Goal: Task Accomplishment & Management: Manage account settings

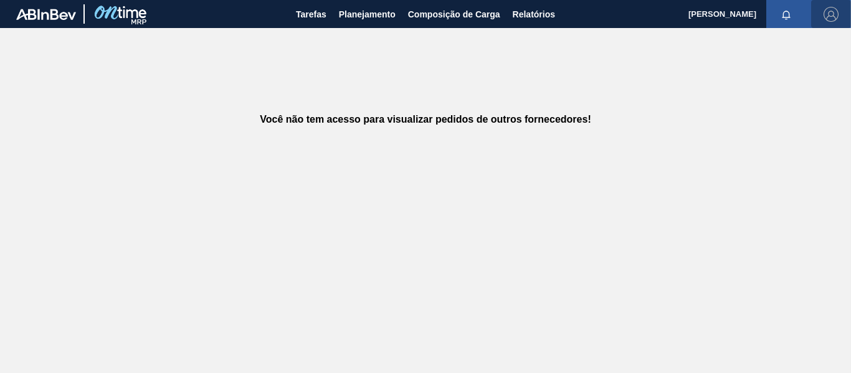
click at [833, 11] on img "button" at bounding box center [830, 14] width 15 height 15
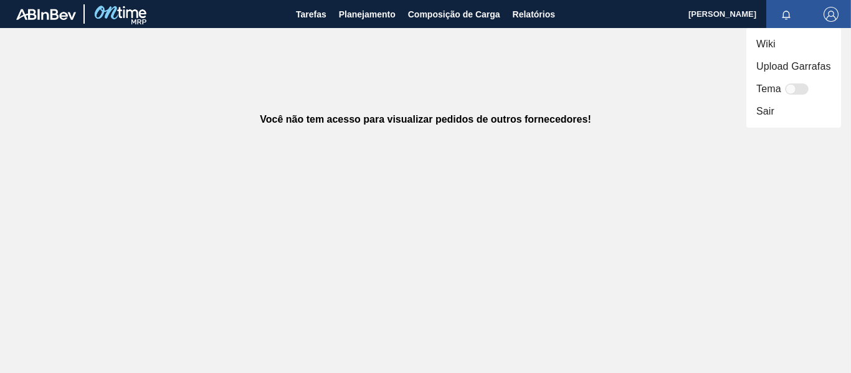
drag, startPoint x: 605, startPoint y: 81, endPoint x: 577, endPoint y: 77, distance: 28.3
click at [593, 80] on div at bounding box center [425, 186] width 851 height 373
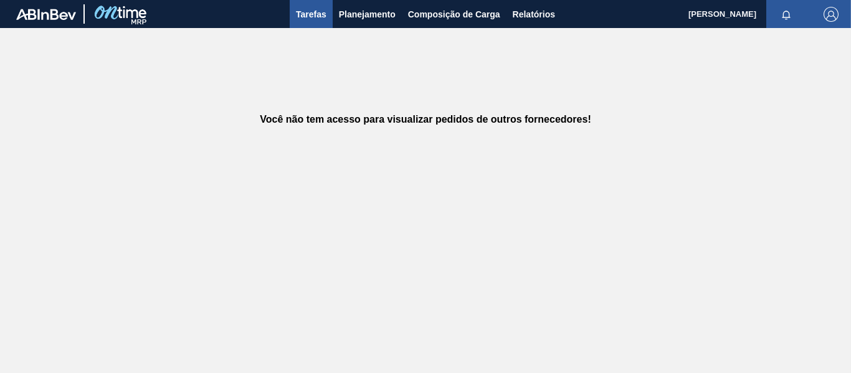
click at [314, 20] on span "Tarefas" at bounding box center [311, 14] width 31 height 15
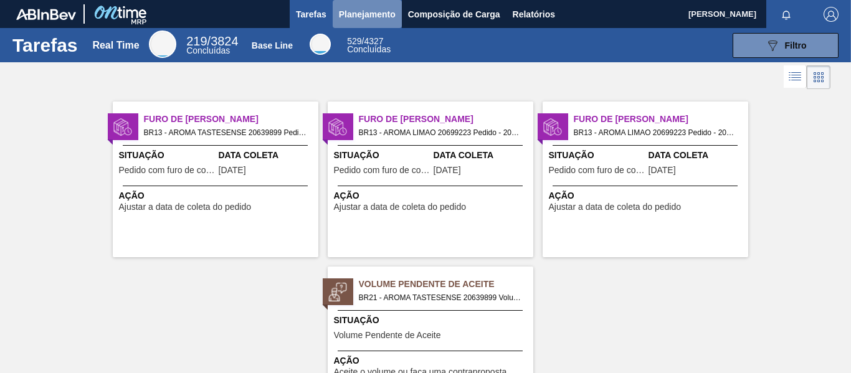
click at [359, 7] on span "Planejamento" at bounding box center [367, 14] width 57 height 15
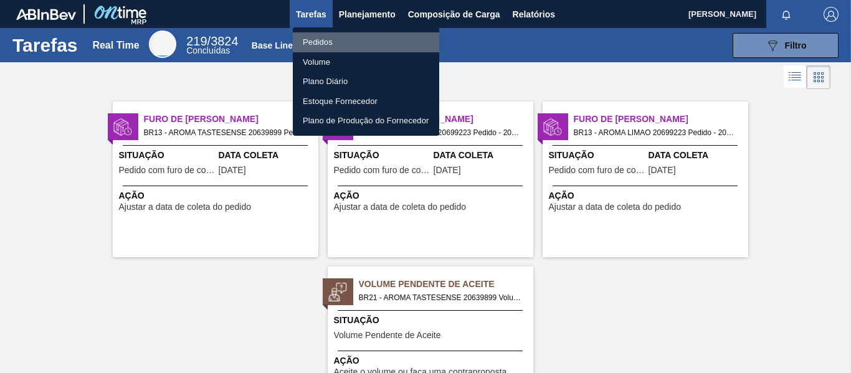
click at [318, 39] on li "Pedidos" at bounding box center [366, 42] width 146 height 20
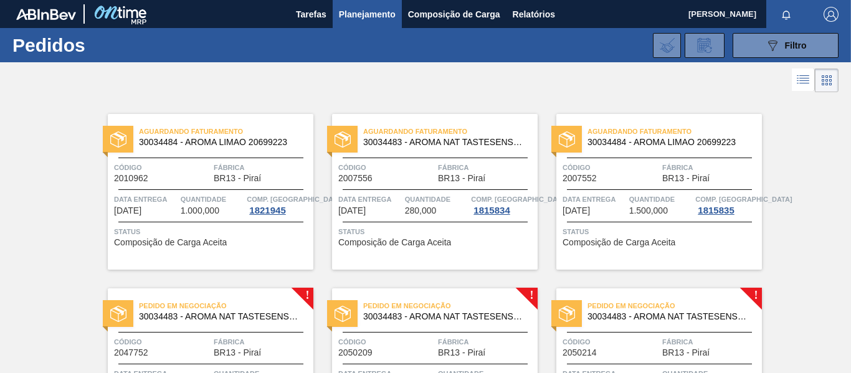
click at [781, 136] on div "Aguardando Faturamento 30034484 - AROMA LIMAO 20699223" at bounding box center [689, 136] width 205 height 22
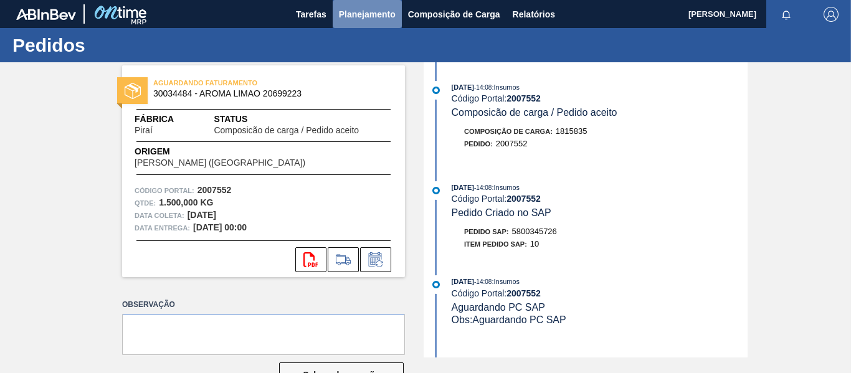
click at [343, 19] on span "Planejamento" at bounding box center [367, 14] width 57 height 15
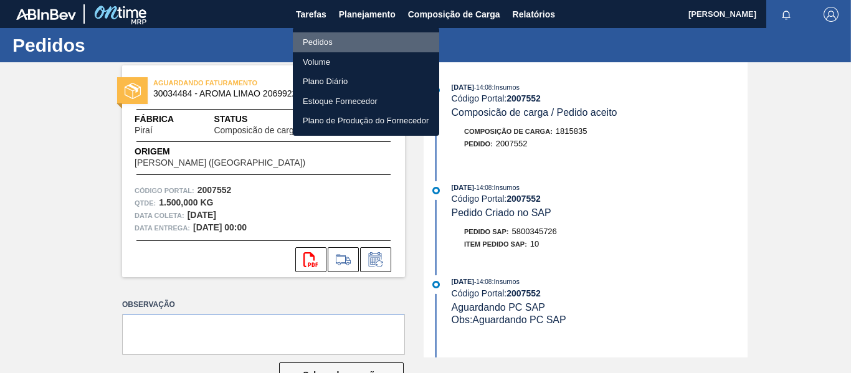
click at [324, 40] on li "Pedidos" at bounding box center [366, 42] width 146 height 20
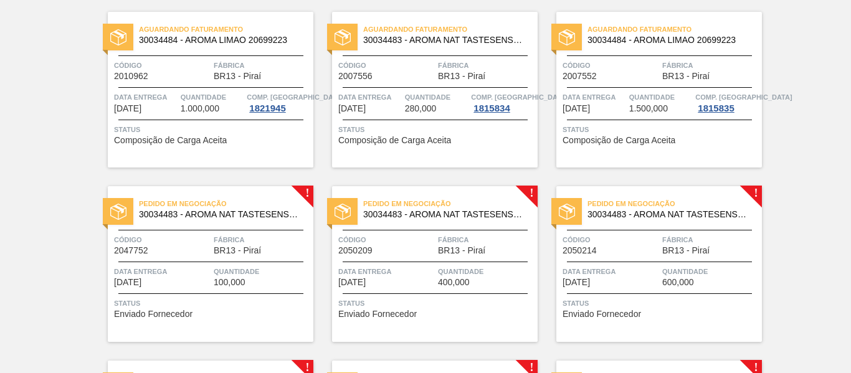
scroll to position [62, 0]
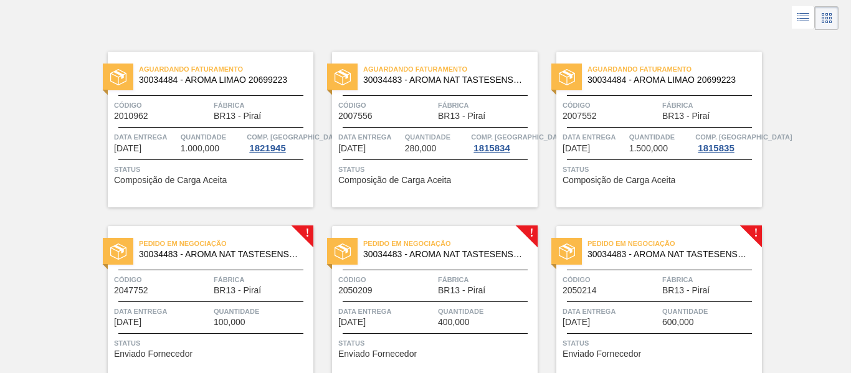
click at [192, 116] on div "Código 2010962" at bounding box center [162, 110] width 97 height 22
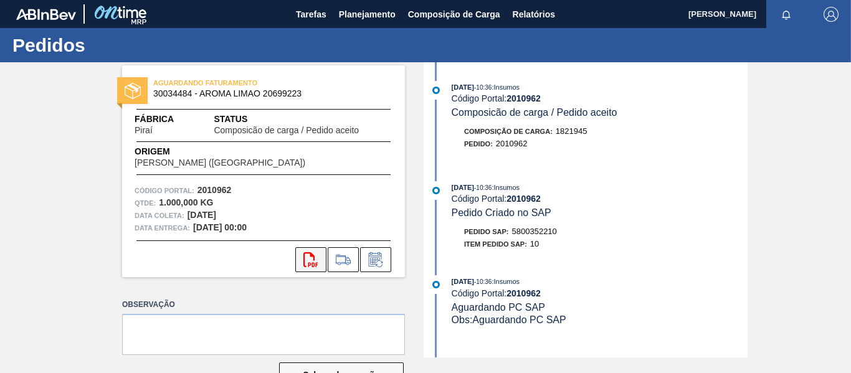
click at [311, 258] on icon "svg{fill:#ff0000}" at bounding box center [310, 259] width 15 height 15
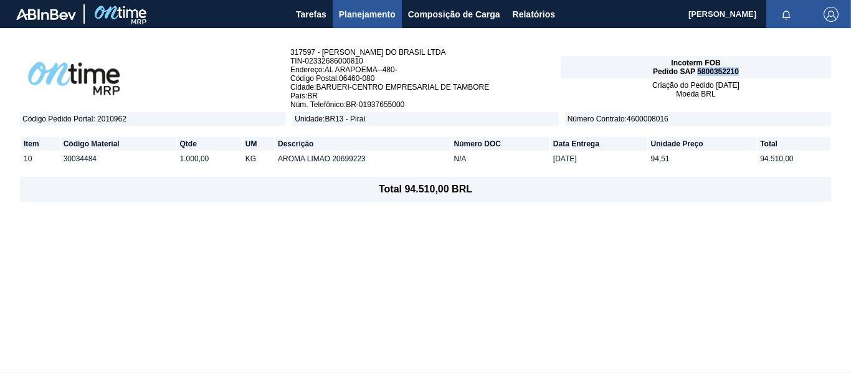
drag, startPoint x: 739, startPoint y: 71, endPoint x: 697, endPoint y: 73, distance: 41.8
click at [697, 73] on div "Incoterm FOB Pedido SAP 5800352210" at bounding box center [695, 67] width 270 height 22
copy span "5800352210"
click at [356, 17] on span "Planejamento" at bounding box center [367, 14] width 57 height 15
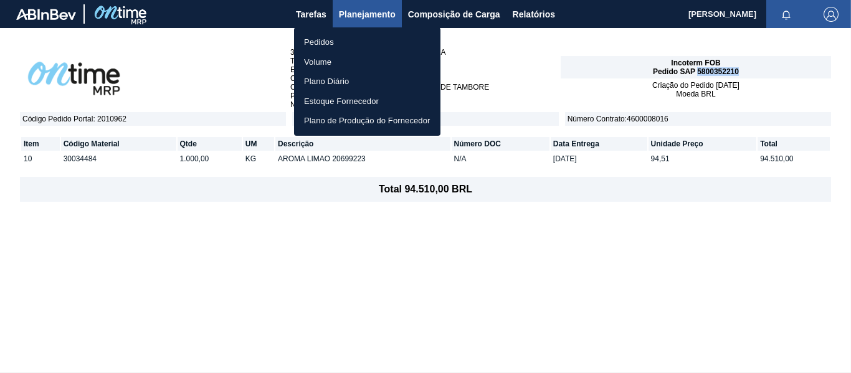
click at [320, 42] on li "Pedidos" at bounding box center [367, 42] width 146 height 20
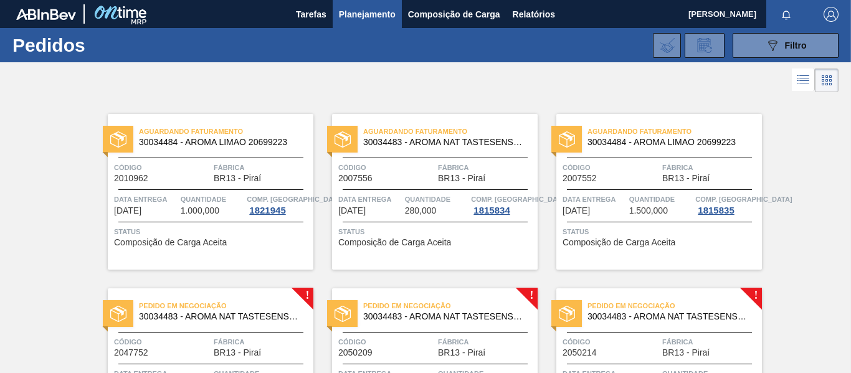
click at [414, 171] on span "Código" at bounding box center [386, 167] width 97 height 12
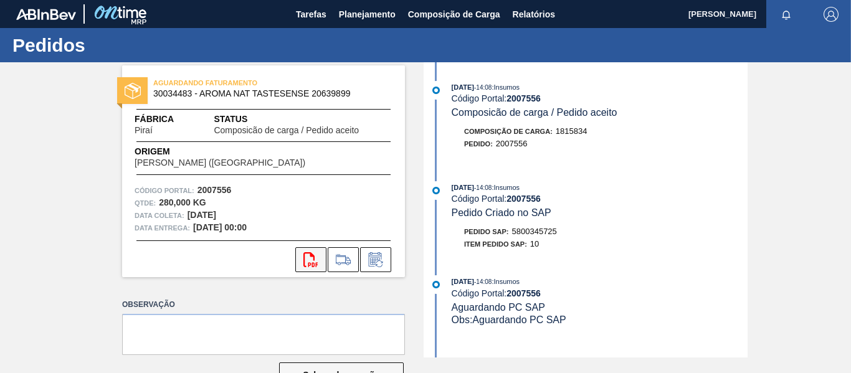
click at [304, 260] on icon "svg{fill:#ff0000}" at bounding box center [310, 259] width 15 height 15
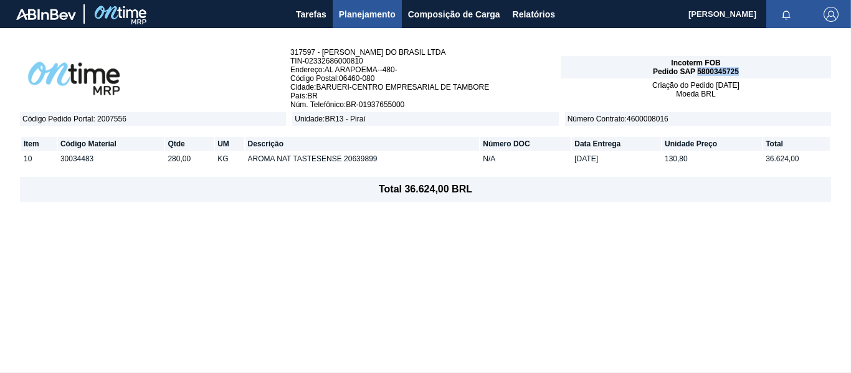
drag, startPoint x: 735, startPoint y: 72, endPoint x: 696, endPoint y: 72, distance: 38.6
click at [696, 72] on div "Incoterm FOB Pedido SAP 5800345725" at bounding box center [695, 67] width 270 height 22
copy span "5800345725"
click at [355, 22] on button "Planejamento" at bounding box center [366, 14] width 69 height 28
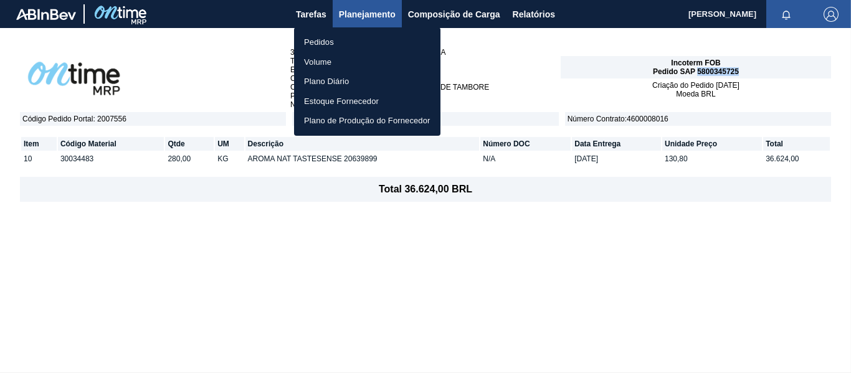
click at [326, 39] on li "Pedidos" at bounding box center [367, 42] width 146 height 20
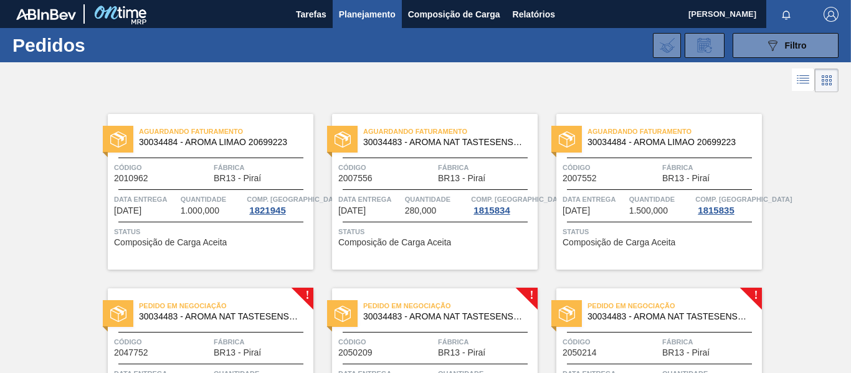
click at [629, 173] on span "Código" at bounding box center [610, 167] width 97 height 12
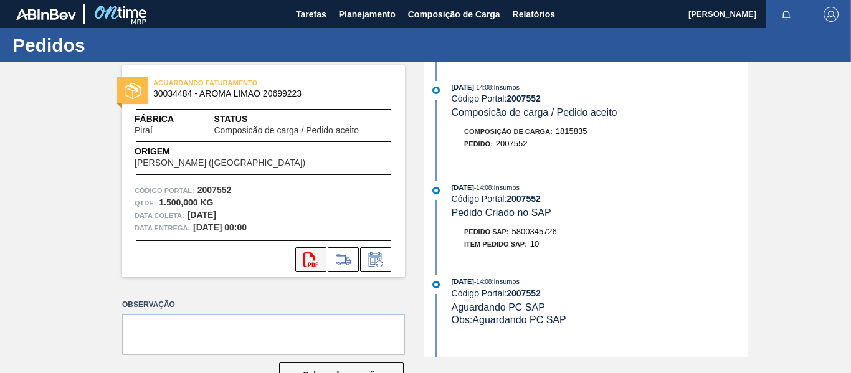
click at [308, 257] on icon "svg{fill:#ff0000}" at bounding box center [310, 259] width 15 height 15
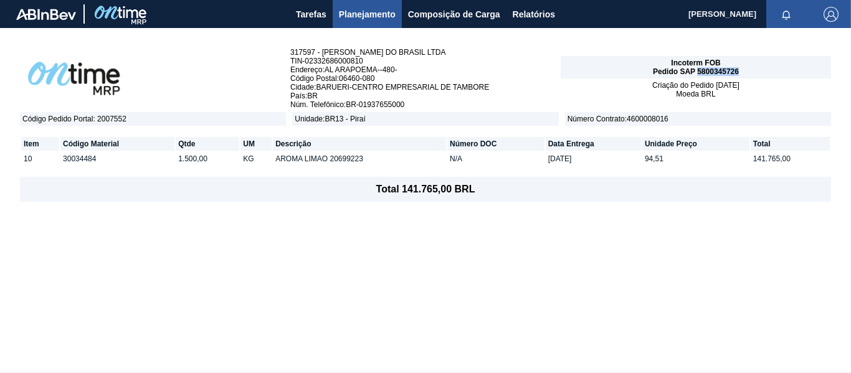
drag, startPoint x: 740, startPoint y: 72, endPoint x: 698, endPoint y: 72, distance: 41.7
click at [698, 72] on div "Incoterm FOB Pedido SAP 5800345726" at bounding box center [695, 67] width 270 height 22
copy span "5800345726"
click at [354, 14] on span "Planejamento" at bounding box center [367, 14] width 57 height 15
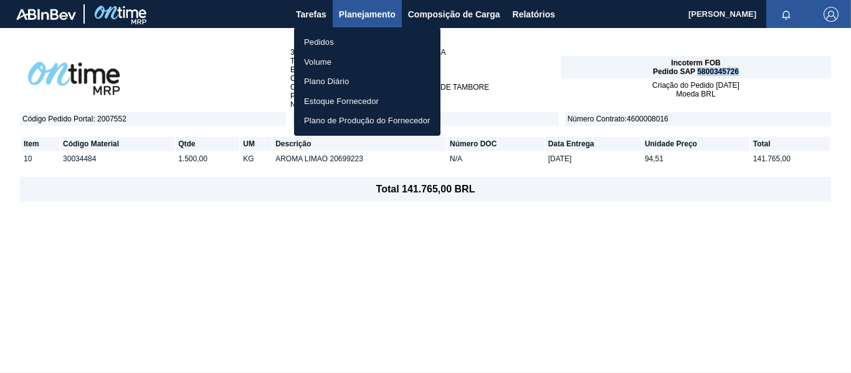
click at [332, 42] on li "Pedidos" at bounding box center [367, 42] width 146 height 20
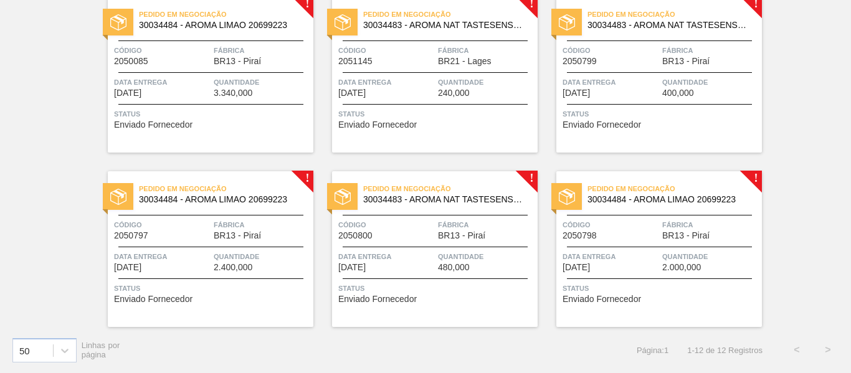
scroll to position [217, 0]
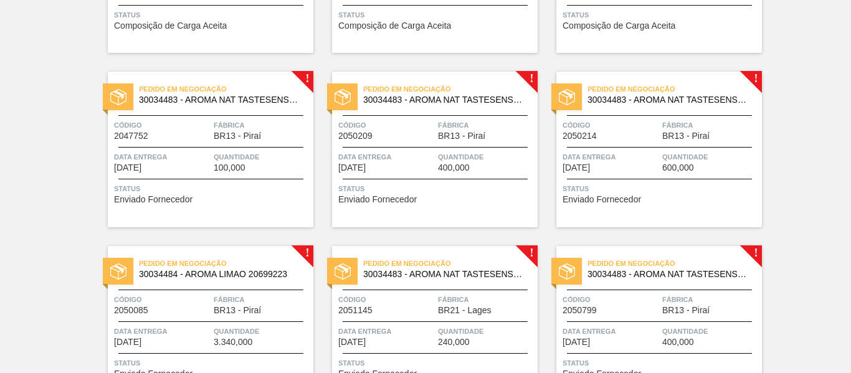
click at [186, 160] on span "Data Entrega" at bounding box center [162, 157] width 97 height 12
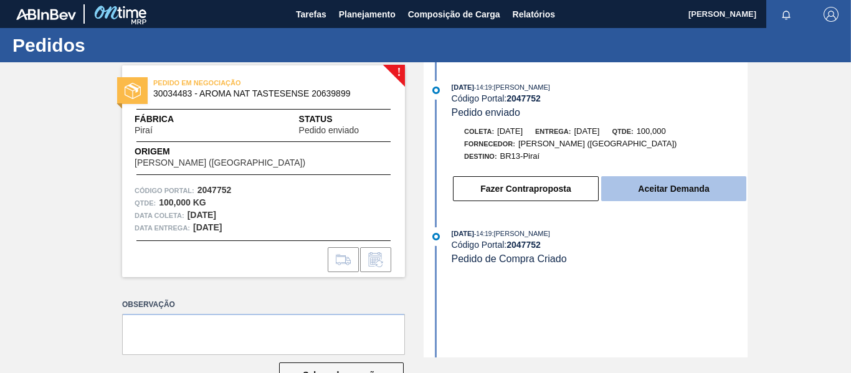
click at [644, 188] on button "Aceitar Demanda" at bounding box center [673, 188] width 145 height 25
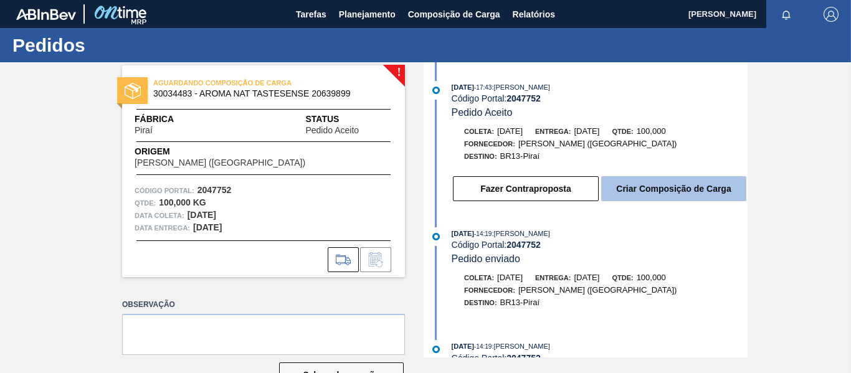
click at [655, 186] on button "Criar Composição de Carga" at bounding box center [673, 188] width 145 height 25
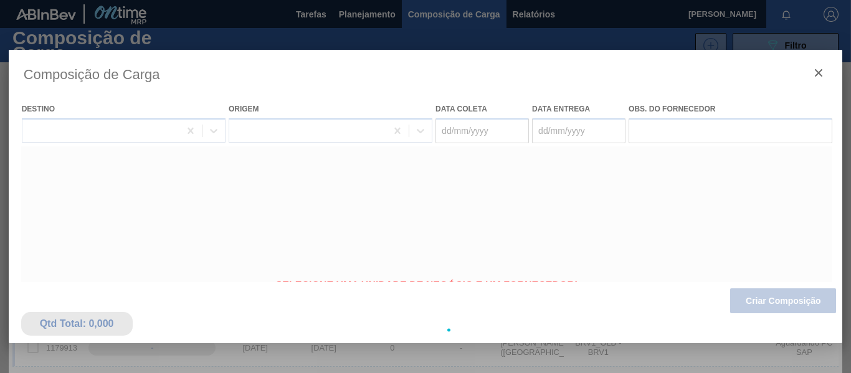
type coleta "[DATE]"
type Entrega "20/10/2025"
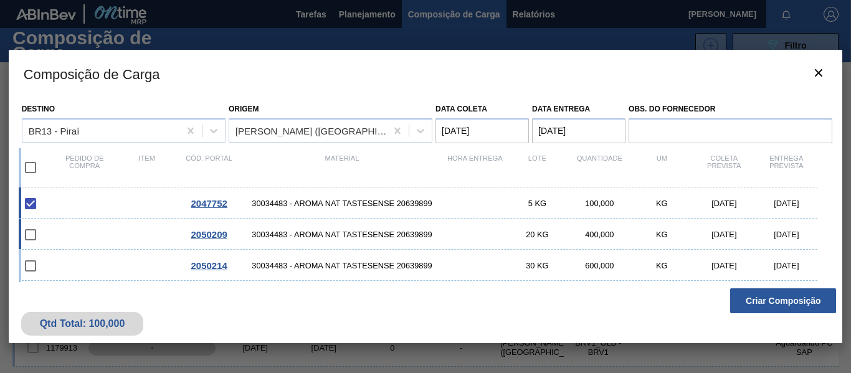
click at [27, 235] on input "checkbox" at bounding box center [30, 235] width 26 height 26
checkbox input "false"
click at [30, 266] on input "checkbox" at bounding box center [30, 266] width 26 height 26
checkbox input "false"
click at [783, 300] on button "Criar Composição" at bounding box center [783, 300] width 106 height 25
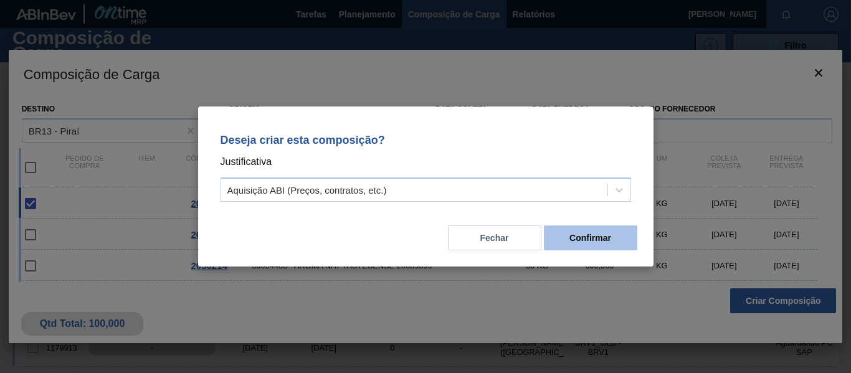
click at [576, 235] on button "Confirmar" at bounding box center [590, 237] width 93 height 25
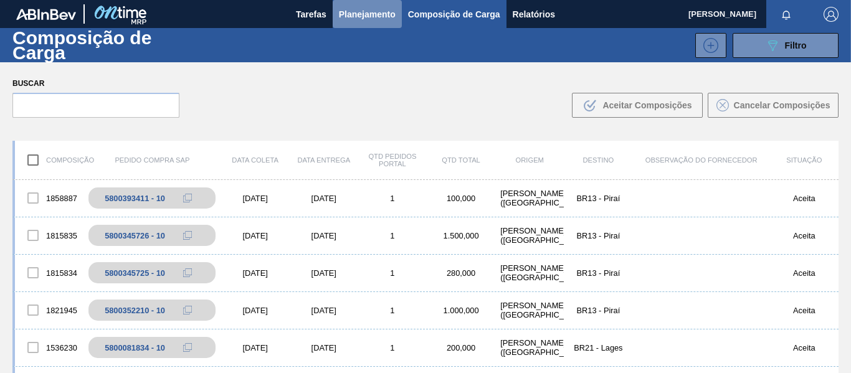
click at [370, 13] on span "Planejamento" at bounding box center [367, 14] width 57 height 15
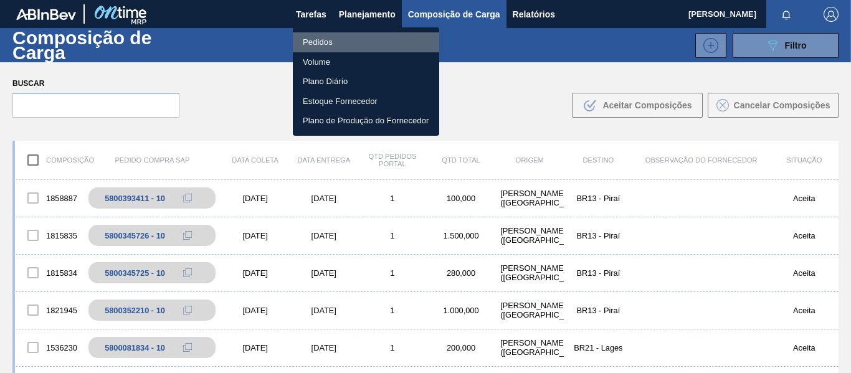
click at [322, 42] on li "Pedidos" at bounding box center [366, 42] width 146 height 20
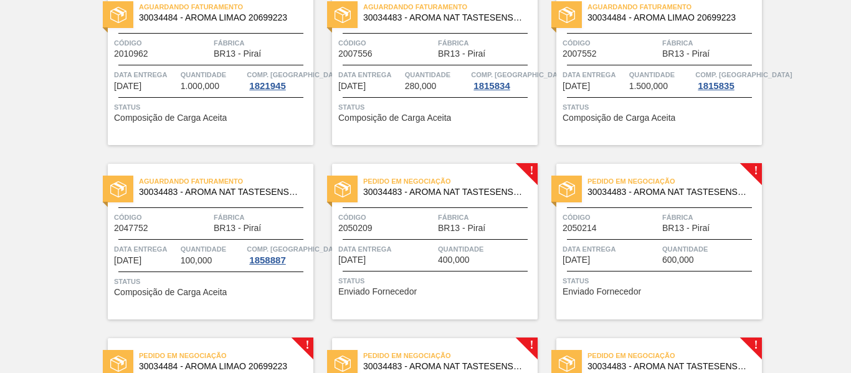
scroll to position [187, 0]
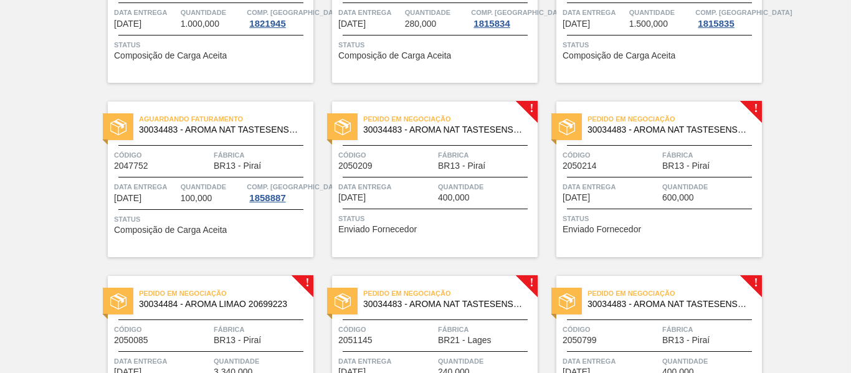
click at [193, 152] on span "Código" at bounding box center [162, 155] width 97 height 12
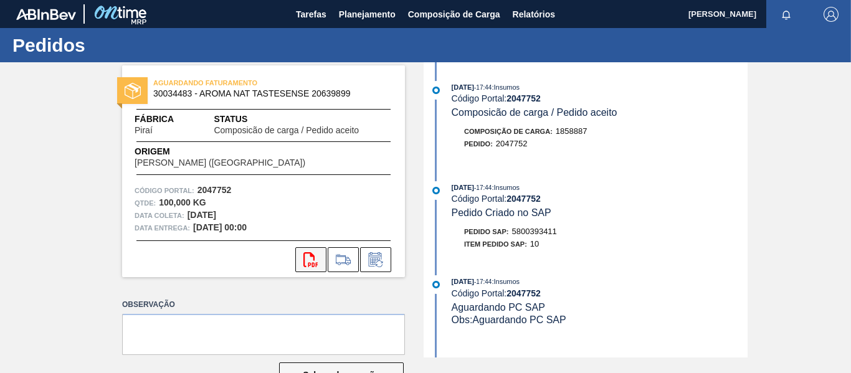
click at [306, 261] on icon "svg{fill:#ff0000}" at bounding box center [310, 259] width 15 height 15
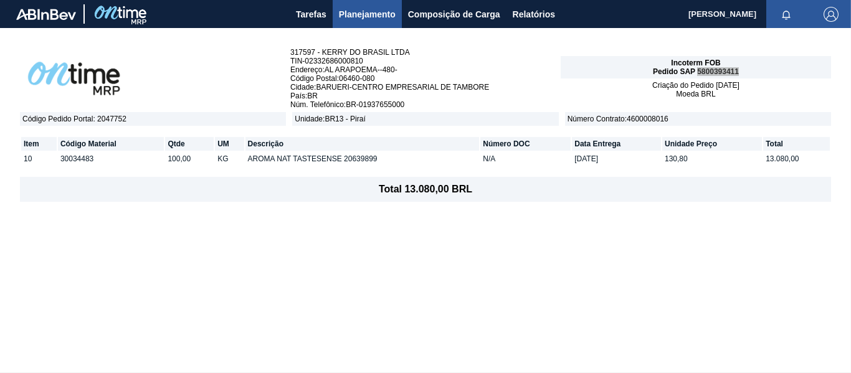
drag, startPoint x: 741, startPoint y: 72, endPoint x: 697, endPoint y: 72, distance: 43.6
click at [697, 72] on div "Incoterm FOB Pedido SAP 5800393411" at bounding box center [695, 67] width 270 height 22
copy span "5800393411"
click at [78, 159] on td "30034483" at bounding box center [111, 159] width 106 height 14
click at [370, 5] on button "Planejamento" at bounding box center [366, 14] width 69 height 28
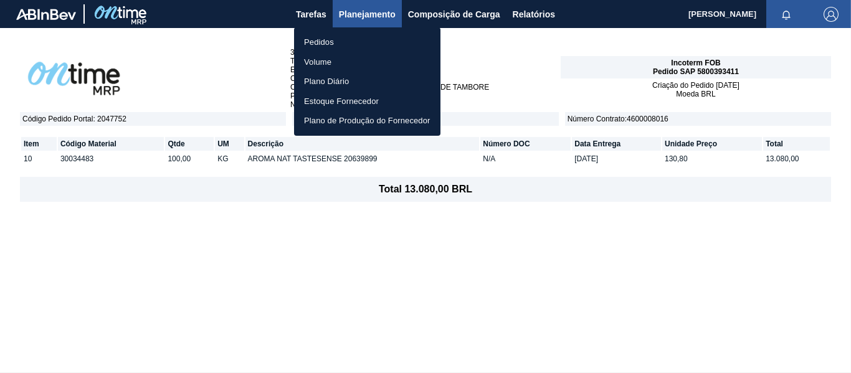
click at [317, 40] on li "Pedidos" at bounding box center [367, 42] width 146 height 20
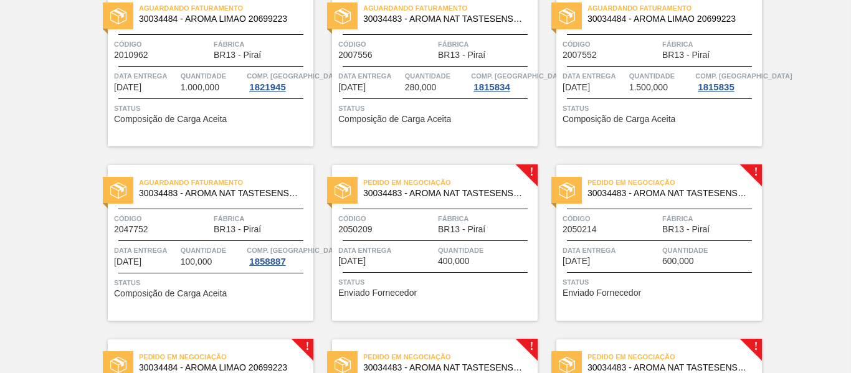
scroll to position [125, 0]
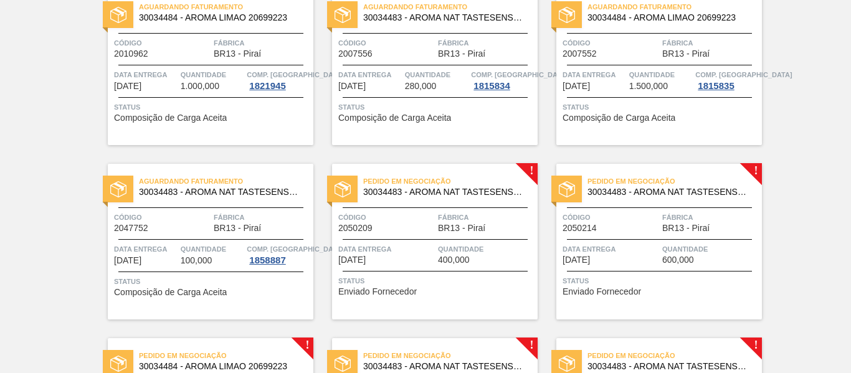
click at [204, 224] on div "Código 2047752" at bounding box center [162, 222] width 97 height 22
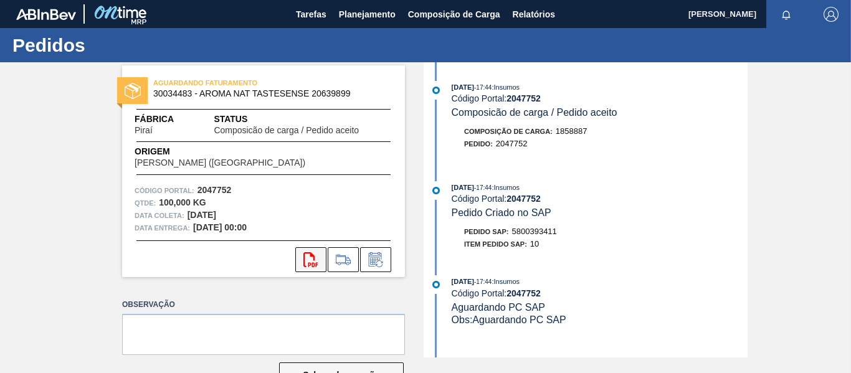
click at [306, 260] on icon "svg{fill:#ff0000}" at bounding box center [310, 259] width 15 height 15
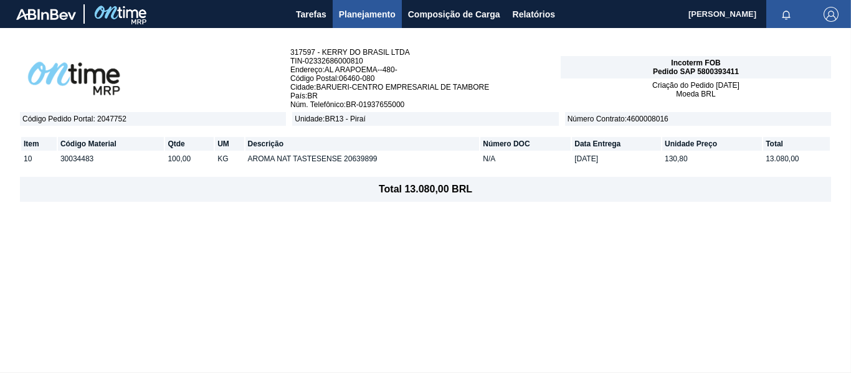
click at [377, 7] on span "Planejamento" at bounding box center [367, 14] width 57 height 15
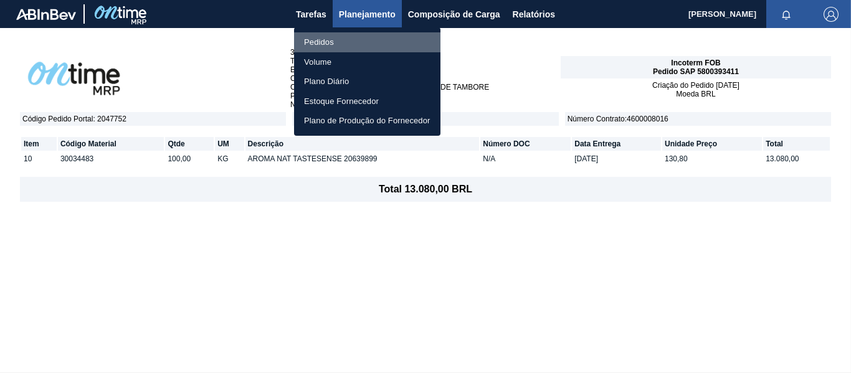
click at [341, 39] on li "Pedidos" at bounding box center [367, 42] width 146 height 20
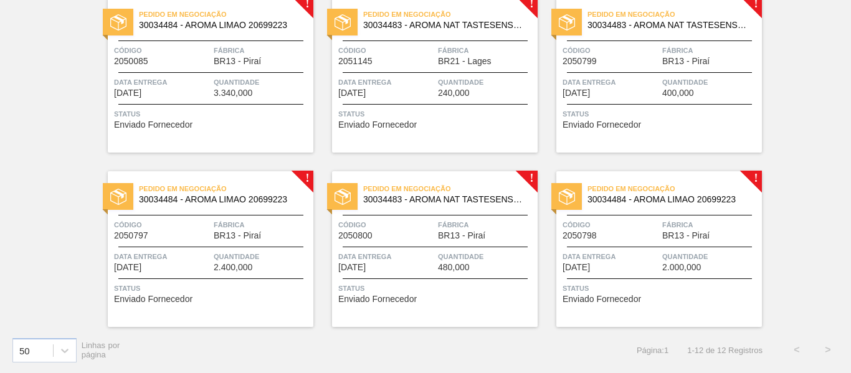
scroll to position [154, 0]
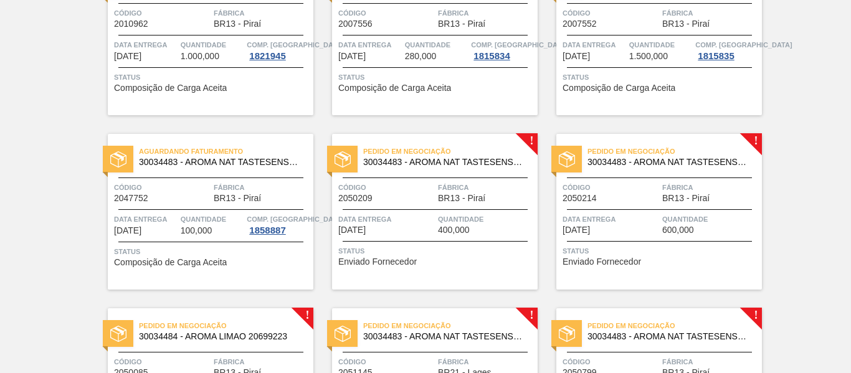
click at [418, 195] on div "Código 2050209" at bounding box center [386, 192] width 97 height 22
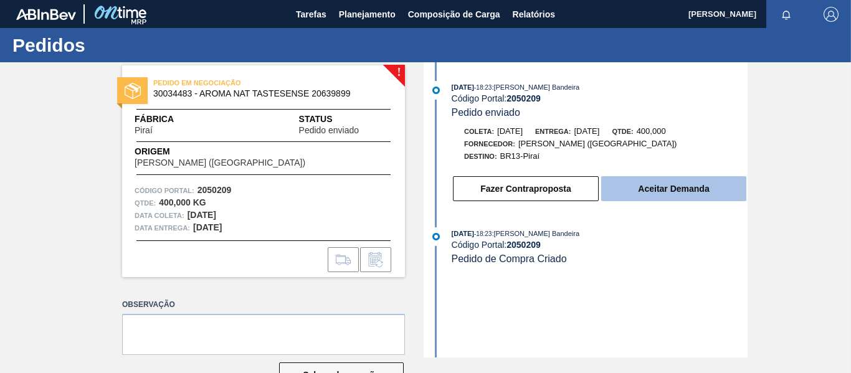
click at [674, 192] on button "Aceitar Demanda" at bounding box center [673, 188] width 145 height 25
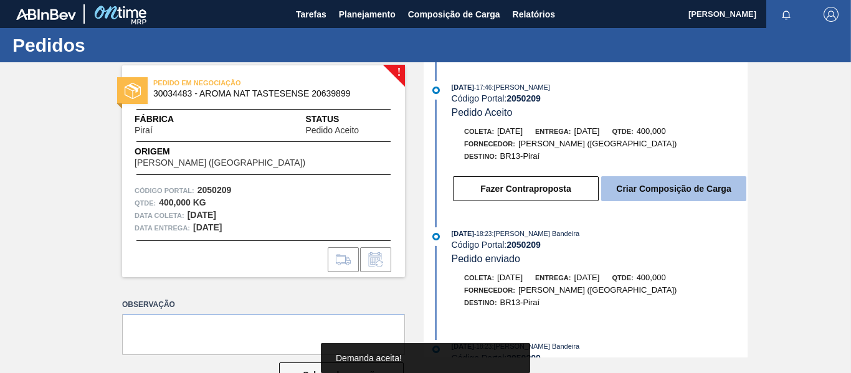
click at [681, 194] on button "Criar Composição de Carga" at bounding box center [673, 188] width 145 height 25
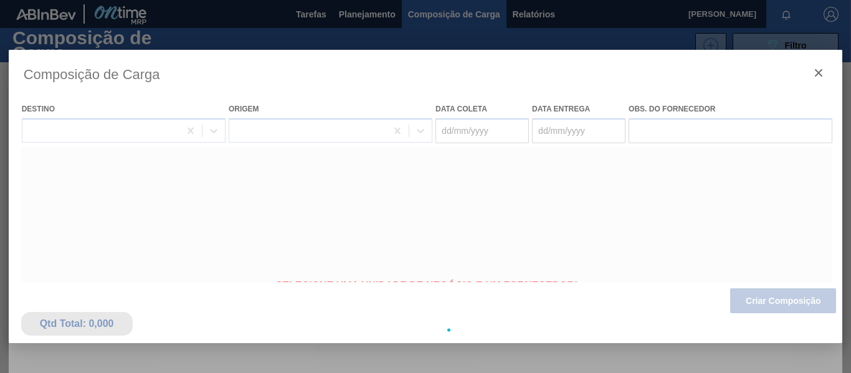
type coleta "[DATE]"
type Entrega "[DATE]"
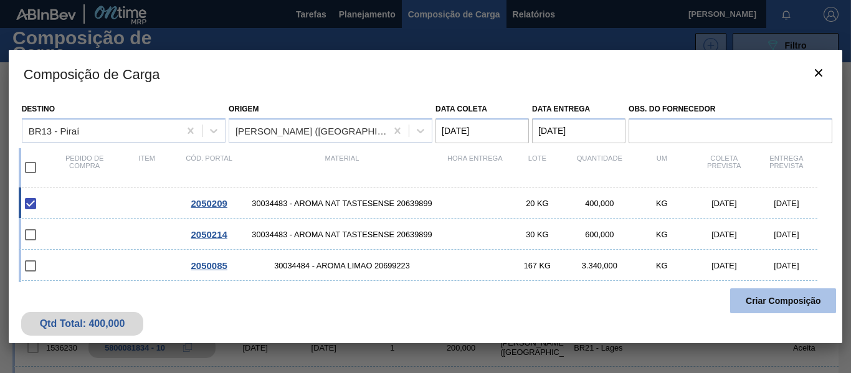
click at [765, 298] on button "Criar Composição" at bounding box center [783, 300] width 106 height 25
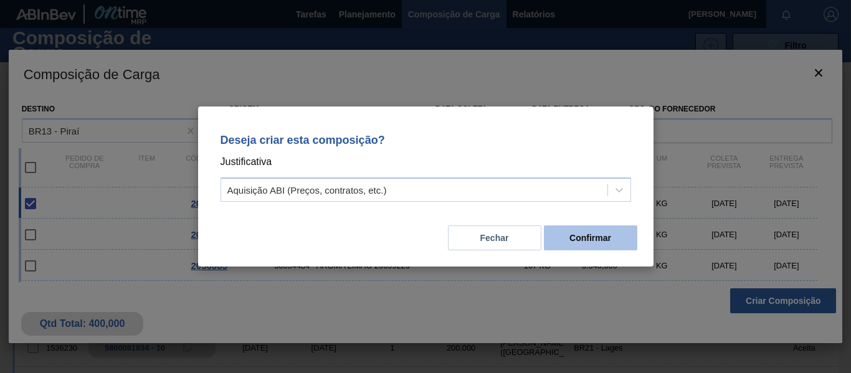
click at [593, 237] on button "Confirmar" at bounding box center [590, 237] width 93 height 25
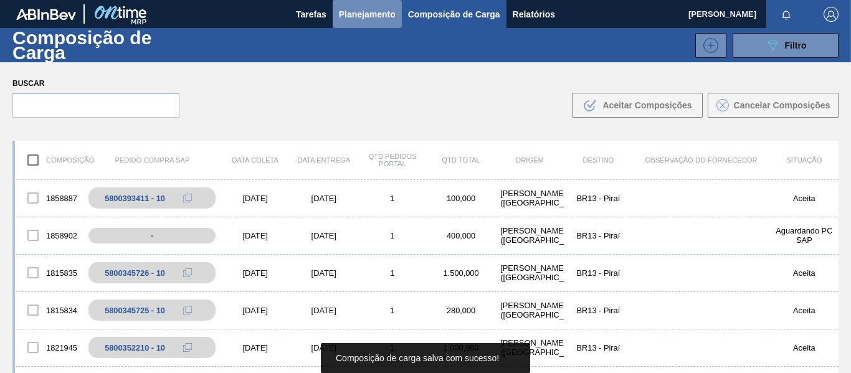
click at [368, 11] on span "Planejamento" at bounding box center [367, 14] width 57 height 15
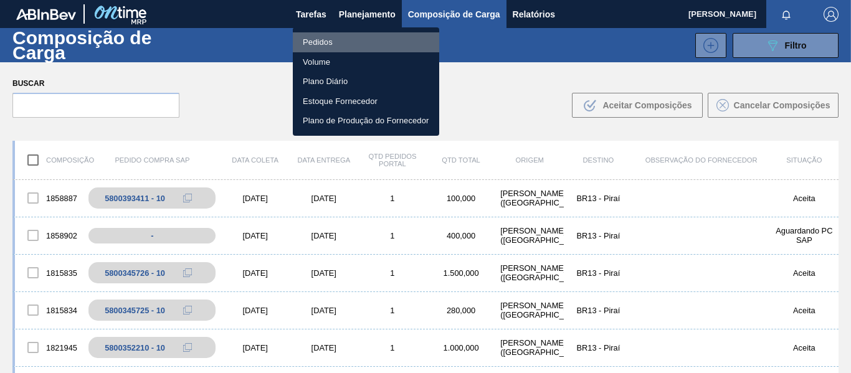
click at [331, 40] on li "Pedidos" at bounding box center [366, 42] width 146 height 20
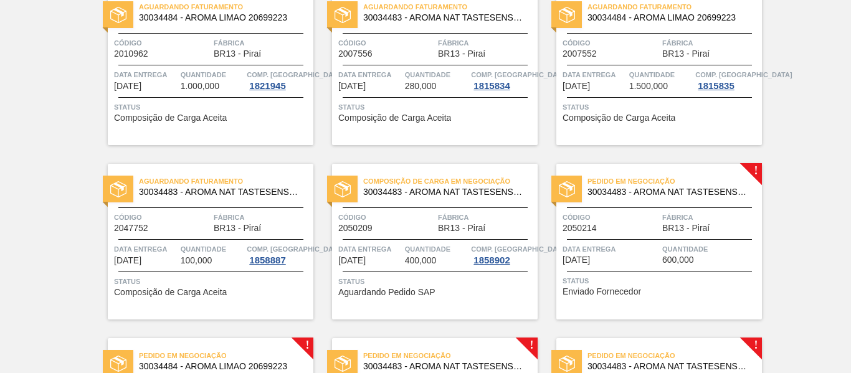
scroll to position [249, 0]
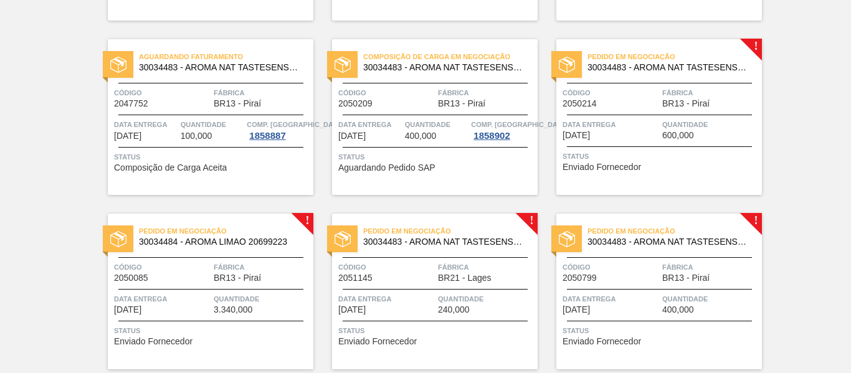
click at [392, 108] on div "Composição de Carga em Negociação 30034483 - AROMA NAT TASTESENSE 20639899 Códi…" at bounding box center [434, 117] width 205 height 156
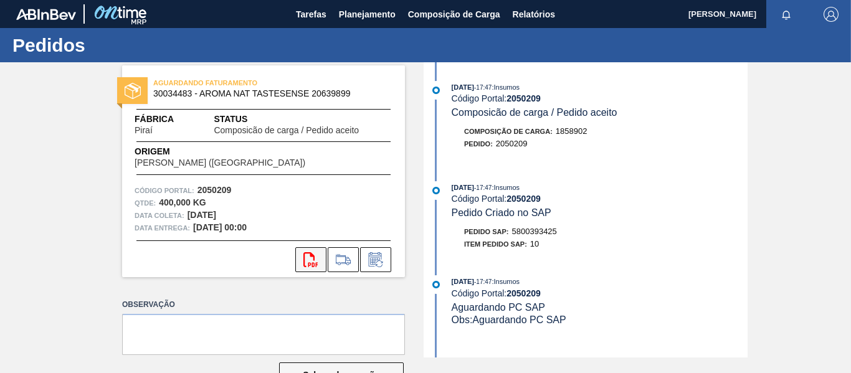
click at [306, 258] on icon "svg{fill:#ff0000}" at bounding box center [310, 259] width 15 height 15
click at [314, 257] on icon "svg{fill:#ff0000}" at bounding box center [310, 259] width 15 height 15
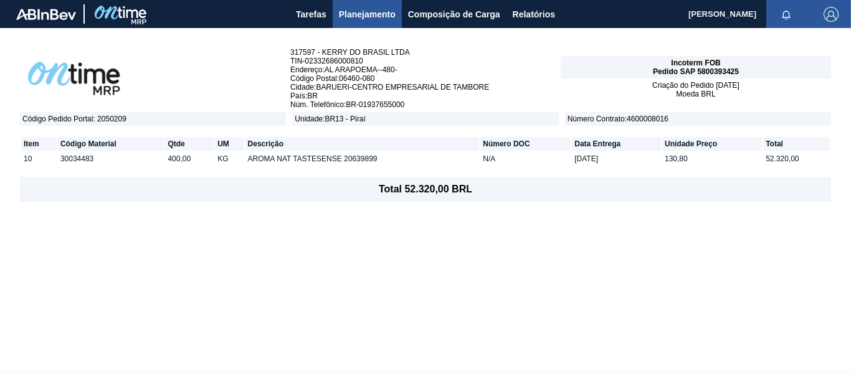
drag, startPoint x: 738, startPoint y: 71, endPoint x: 697, endPoint y: 72, distance: 41.1
click at [697, 72] on span "Pedido SAP 5800393425" at bounding box center [696, 71] width 86 height 9
click at [355, 18] on span "Planejamento" at bounding box center [367, 14] width 57 height 15
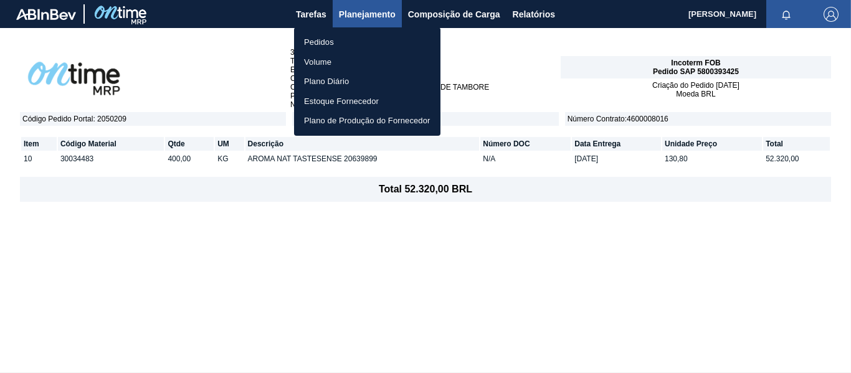
click at [324, 45] on li "Pedidos" at bounding box center [367, 42] width 146 height 20
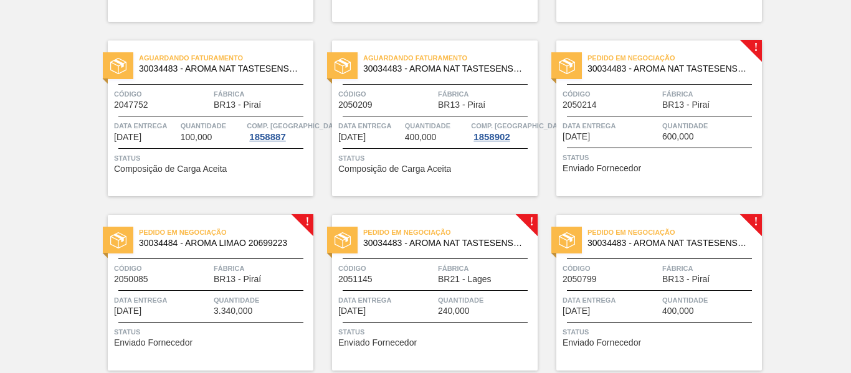
scroll to position [249, 0]
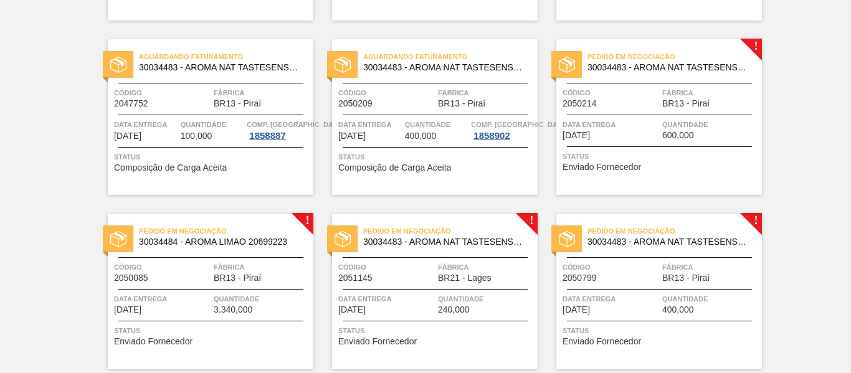
click at [647, 98] on span "Código" at bounding box center [610, 93] width 97 height 12
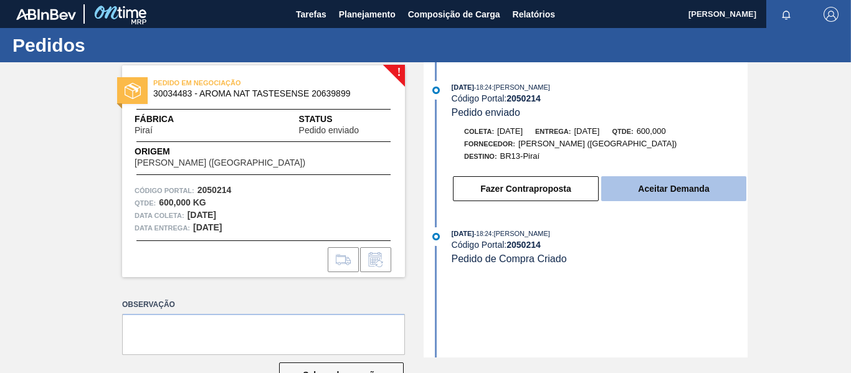
click at [658, 186] on button "Aceitar Demanda" at bounding box center [673, 188] width 145 height 25
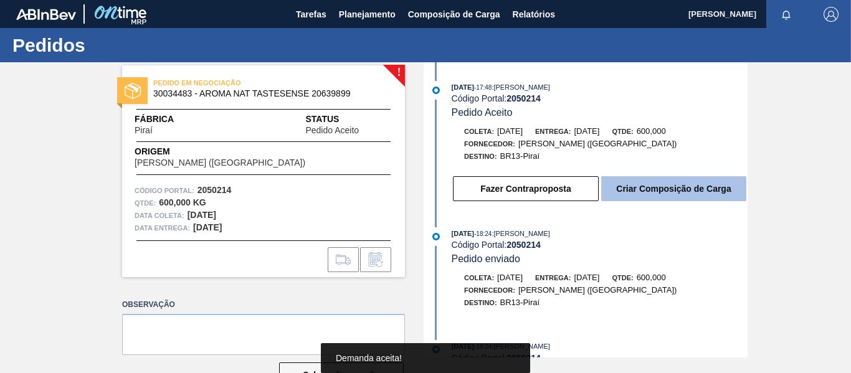
click at [658, 179] on button "Criar Composição de Carga" at bounding box center [673, 188] width 145 height 25
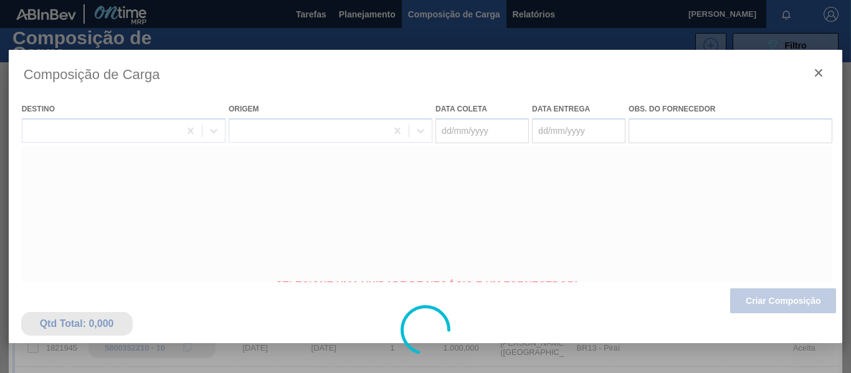
type coleta "[DATE]"
type Entrega "[DATE]"
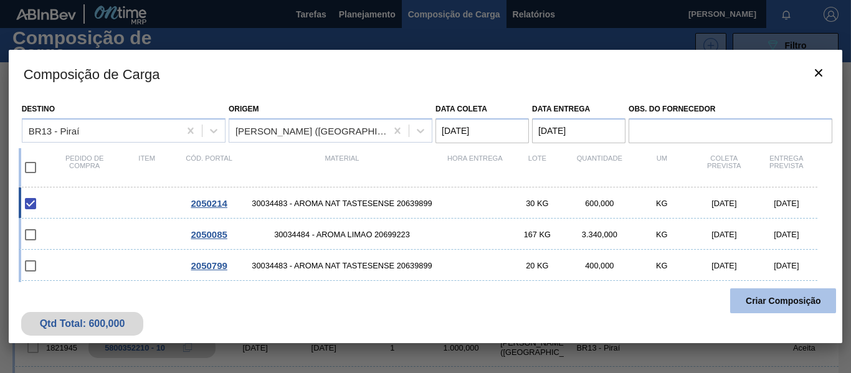
click at [755, 299] on button "Criar Composição" at bounding box center [783, 300] width 106 height 25
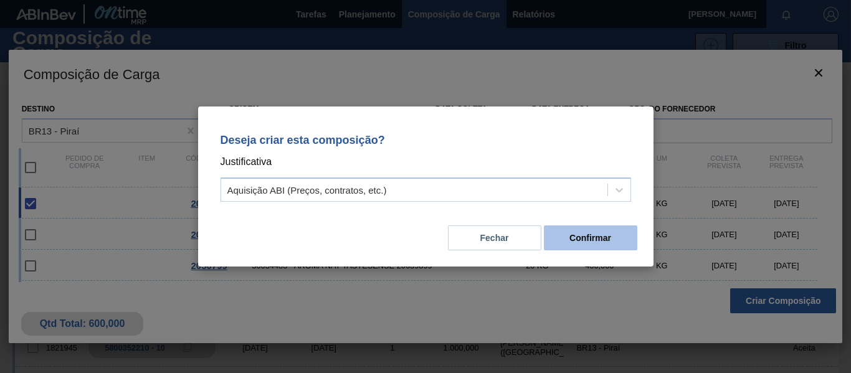
click at [579, 238] on button "Confirmar" at bounding box center [590, 237] width 93 height 25
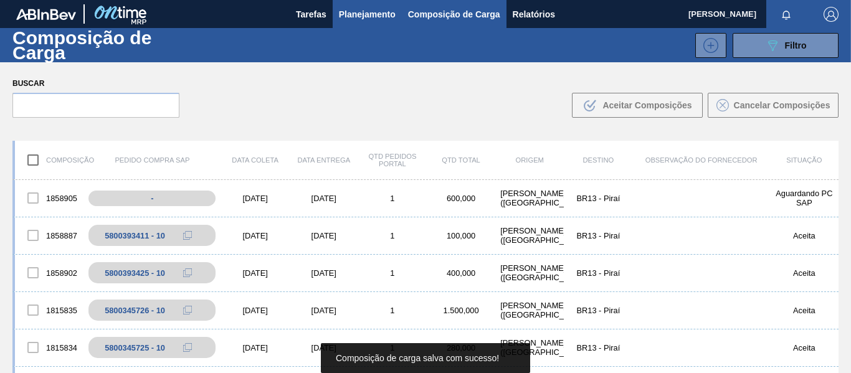
click at [365, 14] on span "Planejamento" at bounding box center [367, 14] width 57 height 15
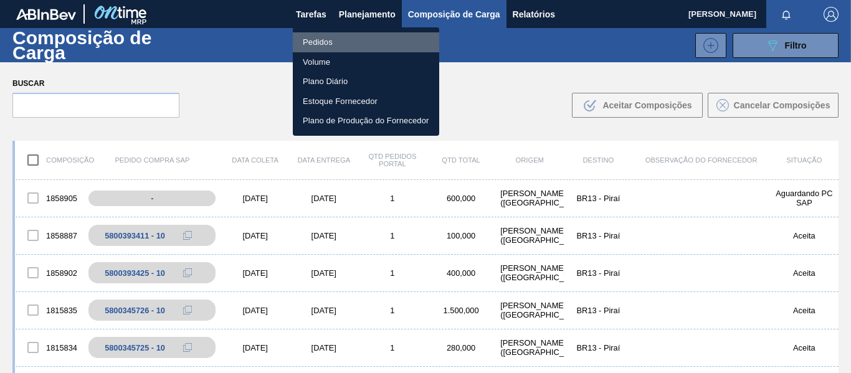
click at [336, 44] on li "Pedidos" at bounding box center [366, 42] width 146 height 20
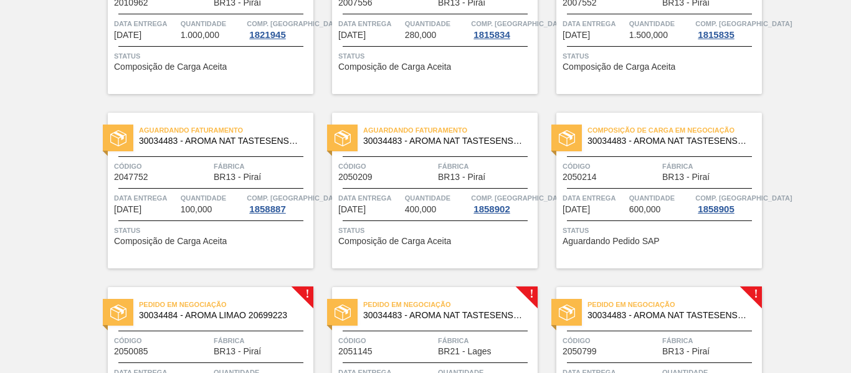
scroll to position [249, 0]
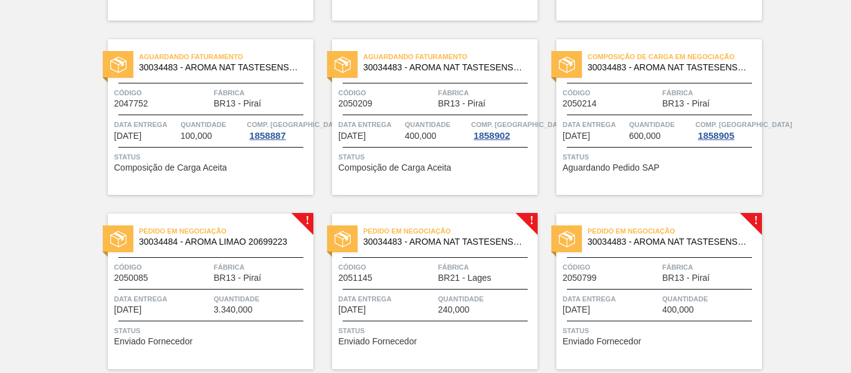
click at [610, 116] on div "Composição de Carga em Negociação 30034483 - AROMA NAT TASTESENSE 20639899 Códi…" at bounding box center [658, 117] width 205 height 156
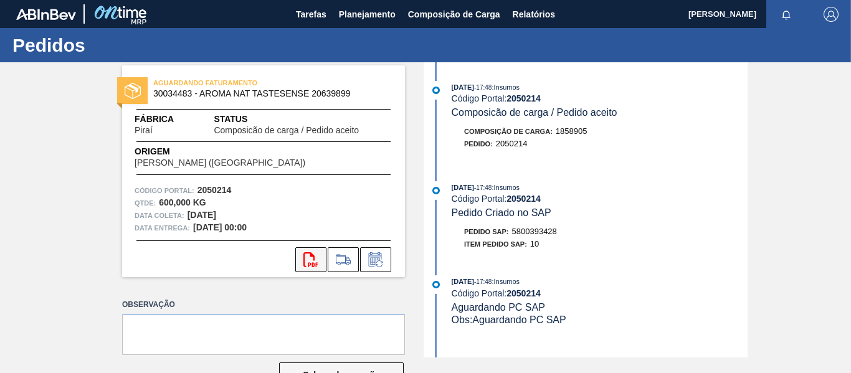
click at [307, 260] on icon "svg{fill:#ff0000}" at bounding box center [310, 259] width 15 height 15
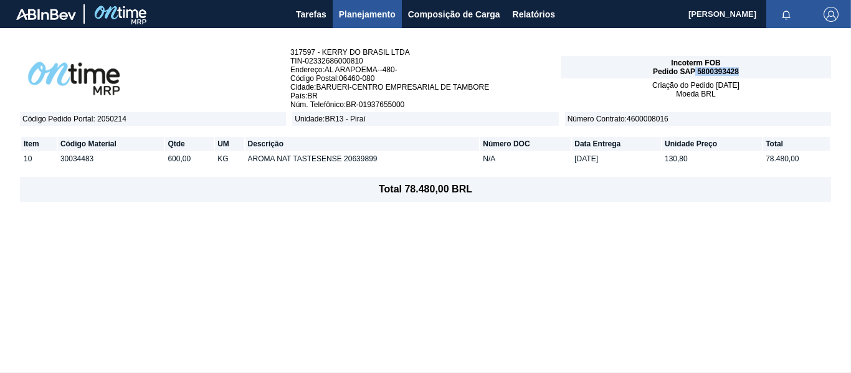
drag, startPoint x: 738, startPoint y: 70, endPoint x: 695, endPoint y: 70, distance: 43.0
click at [695, 70] on div "Incoterm FOB Pedido SAP 5800393428" at bounding box center [695, 67] width 270 height 22
copy span "5800393428"
click at [354, 19] on span "Planejamento" at bounding box center [367, 14] width 57 height 15
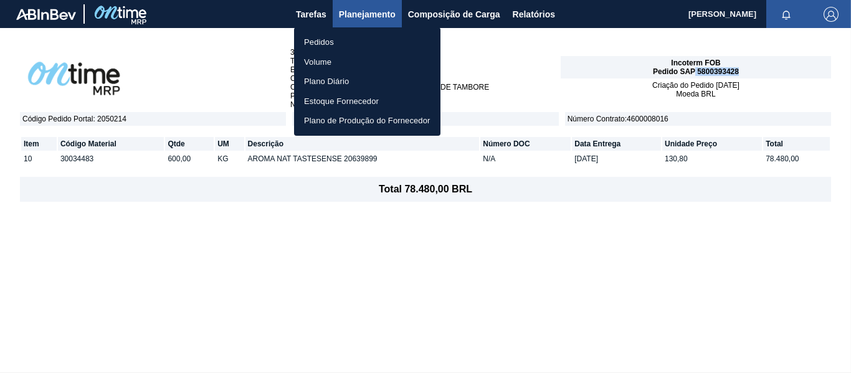
click at [317, 42] on li "Pedidos" at bounding box center [367, 42] width 146 height 20
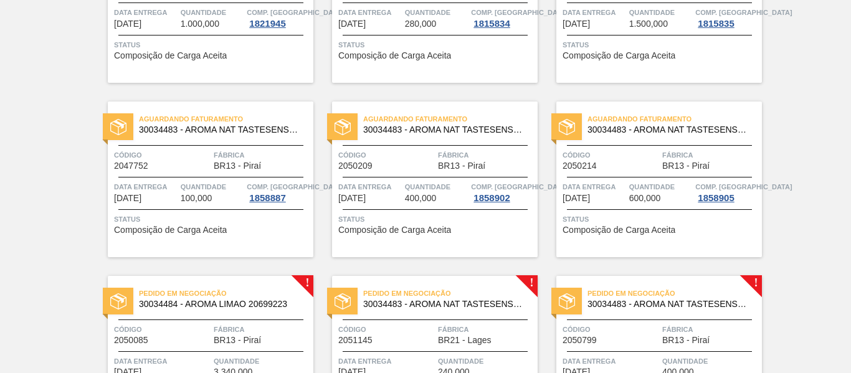
scroll to position [249, 0]
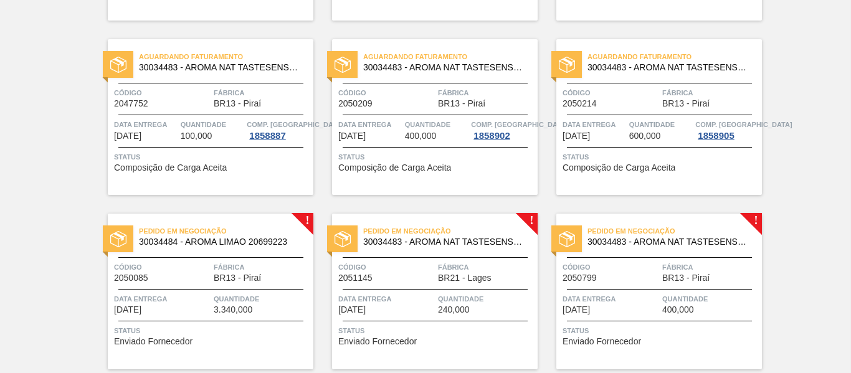
click at [627, 105] on div "Código 2050214" at bounding box center [610, 98] width 97 height 22
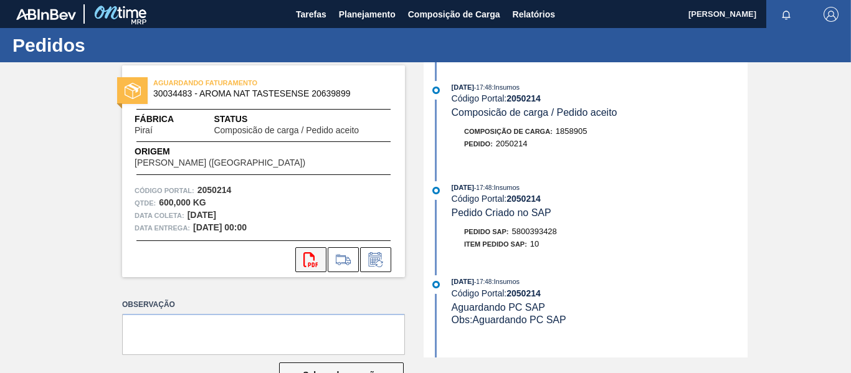
click at [303, 263] on icon at bounding box center [310, 259] width 14 height 15
click at [364, 14] on span "Planejamento" at bounding box center [367, 14] width 57 height 15
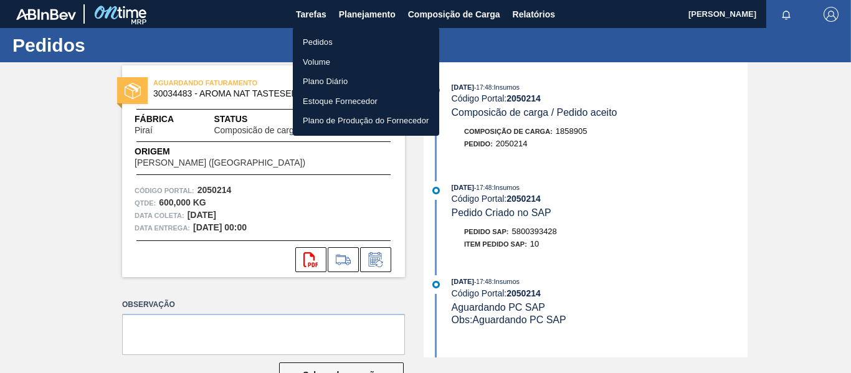
click at [326, 44] on li "Pedidos" at bounding box center [366, 42] width 146 height 20
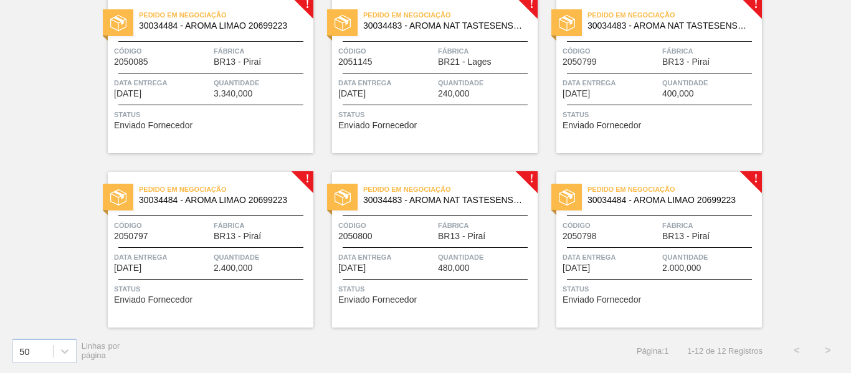
scroll to position [466, 0]
click at [187, 62] on div "Código 2050085" at bounding box center [162, 55] width 97 height 22
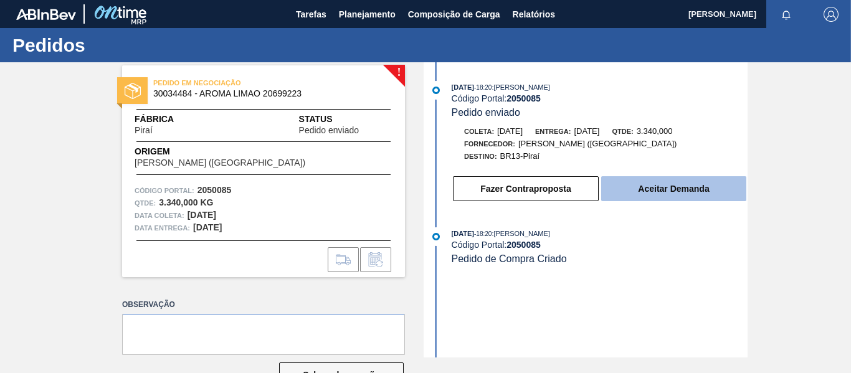
click at [685, 185] on button "Aceitar Demanda" at bounding box center [673, 188] width 145 height 25
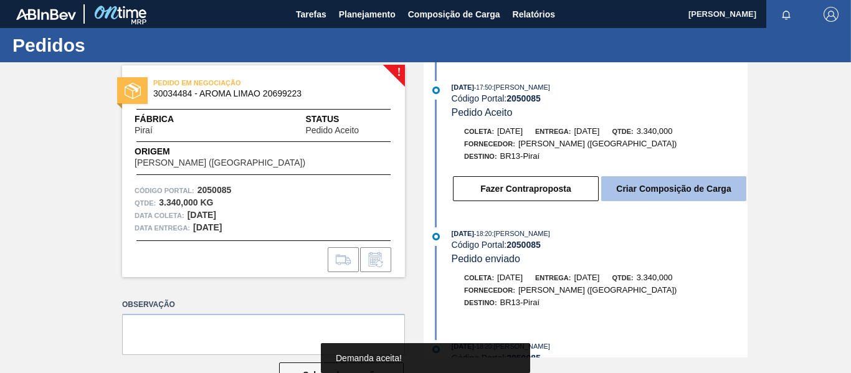
click at [679, 186] on button "Criar Composição de Carga" at bounding box center [673, 188] width 145 height 25
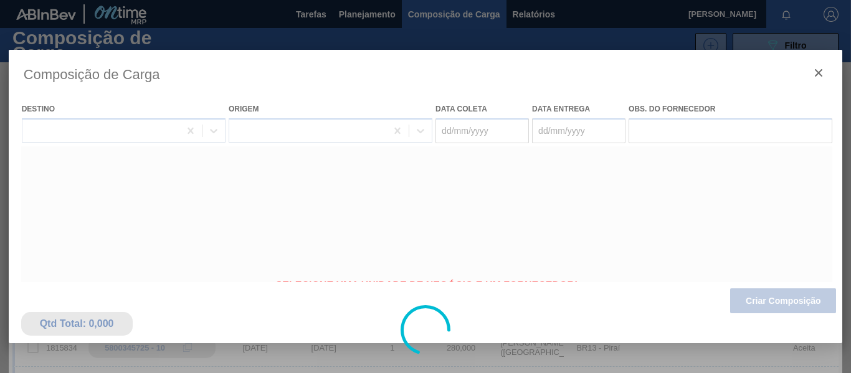
type coleta "[DATE]"
type Entrega "[DATE]"
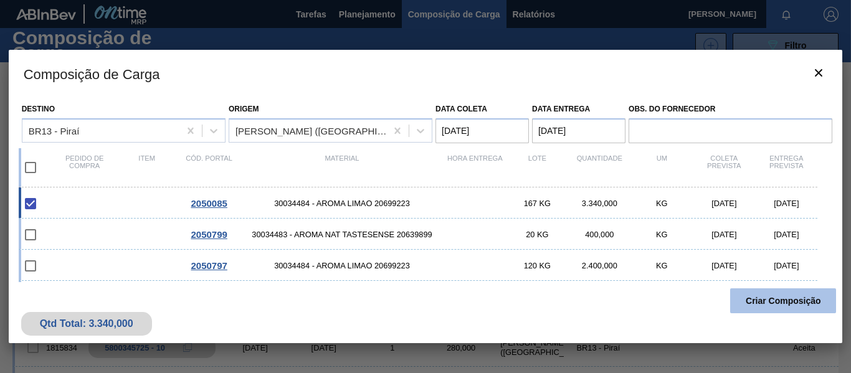
click at [765, 303] on button "Criar Composição" at bounding box center [783, 300] width 106 height 25
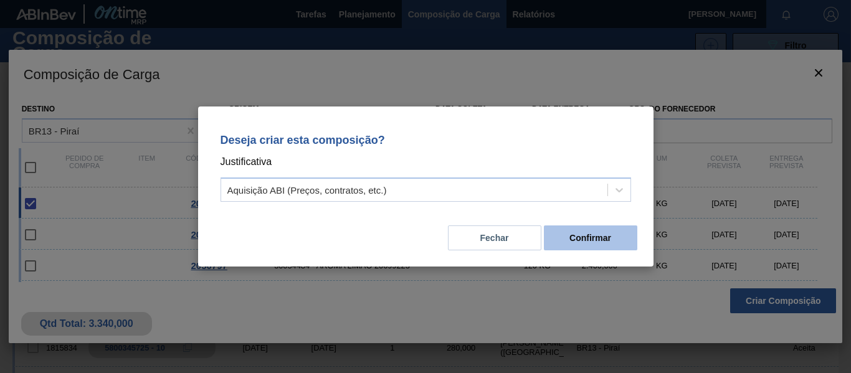
click at [580, 232] on button "Confirmar" at bounding box center [590, 237] width 93 height 25
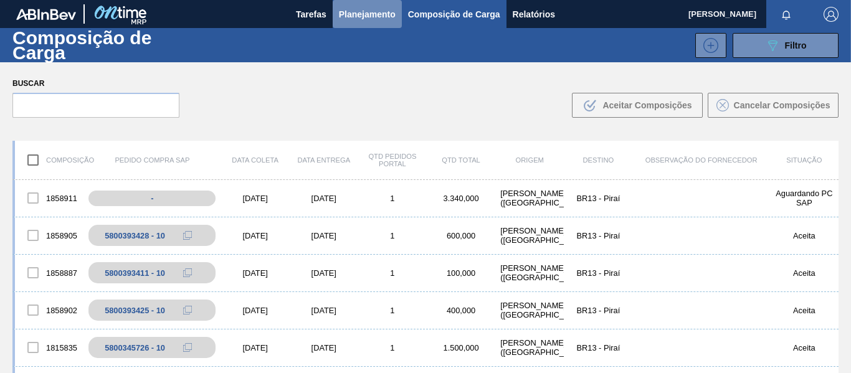
click at [387, 14] on span "Planejamento" at bounding box center [367, 14] width 57 height 15
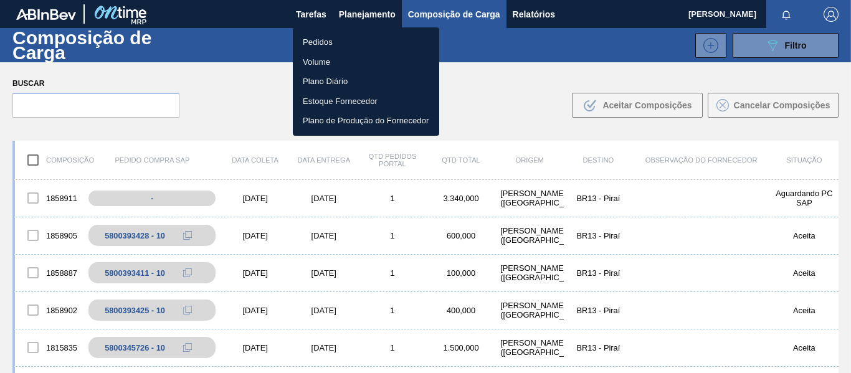
click at [332, 39] on li "Pedidos" at bounding box center [366, 42] width 146 height 20
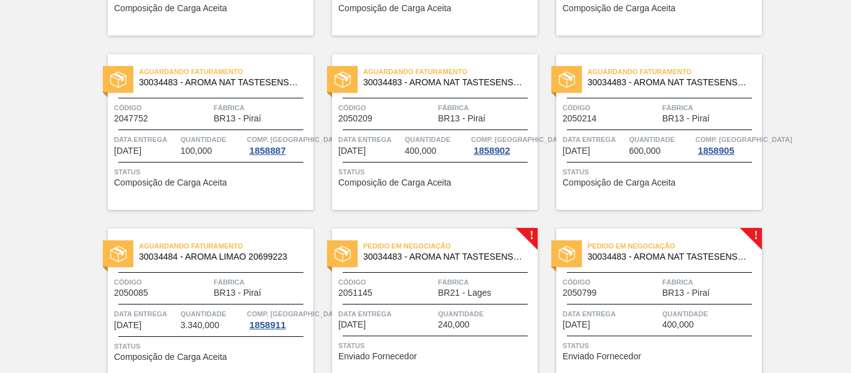
scroll to position [311, 0]
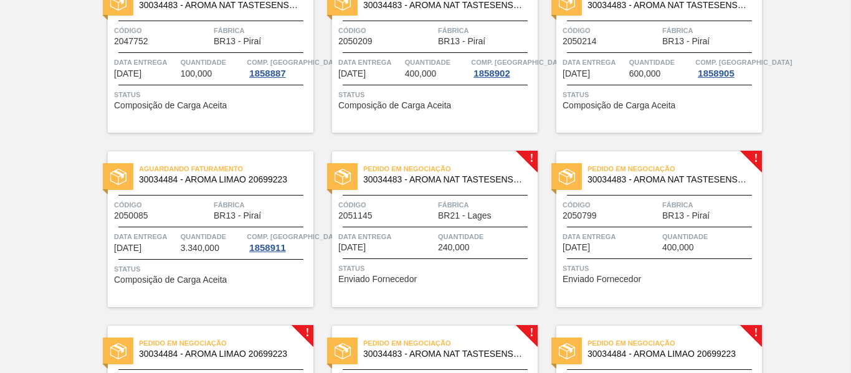
click at [214, 212] on span "BR13 - Piraí" at bounding box center [237, 215] width 47 height 9
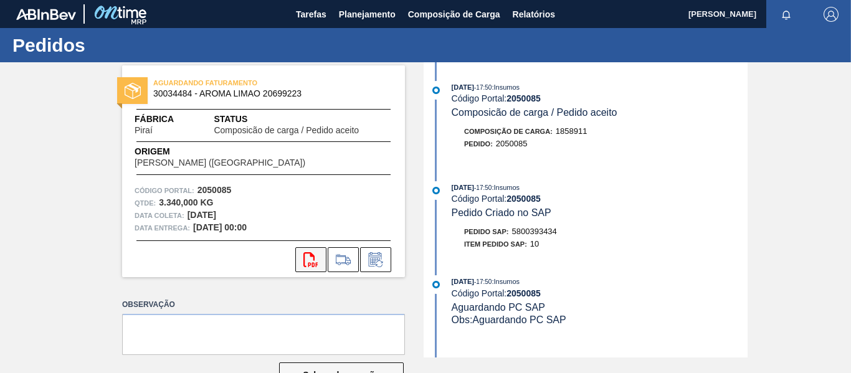
click at [307, 263] on icon "svg{fill:#ff0000}" at bounding box center [310, 259] width 15 height 15
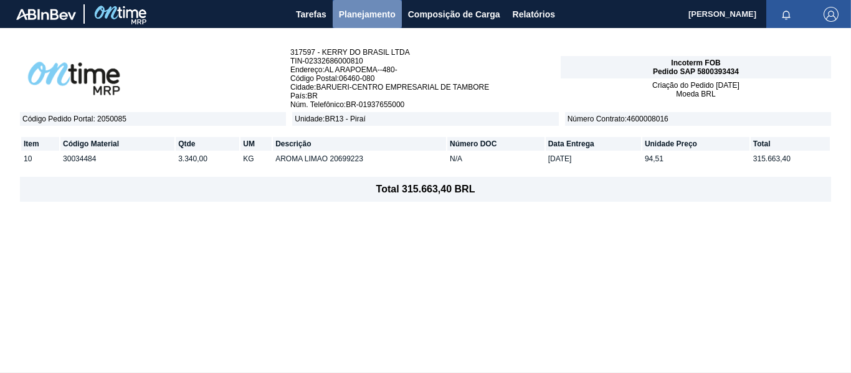
click at [362, 9] on span "Planejamento" at bounding box center [367, 14] width 57 height 15
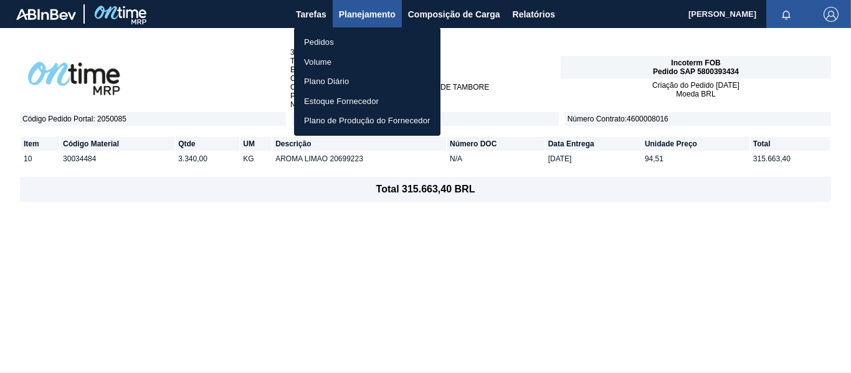
click at [333, 42] on li "Pedidos" at bounding box center [367, 42] width 146 height 20
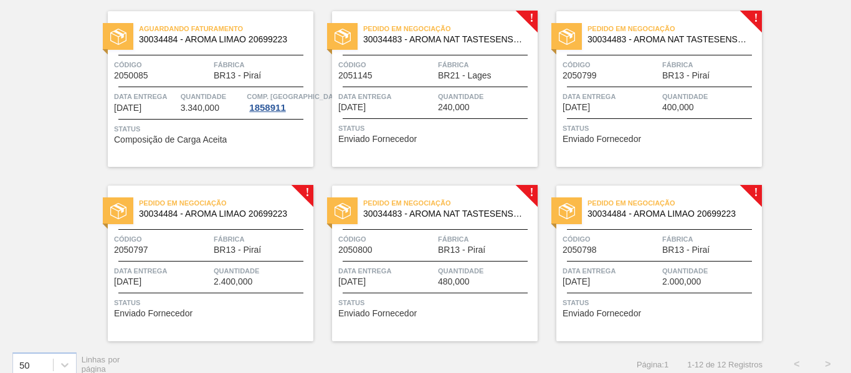
scroll to position [466, 0]
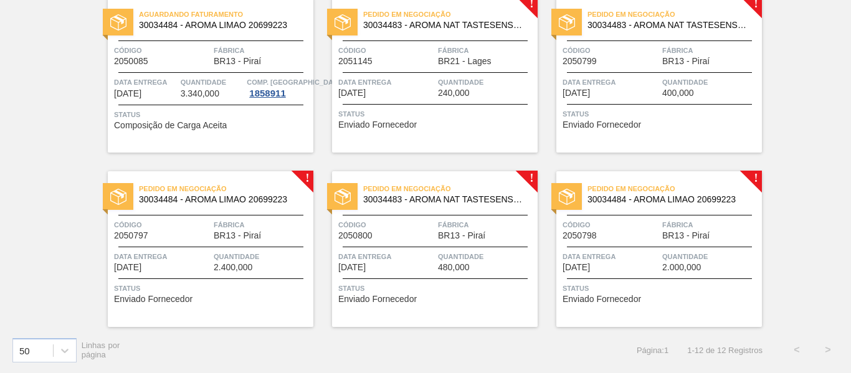
click at [420, 91] on div "Data Entrega 14/11/2025" at bounding box center [386, 87] width 97 height 22
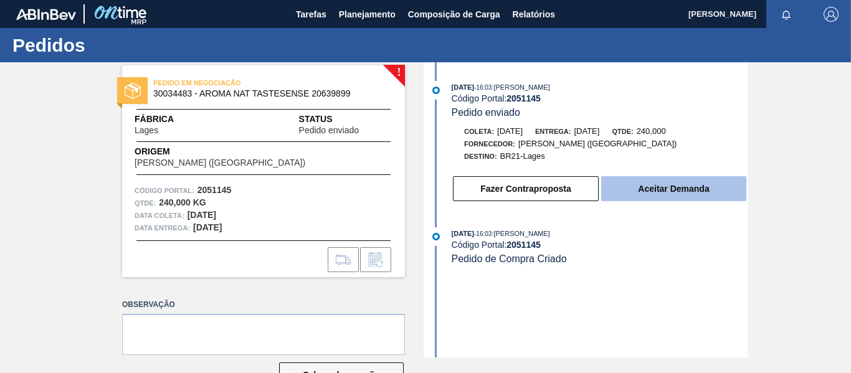
click at [658, 195] on button "Aceitar Demanda" at bounding box center [673, 188] width 145 height 25
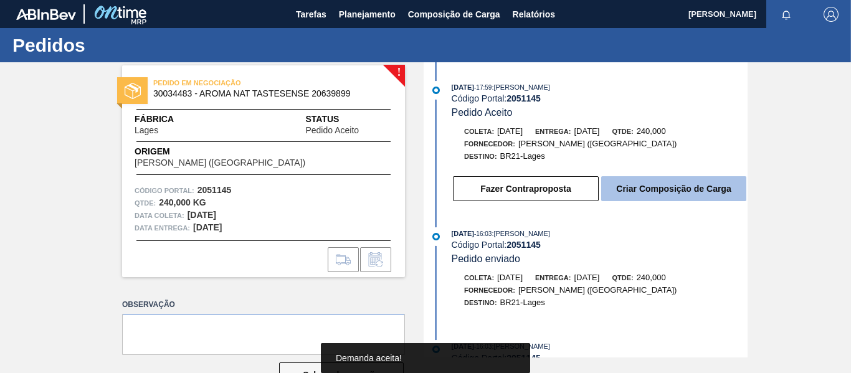
click at [638, 186] on button "Criar Composição de Carga" at bounding box center [673, 188] width 145 height 25
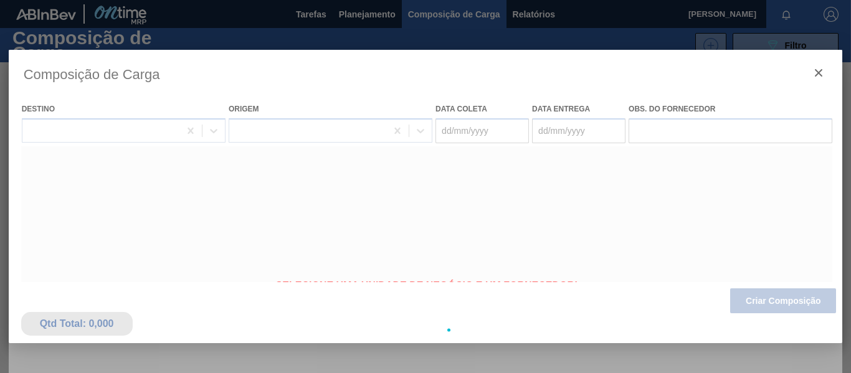
type coleta "[DATE]"
type Entrega "[DATE]"
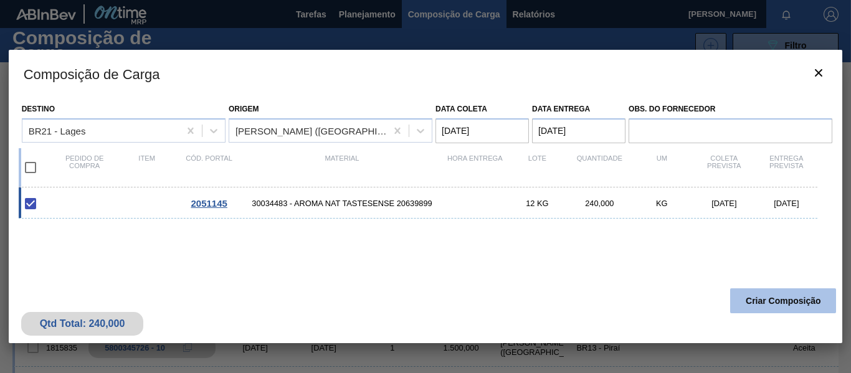
click at [758, 301] on button "Criar Composição" at bounding box center [783, 300] width 106 height 25
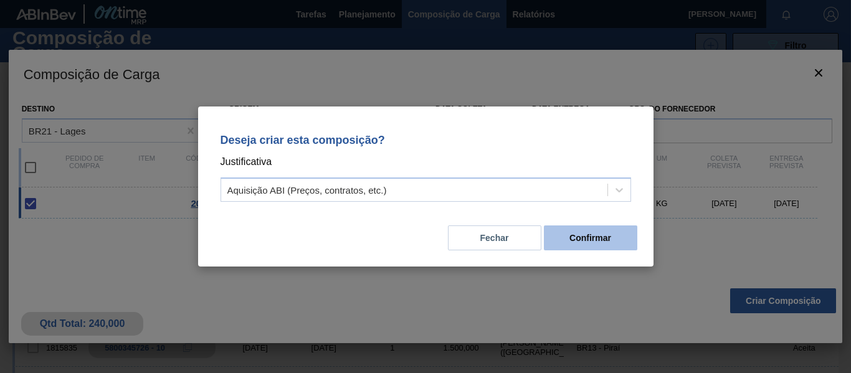
click at [590, 237] on button "Confirmar" at bounding box center [590, 237] width 93 height 25
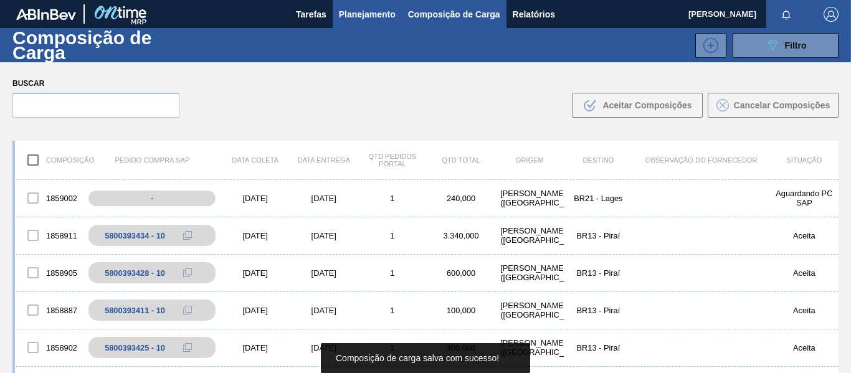
click at [366, 12] on span "Planejamento" at bounding box center [367, 14] width 57 height 15
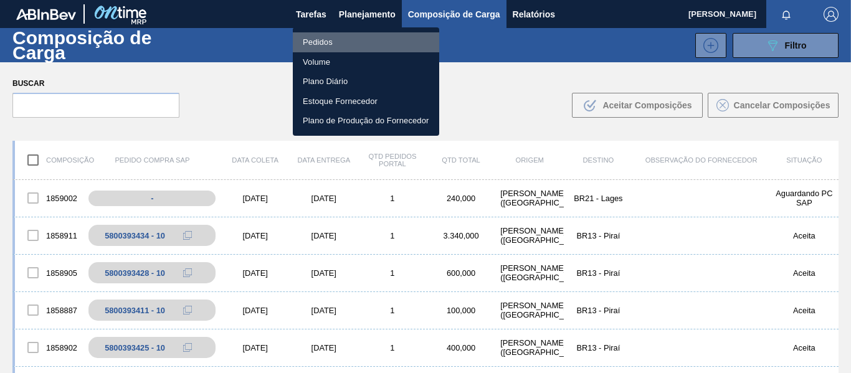
click at [316, 40] on li "Pedidos" at bounding box center [366, 42] width 146 height 20
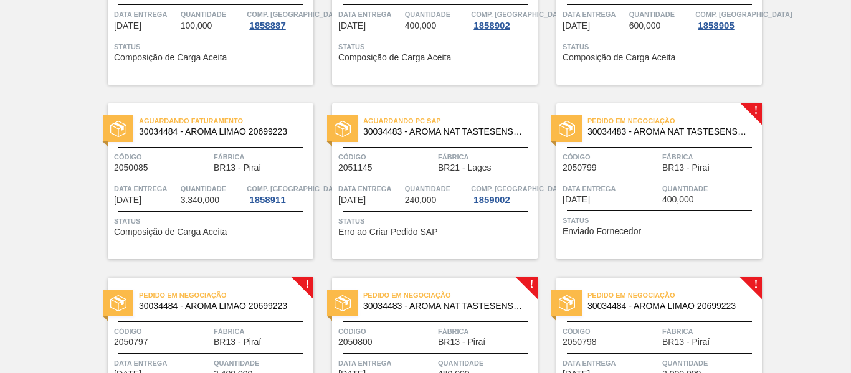
scroll to position [436, 0]
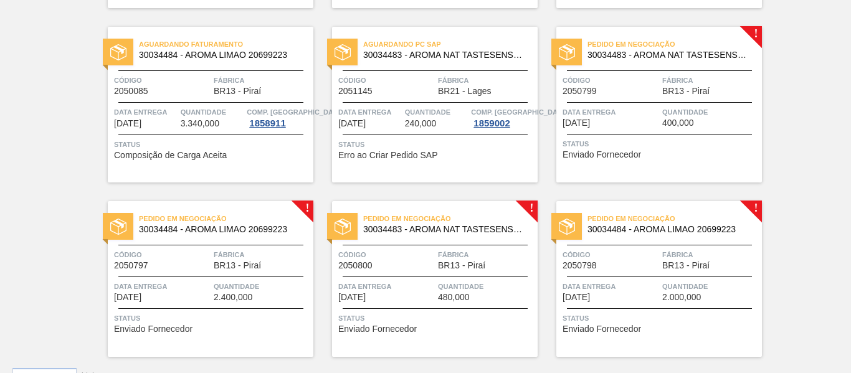
click at [414, 95] on div "Código 2051145" at bounding box center [386, 85] width 97 height 22
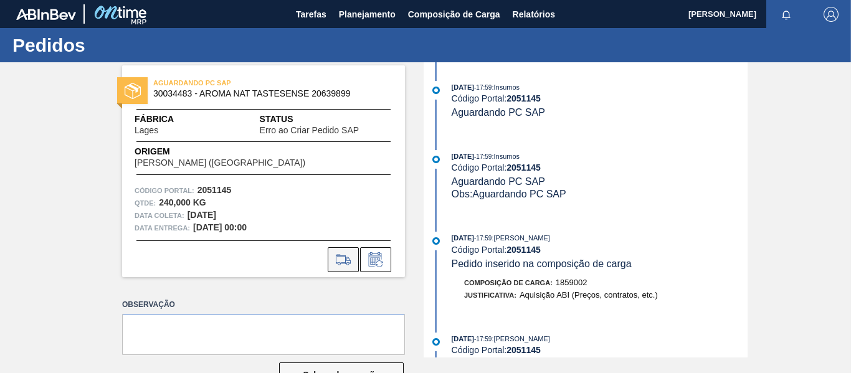
click at [341, 263] on icon at bounding box center [343, 259] width 20 height 15
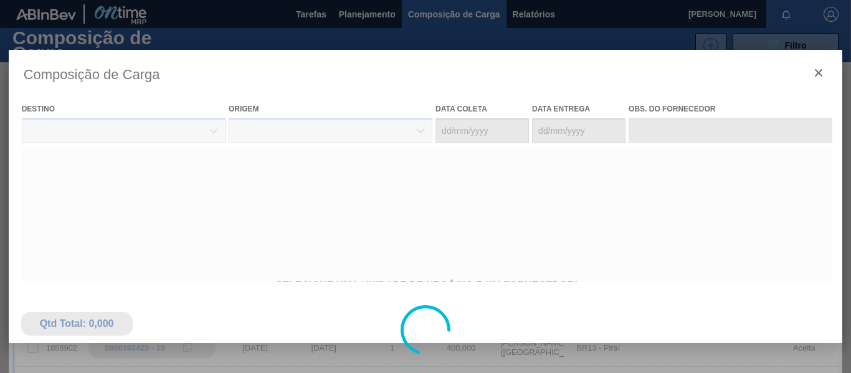
type coleta "10/11/2025"
type Entrega "[DATE]"
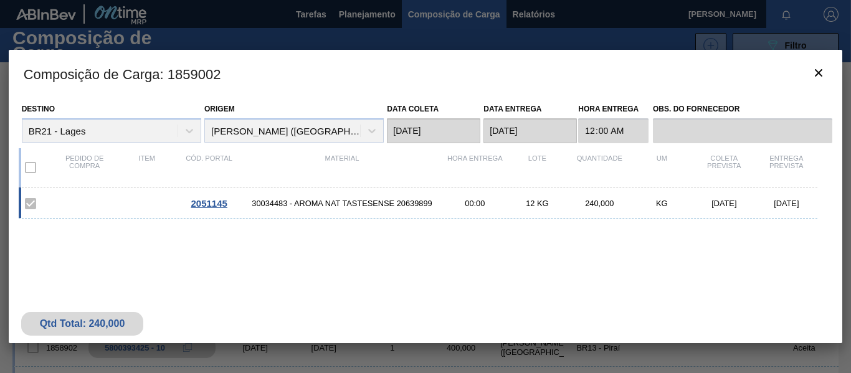
click at [31, 168] on label at bounding box center [30, 167] width 26 height 26
click at [24, 210] on label at bounding box center [30, 204] width 26 height 26
click at [293, 209] on div "2051145 30034483 - AROMA NAT TASTESENSE 20639899 00:00 12 KG 240,000 KG 10/11/2…" at bounding box center [418, 202] width 799 height 31
click at [286, 205] on span "30034483 - AROMA NAT TASTESENSE 20639899" at bounding box center [342, 203] width 204 height 9
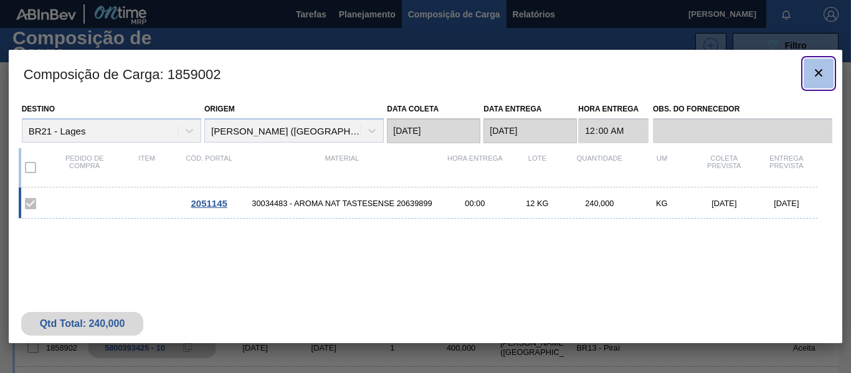
click at [823, 74] on icon "botão de ícone" at bounding box center [818, 72] width 15 height 15
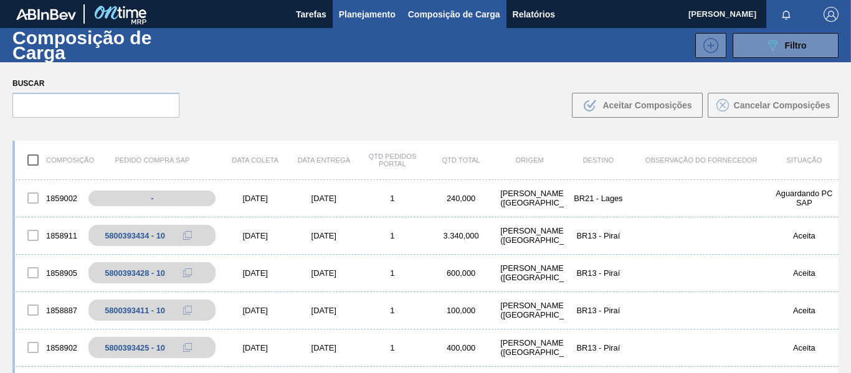
click at [367, 15] on span "Planejamento" at bounding box center [367, 14] width 57 height 15
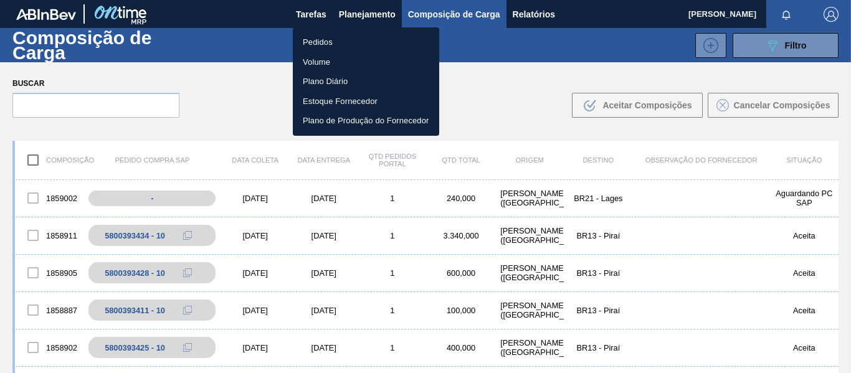
click at [332, 43] on li "Pedidos" at bounding box center [366, 42] width 146 height 20
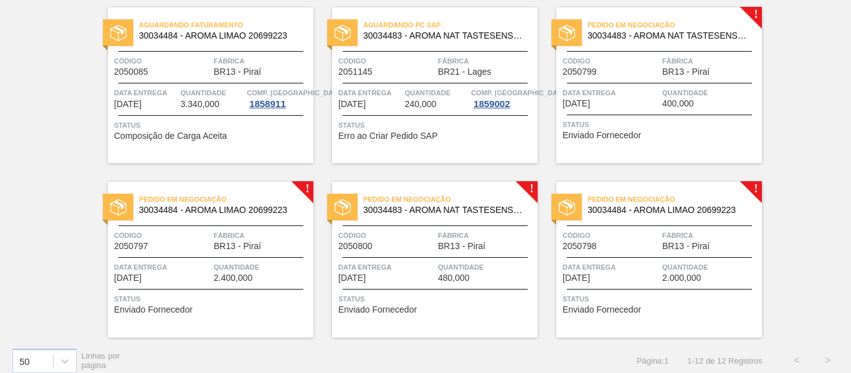
scroll to position [466, 0]
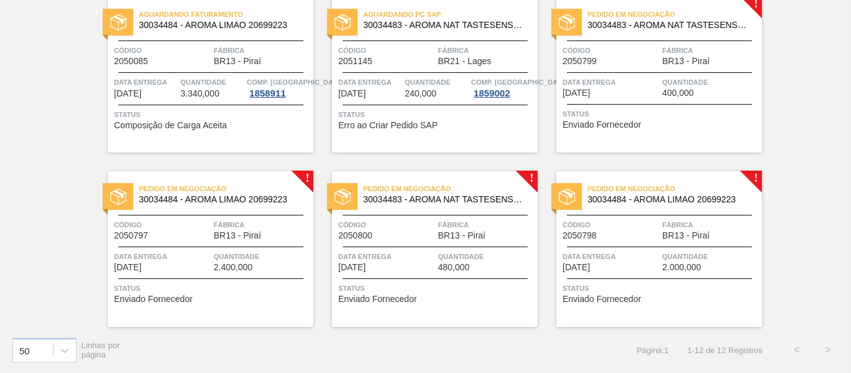
click at [625, 70] on div "Pedido em Negociação 30034483 - AROMA NAT TASTESENSE 20639899 Código 2050799 Fá…" at bounding box center [658, 75] width 205 height 156
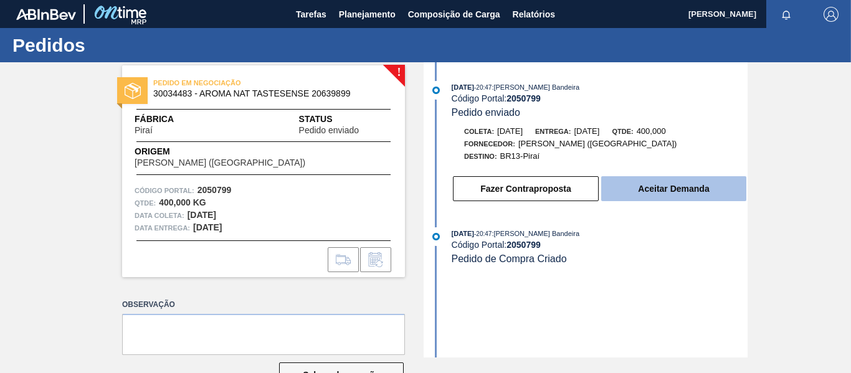
click at [657, 192] on button "Aceitar Demanda" at bounding box center [673, 188] width 145 height 25
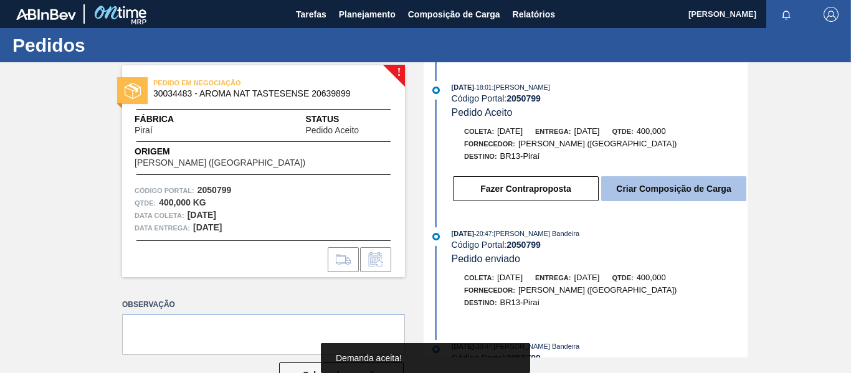
click at [657, 190] on button "Criar Composição de Carga" at bounding box center [673, 188] width 145 height 25
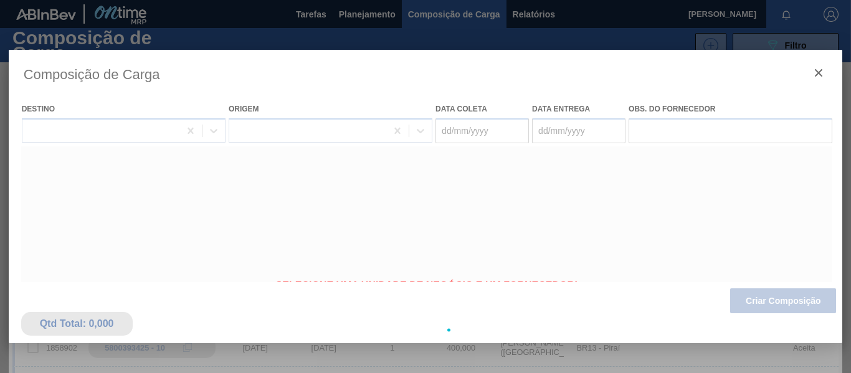
type coleta "17/11/2025"
type Entrega "17/11/2025"
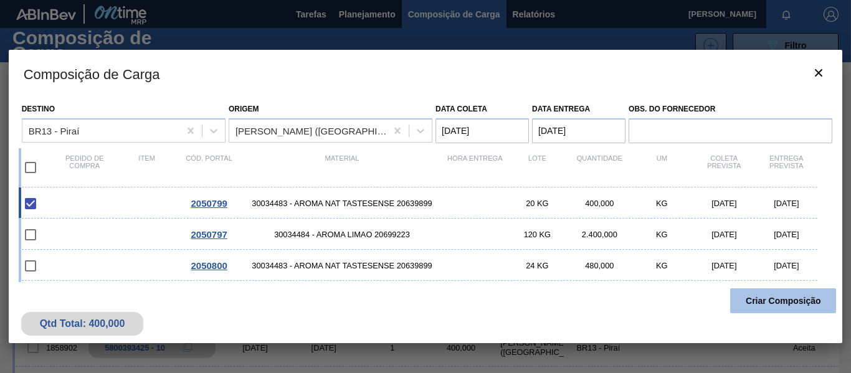
click at [781, 306] on button "Criar Composição" at bounding box center [783, 300] width 106 height 25
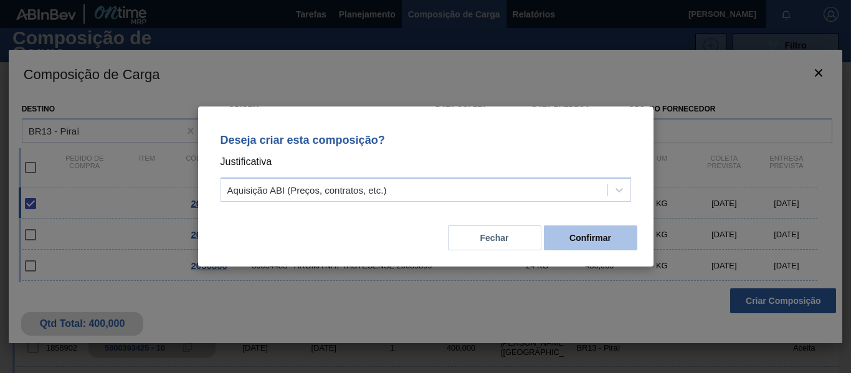
click at [598, 237] on button "Confirmar" at bounding box center [590, 237] width 93 height 25
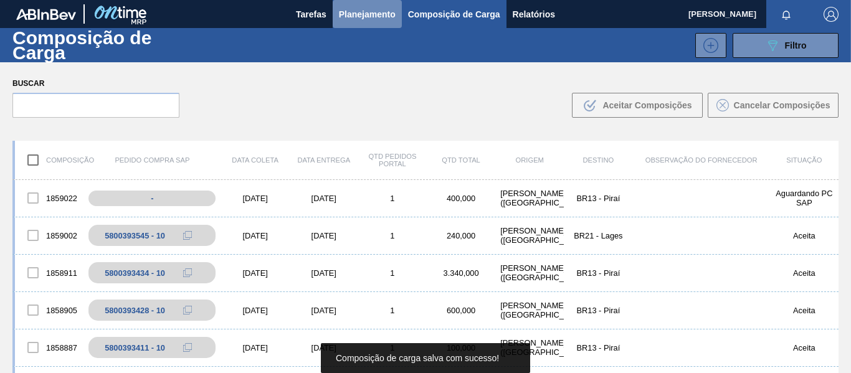
click at [379, 11] on span "Planejamento" at bounding box center [367, 14] width 57 height 15
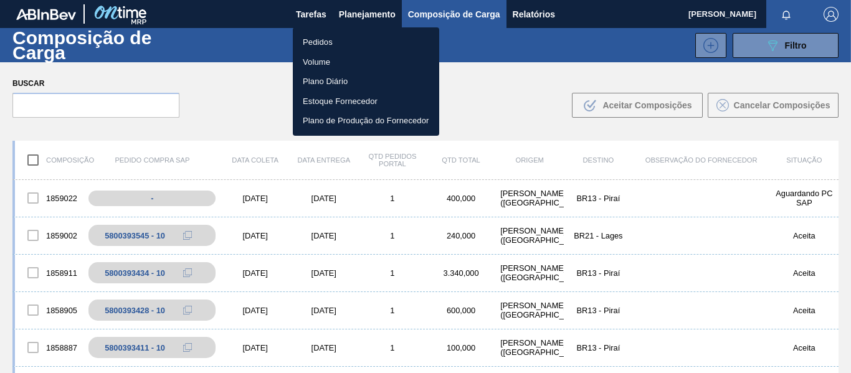
click at [333, 45] on li "Pedidos" at bounding box center [366, 42] width 146 height 20
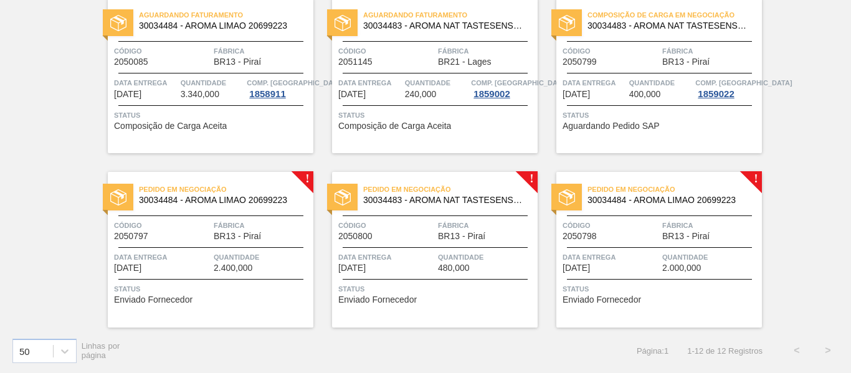
scroll to position [466, 0]
click at [629, 63] on div "Código 2050799" at bounding box center [610, 55] width 97 height 22
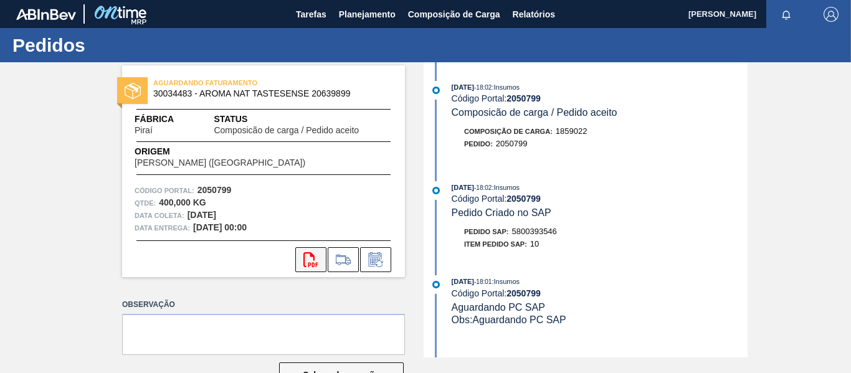
click at [307, 266] on icon at bounding box center [310, 259] width 14 height 15
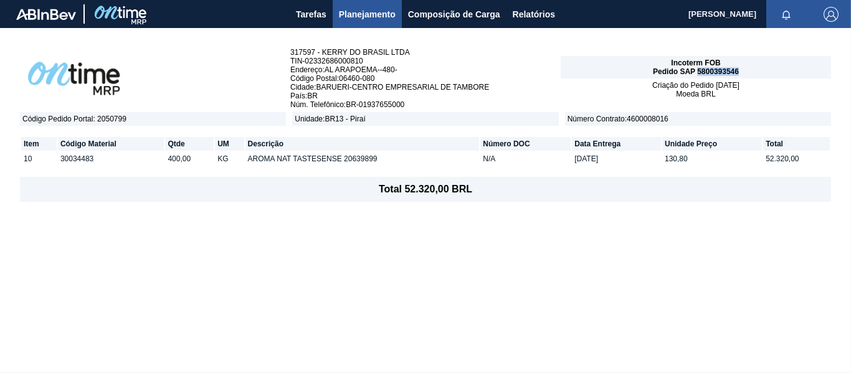
drag, startPoint x: 738, startPoint y: 68, endPoint x: 697, endPoint y: 72, distance: 41.8
click at [697, 72] on div "Incoterm FOB Pedido SAP 5800393546" at bounding box center [695, 67] width 270 height 22
copy span "5800393546"
click at [382, 15] on span "Planejamento" at bounding box center [367, 14] width 57 height 15
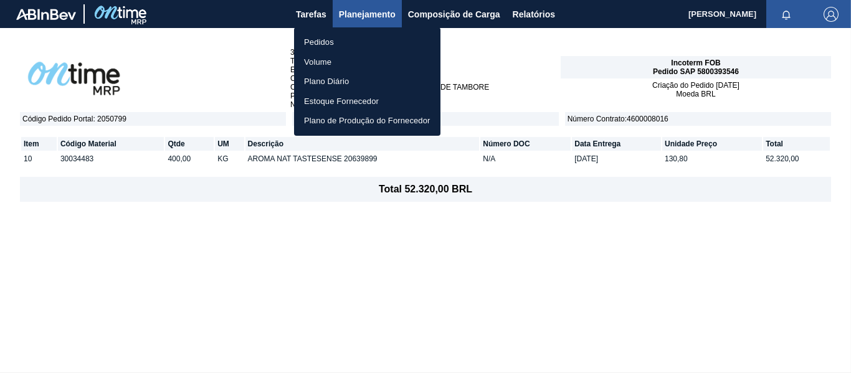
click at [446, 12] on div at bounding box center [425, 186] width 851 height 373
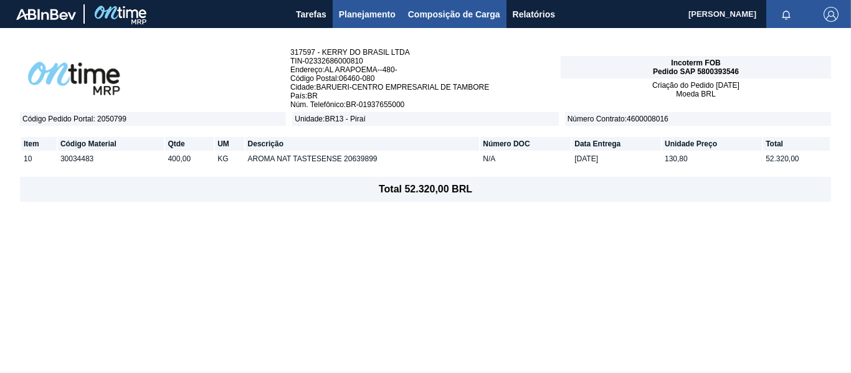
click at [453, 15] on span "Composição de Carga" at bounding box center [454, 14] width 92 height 15
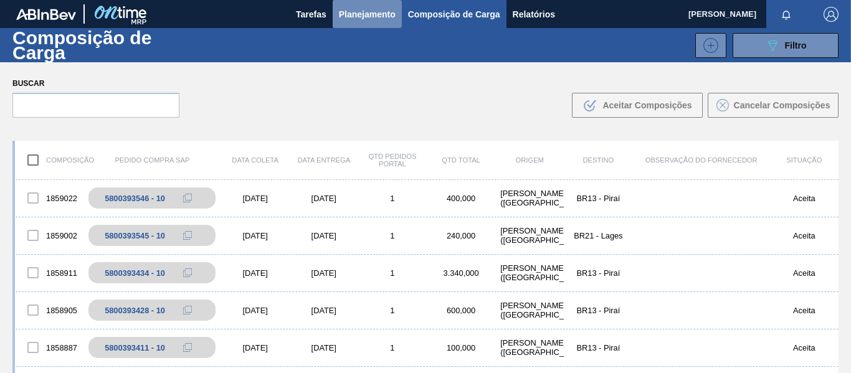
click at [364, 14] on span "Planejamento" at bounding box center [367, 14] width 57 height 15
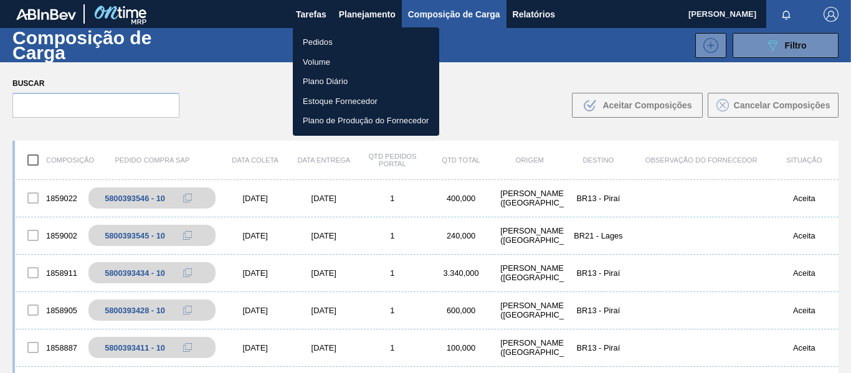
click at [330, 44] on li "Pedidos" at bounding box center [366, 42] width 146 height 20
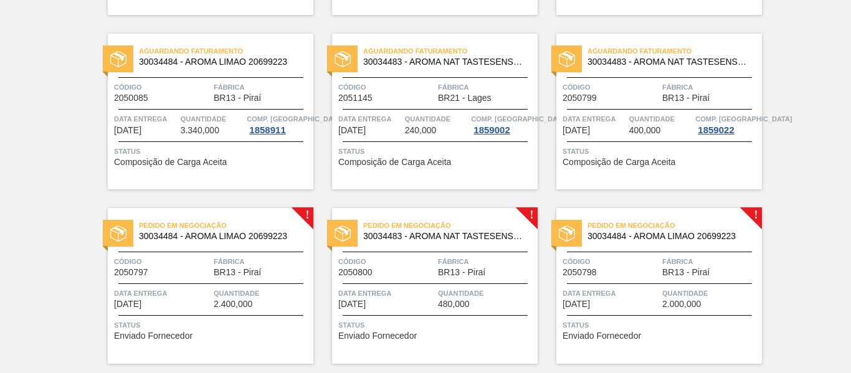
scroll to position [436, 0]
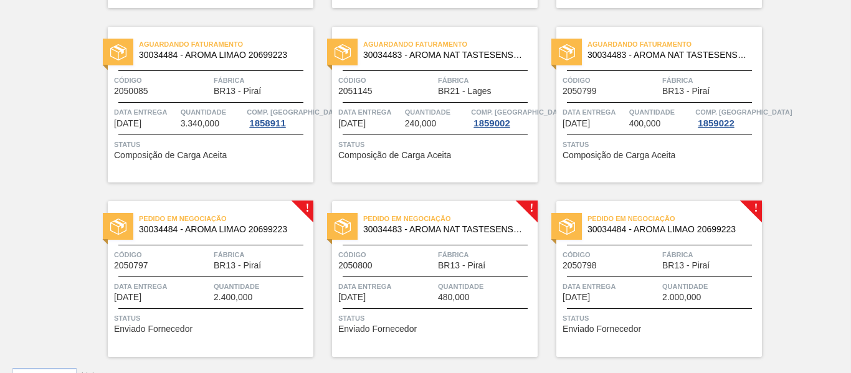
click at [637, 91] on div "Código 2050799" at bounding box center [610, 85] width 97 height 22
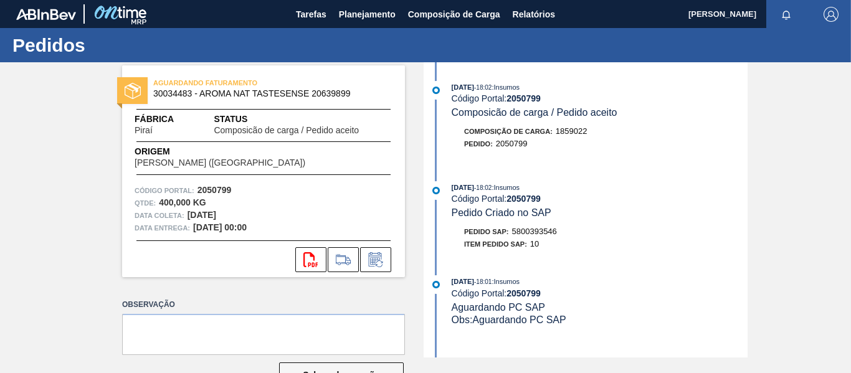
scroll to position [38, 0]
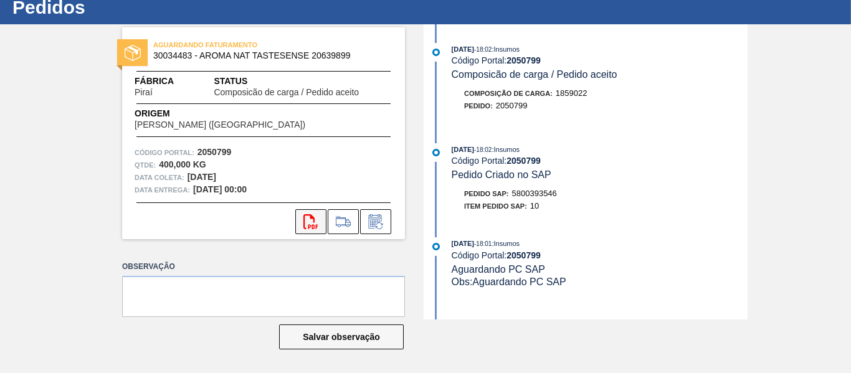
click at [308, 222] on icon "svg{fill:#ff0000}" at bounding box center [310, 221] width 15 height 15
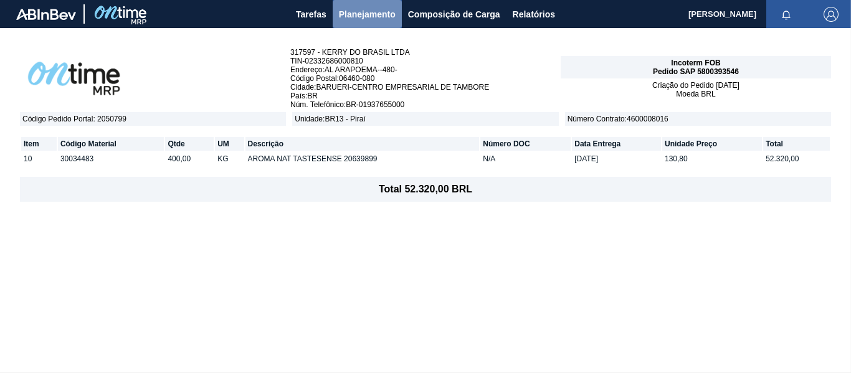
click at [356, 9] on span "Planejamento" at bounding box center [367, 14] width 57 height 15
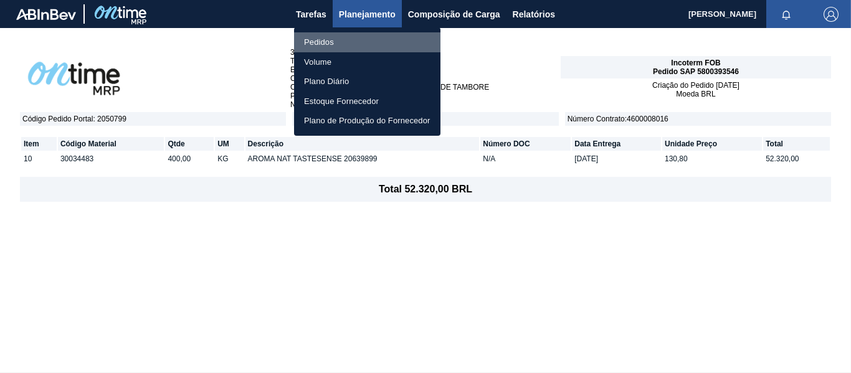
click at [330, 44] on li "Pedidos" at bounding box center [367, 42] width 146 height 20
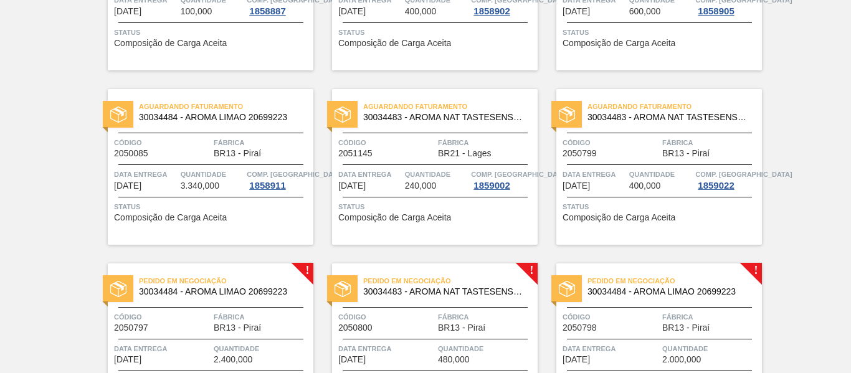
scroll to position [466, 0]
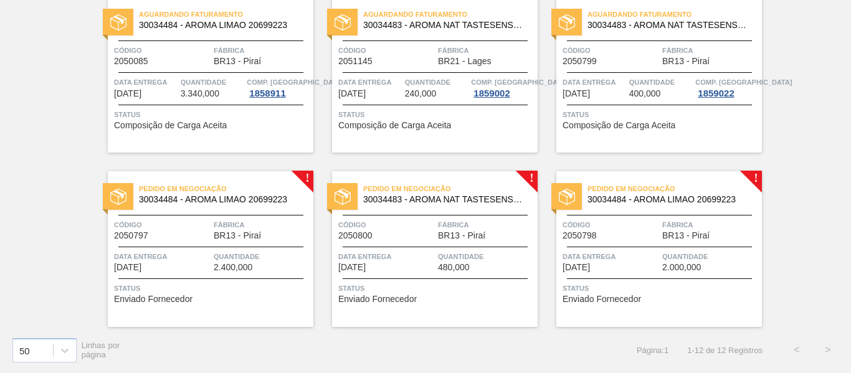
click at [219, 224] on span "Fábrica" at bounding box center [262, 225] width 97 height 12
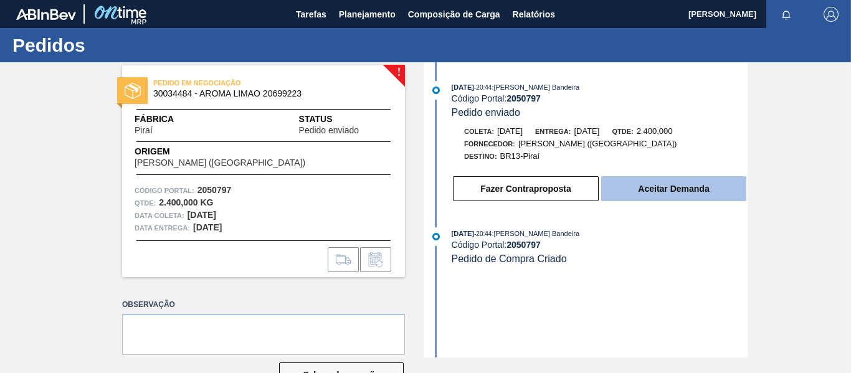
click at [673, 182] on button "Aceitar Demanda" at bounding box center [673, 188] width 145 height 25
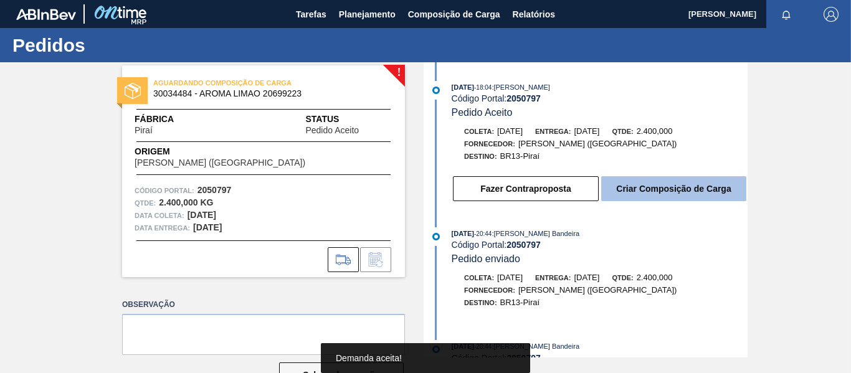
click at [693, 192] on button "Criar Composição de Carga" at bounding box center [673, 188] width 145 height 25
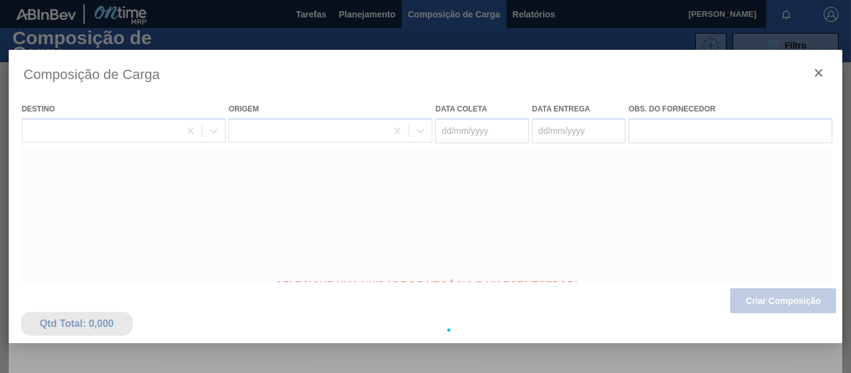
type coleta "[DATE]"
type Entrega "[DATE]"
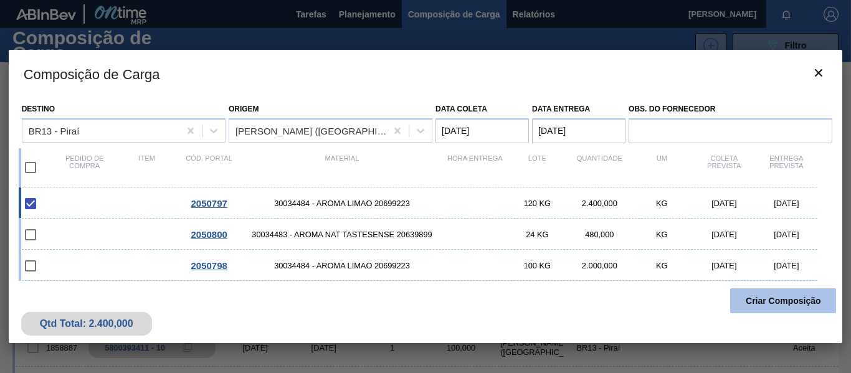
click at [766, 295] on button "Criar Composição" at bounding box center [783, 300] width 106 height 25
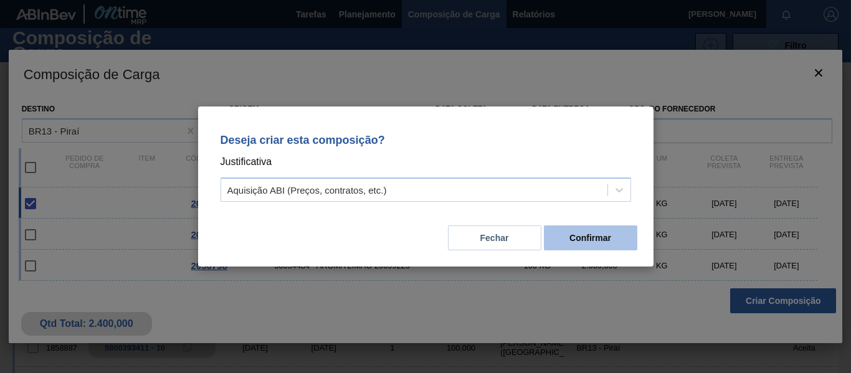
click at [577, 235] on button "Confirmar" at bounding box center [590, 237] width 93 height 25
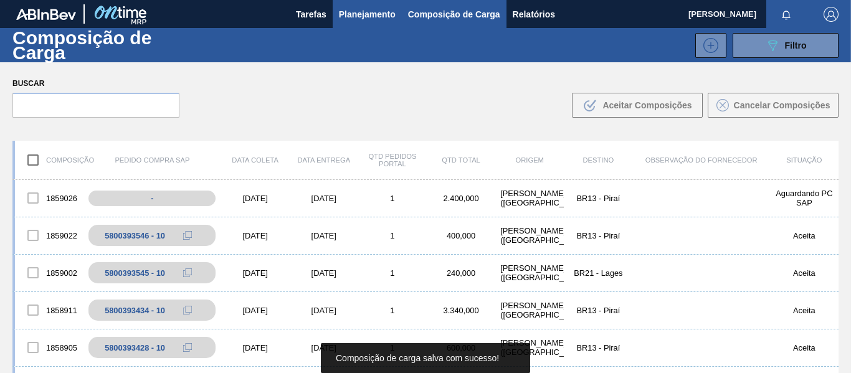
click at [351, 20] on span "Planejamento" at bounding box center [367, 14] width 57 height 15
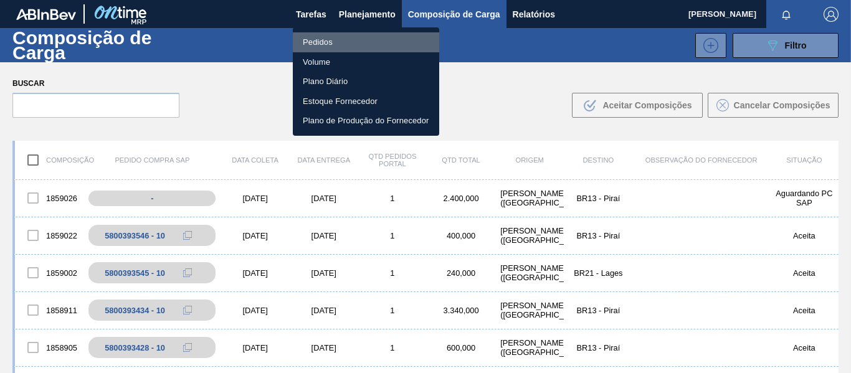
click at [325, 42] on li "Pedidos" at bounding box center [366, 42] width 146 height 20
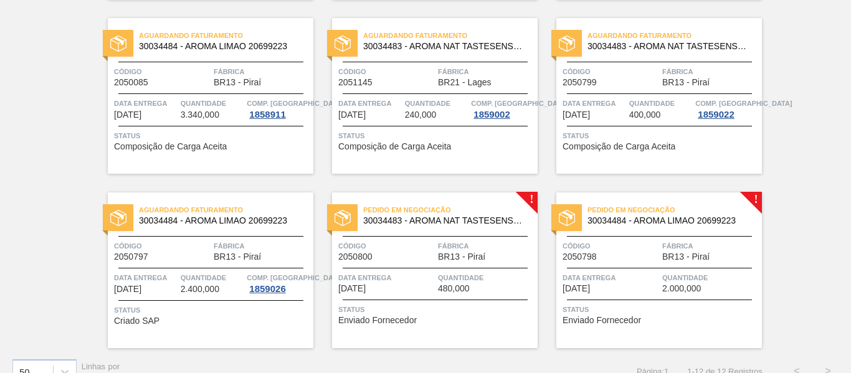
scroll to position [466, 0]
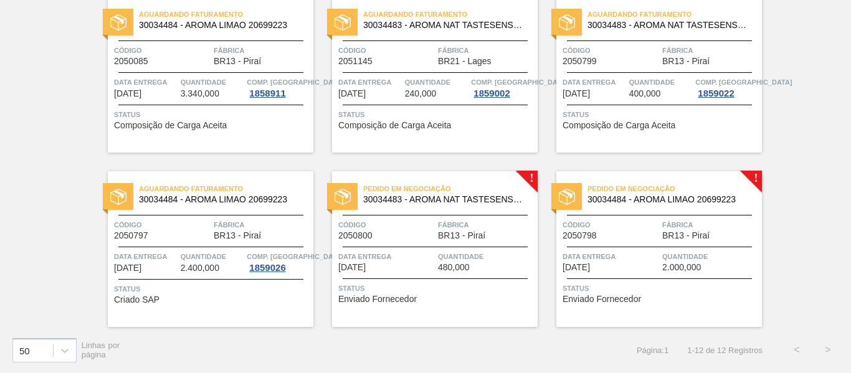
click at [197, 238] on div "Código 2050797" at bounding box center [162, 230] width 97 height 22
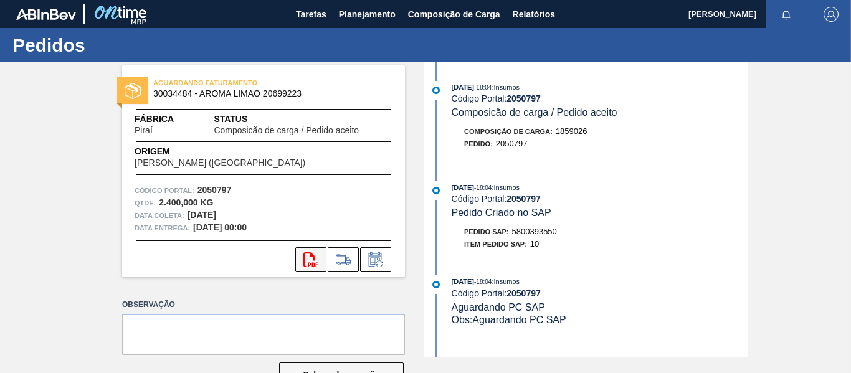
click at [313, 260] on icon at bounding box center [310, 259] width 14 height 15
click at [361, 15] on span "Planejamento" at bounding box center [367, 14] width 57 height 15
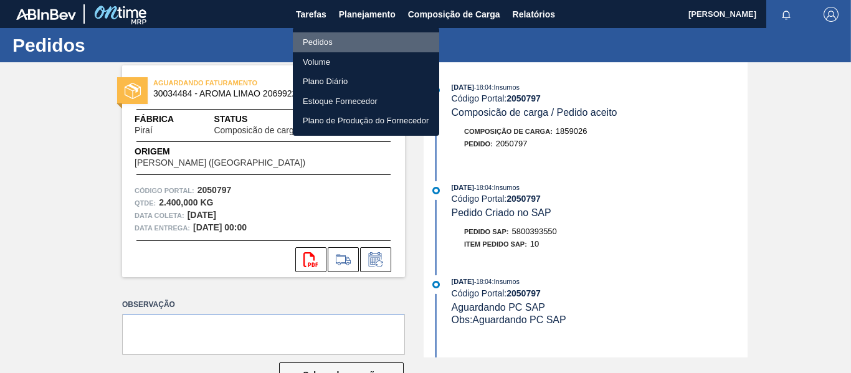
click at [338, 39] on li "Pedidos" at bounding box center [366, 42] width 146 height 20
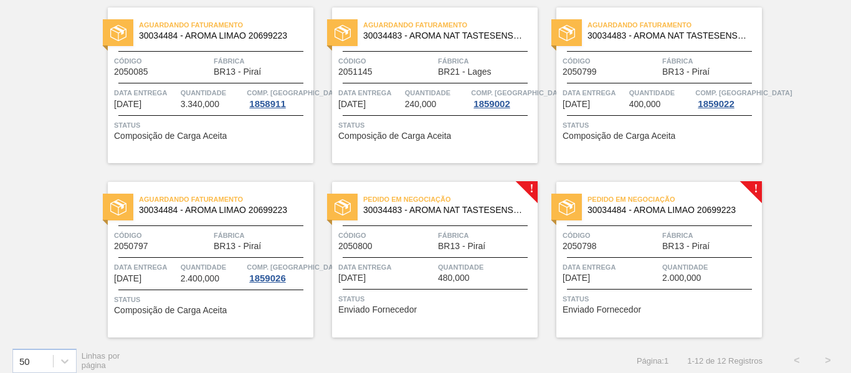
scroll to position [466, 0]
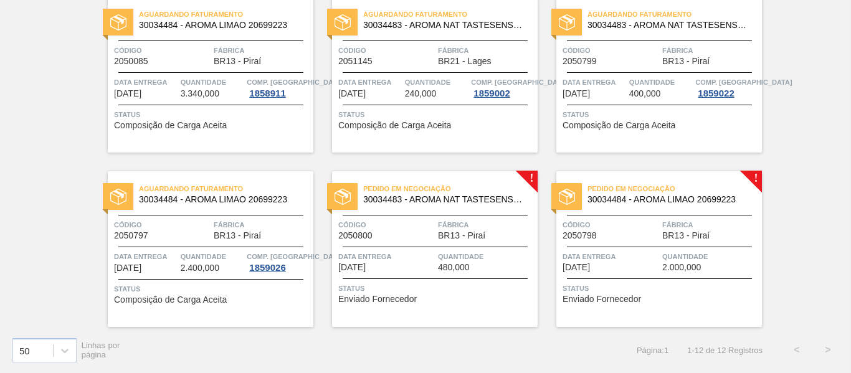
click at [424, 242] on div "Pedido em Negociação 30034483 - AROMA NAT TASTESENSE 20639899 Código 2050800 Fá…" at bounding box center [434, 249] width 205 height 156
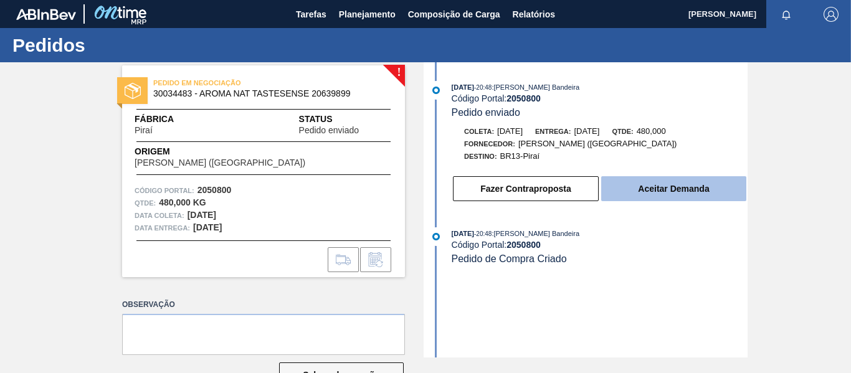
click at [668, 184] on button "Aceitar Demanda" at bounding box center [673, 188] width 145 height 25
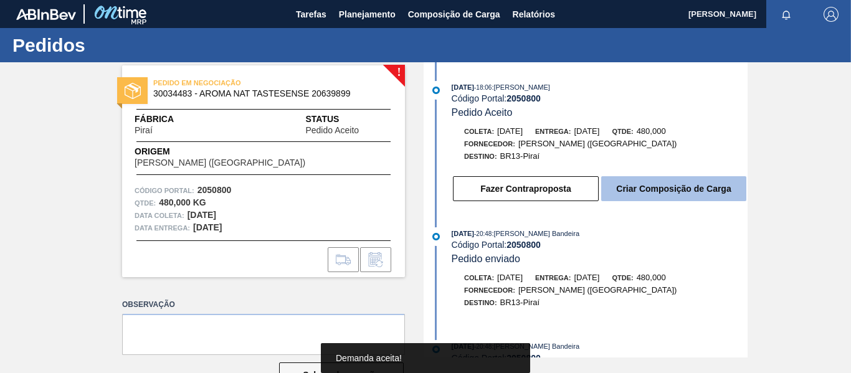
click at [693, 192] on button "Criar Composição de Carga" at bounding box center [673, 188] width 145 height 25
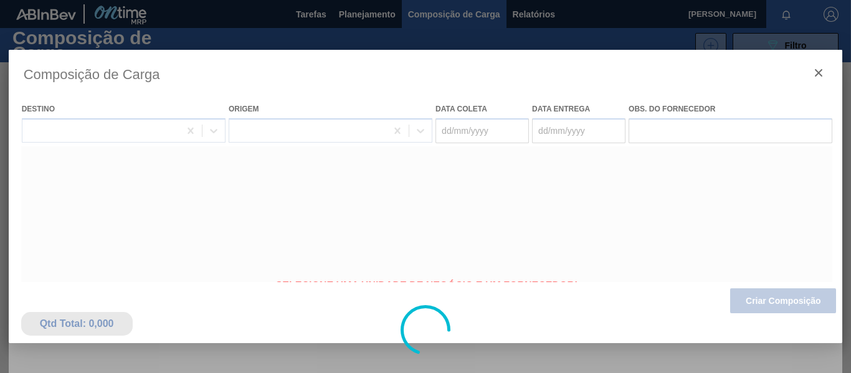
type coleta "15/12/2025"
type Entrega "15/12/2025"
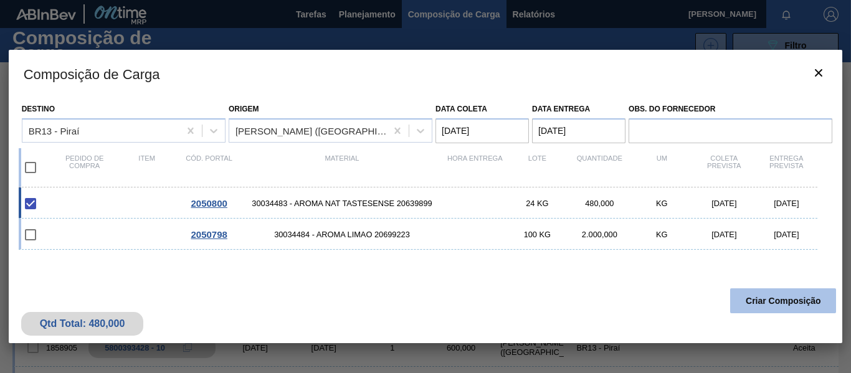
click at [765, 306] on button "Criar Composição" at bounding box center [783, 300] width 106 height 25
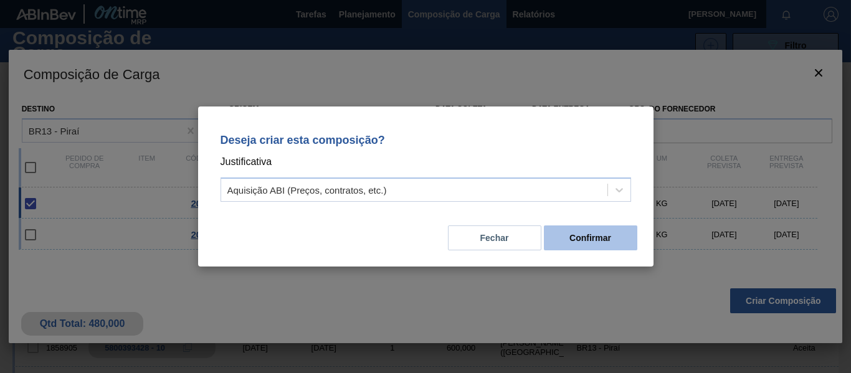
click at [604, 232] on button "Confirmar" at bounding box center [590, 237] width 93 height 25
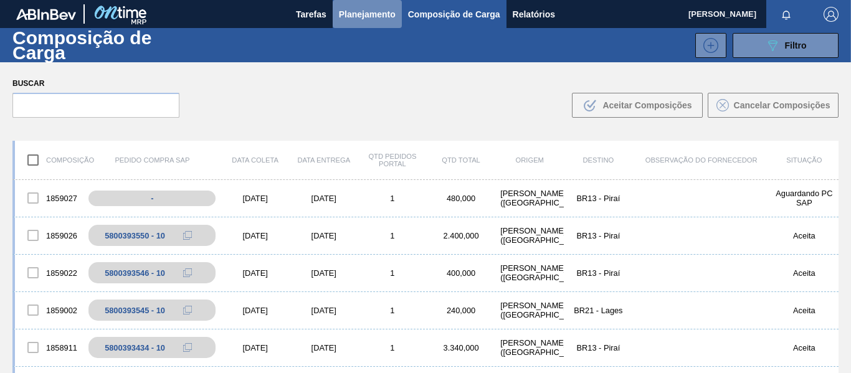
click at [355, 16] on span "Planejamento" at bounding box center [367, 14] width 57 height 15
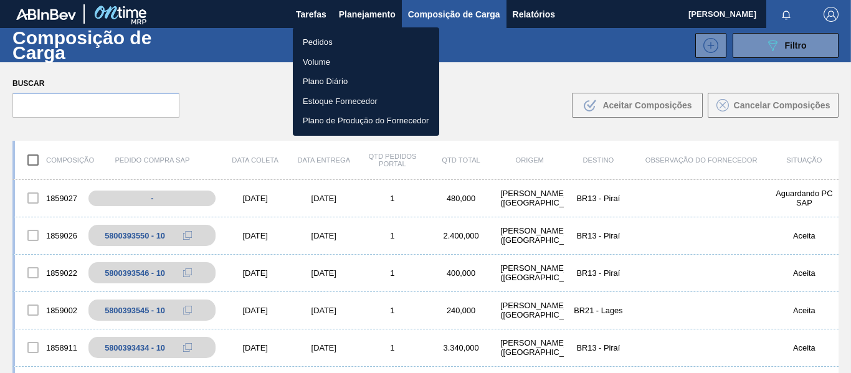
click at [318, 44] on li "Pedidos" at bounding box center [366, 42] width 146 height 20
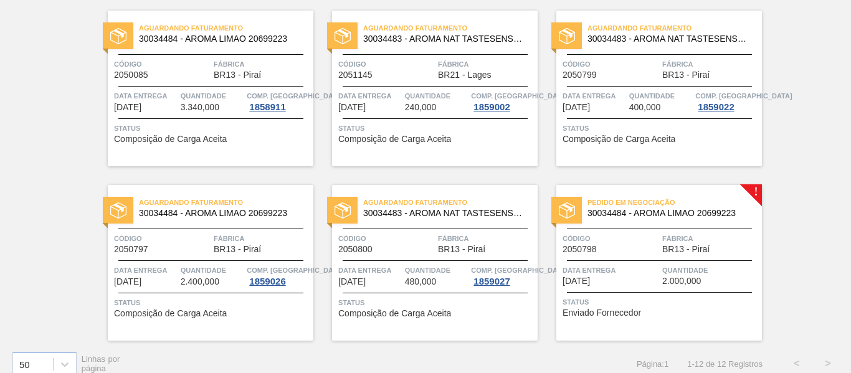
scroll to position [466, 0]
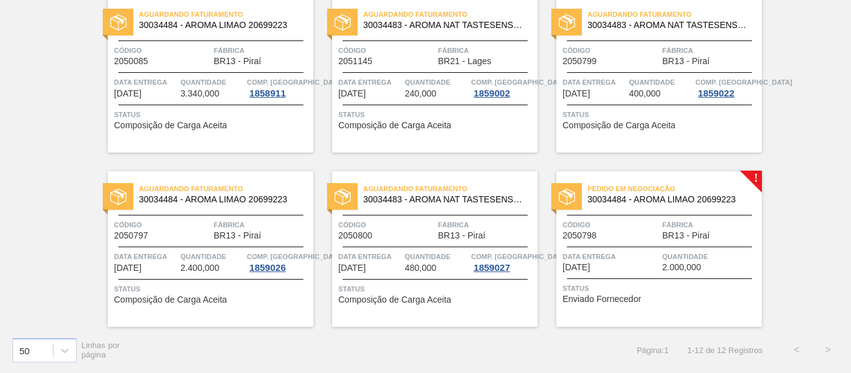
click at [407, 224] on span "Código" at bounding box center [386, 225] width 97 height 12
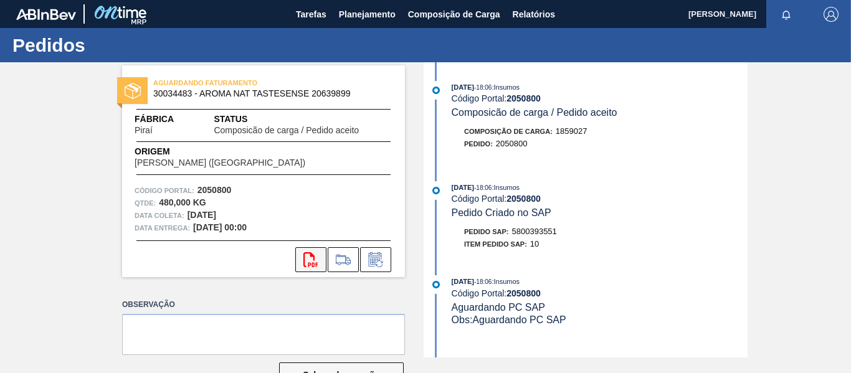
click at [307, 264] on icon at bounding box center [310, 259] width 14 height 15
click at [307, 262] on icon "svg{fill:#ff0000}" at bounding box center [310, 259] width 15 height 15
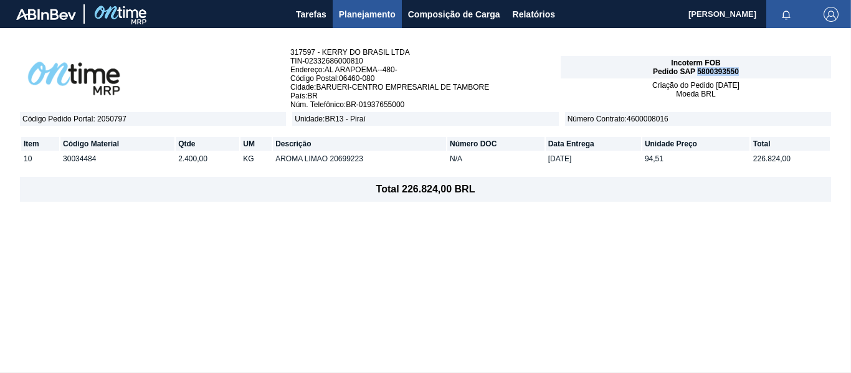
drag, startPoint x: 740, startPoint y: 70, endPoint x: 696, endPoint y: 72, distance: 43.6
click at [696, 72] on div "Incoterm FOB Pedido SAP 5800393550" at bounding box center [695, 67] width 270 height 22
copy span "5800393550"
click at [357, 7] on span "Planejamento" at bounding box center [367, 14] width 57 height 15
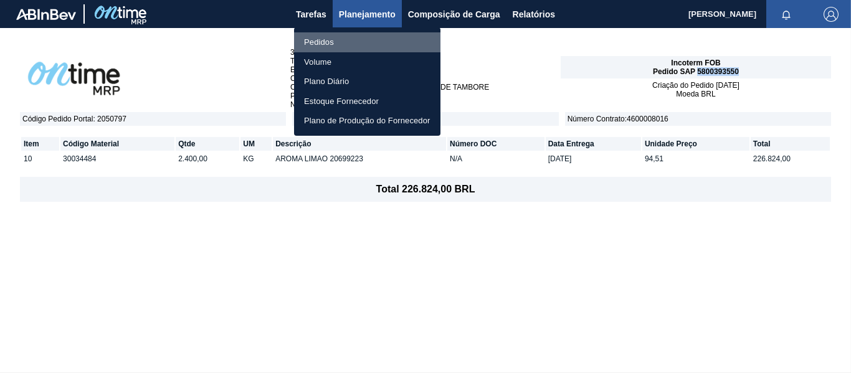
click at [324, 45] on li "Pedidos" at bounding box center [367, 42] width 146 height 20
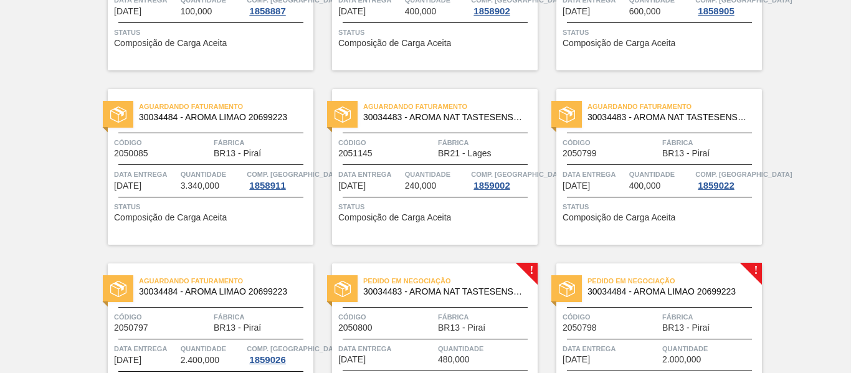
scroll to position [466, 0]
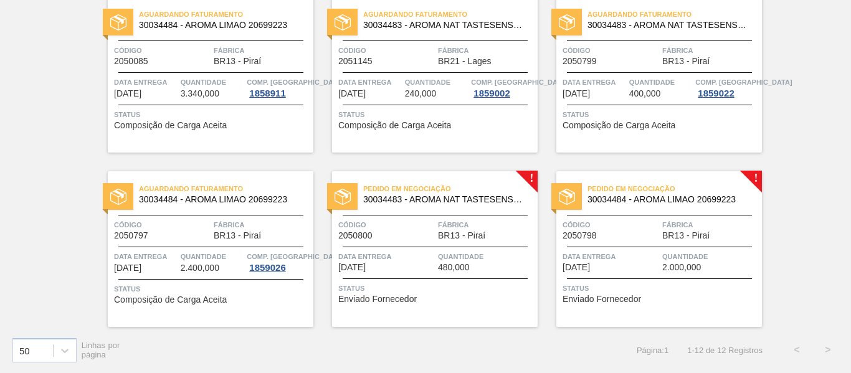
click at [224, 222] on span "Fábrica" at bounding box center [262, 225] width 97 height 12
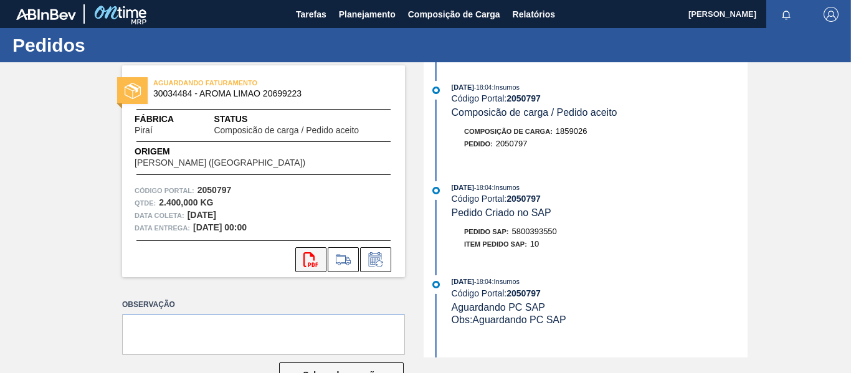
click at [318, 258] on button "svg{fill:#ff0000}" at bounding box center [310, 259] width 31 height 25
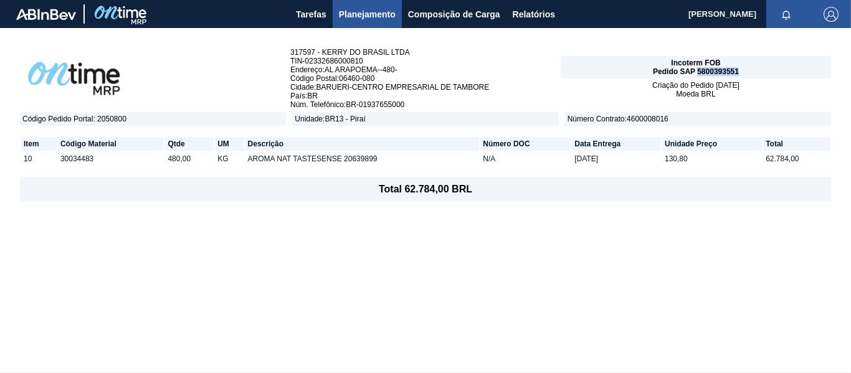
drag, startPoint x: 740, startPoint y: 72, endPoint x: 696, endPoint y: 71, distance: 44.2
click at [696, 71] on div "Incoterm FOB Pedido SAP 5800393551" at bounding box center [695, 67] width 270 height 22
copy span "5800393551"
click at [358, 14] on span "Planejamento" at bounding box center [367, 14] width 57 height 15
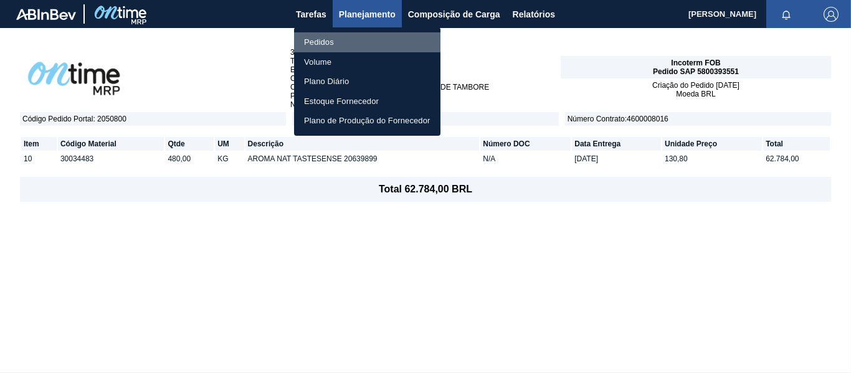
click at [330, 43] on li "Pedidos" at bounding box center [367, 42] width 146 height 20
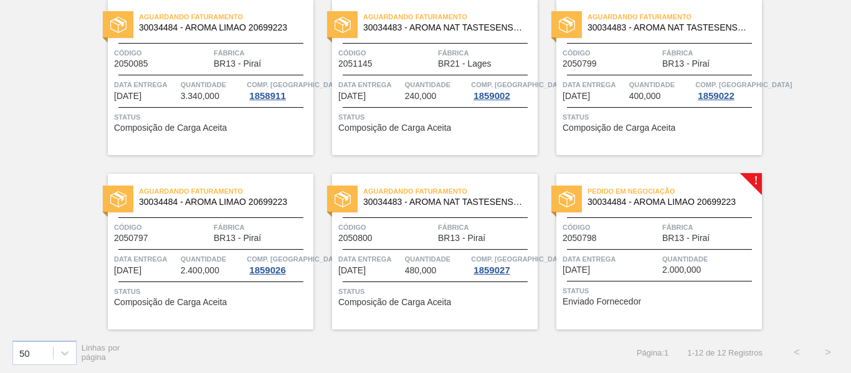
scroll to position [466, 0]
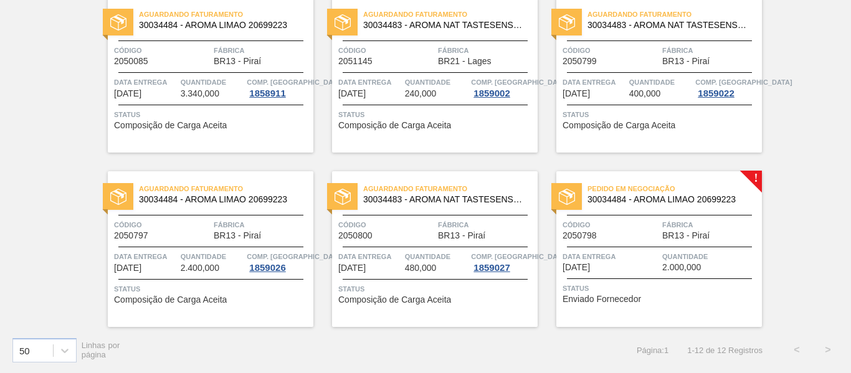
click at [386, 233] on div "Código 2050800" at bounding box center [386, 230] width 97 height 22
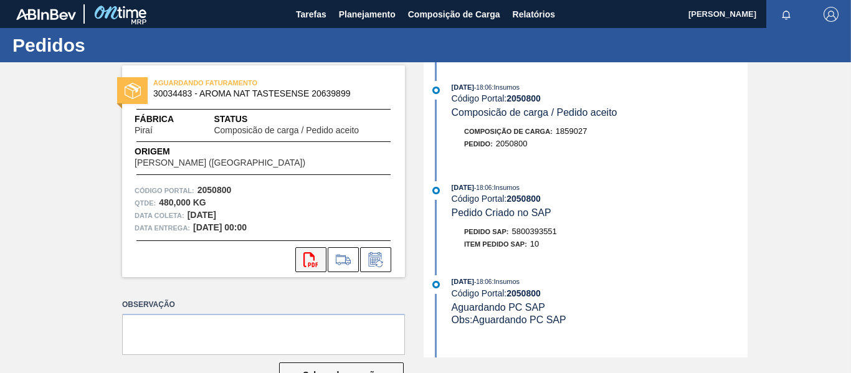
click at [309, 260] on icon "svg{fill:#ff0000}" at bounding box center [310, 259] width 15 height 15
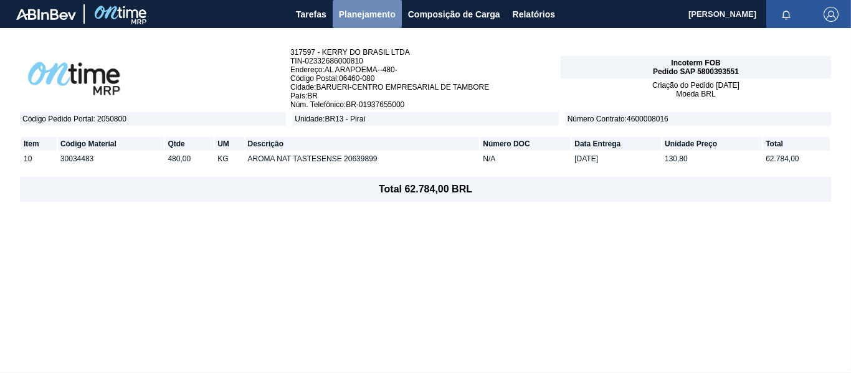
click at [349, 18] on span "Planejamento" at bounding box center [367, 14] width 57 height 15
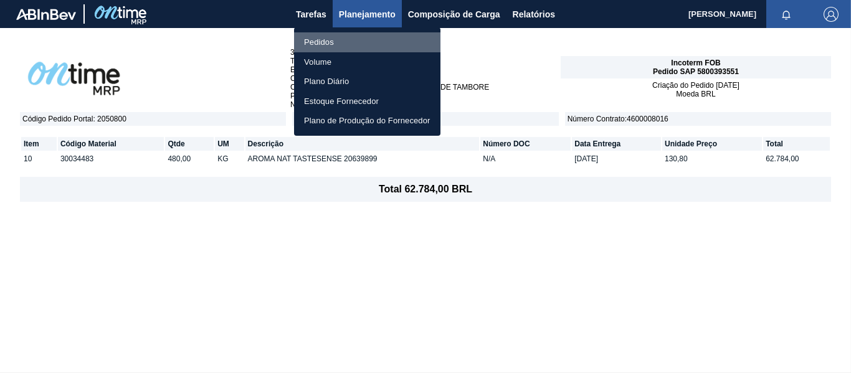
click at [322, 40] on li "Pedidos" at bounding box center [367, 42] width 146 height 20
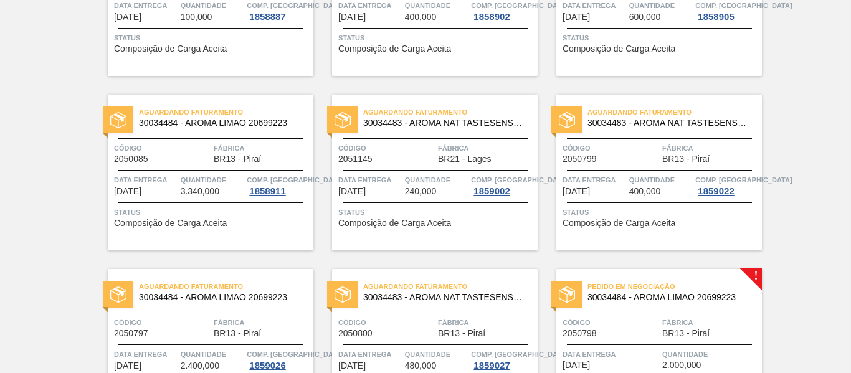
scroll to position [466, 0]
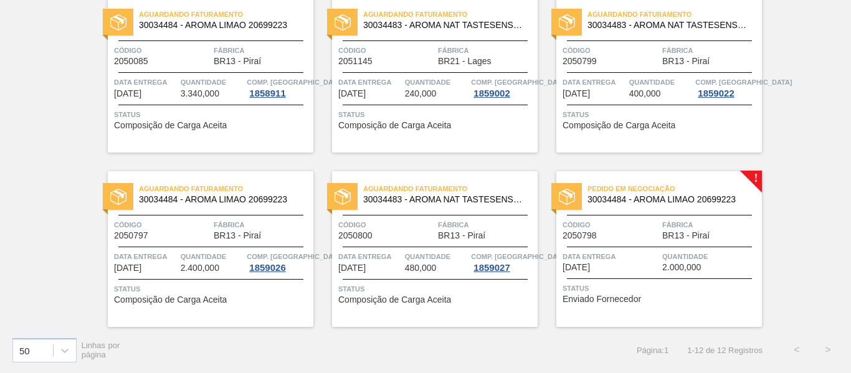
click at [643, 232] on div "Código 2050798" at bounding box center [610, 230] width 97 height 22
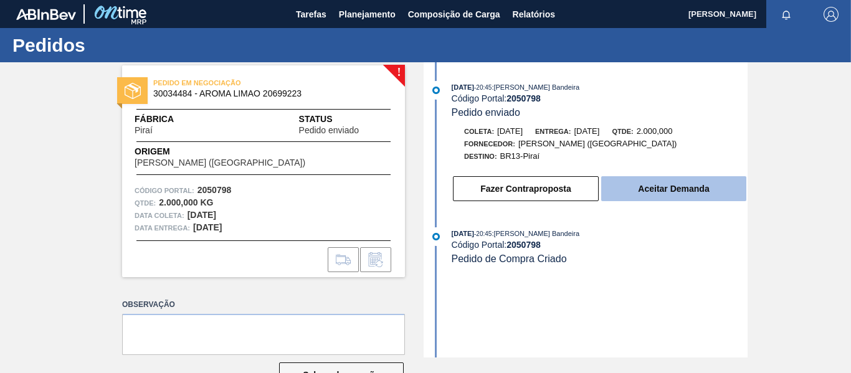
click at [676, 183] on button "Aceitar Demanda" at bounding box center [673, 188] width 145 height 25
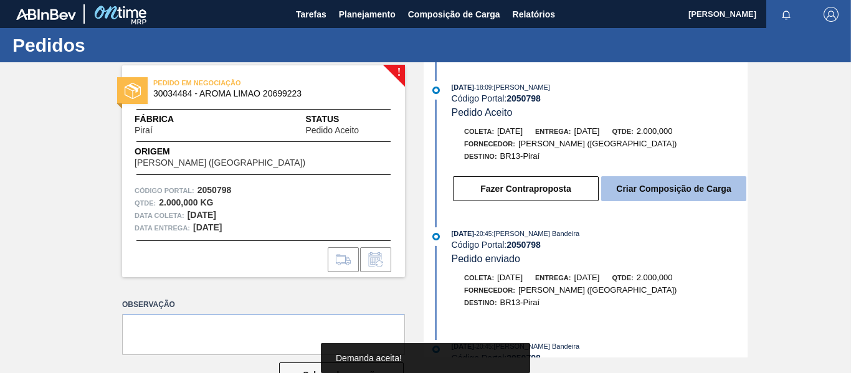
click at [653, 192] on button "Criar Composição de Carga" at bounding box center [673, 188] width 145 height 25
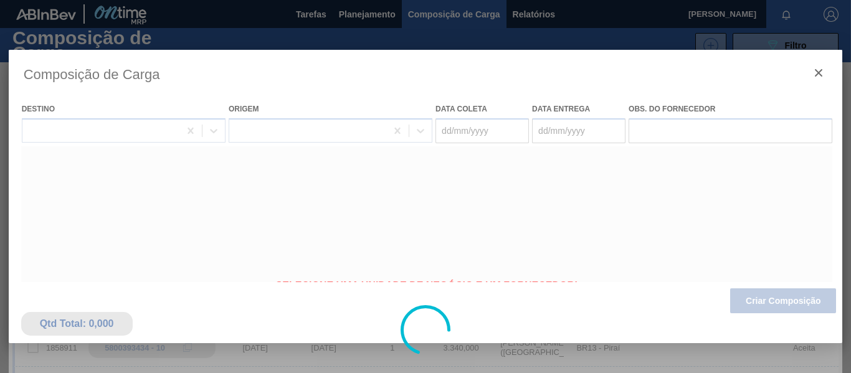
type coleta "05/01/2026"
type Entrega "[DATE]"
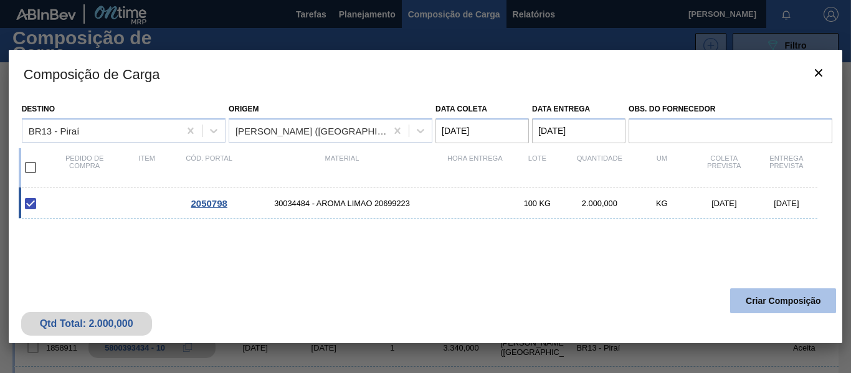
click at [778, 297] on button "Criar Composição" at bounding box center [783, 300] width 106 height 25
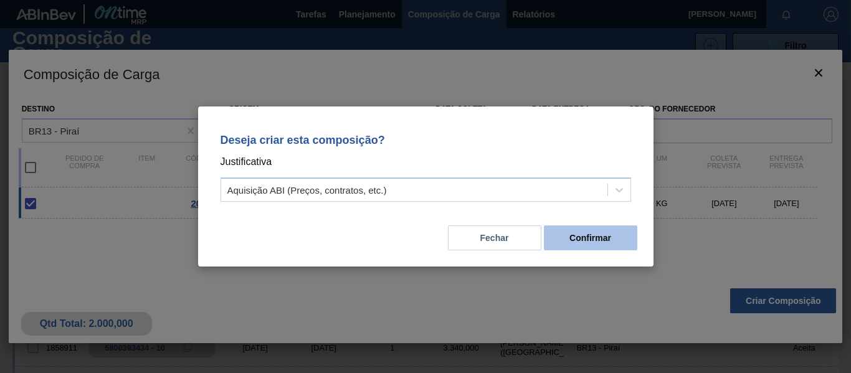
click at [593, 237] on button "Confirmar" at bounding box center [590, 237] width 93 height 25
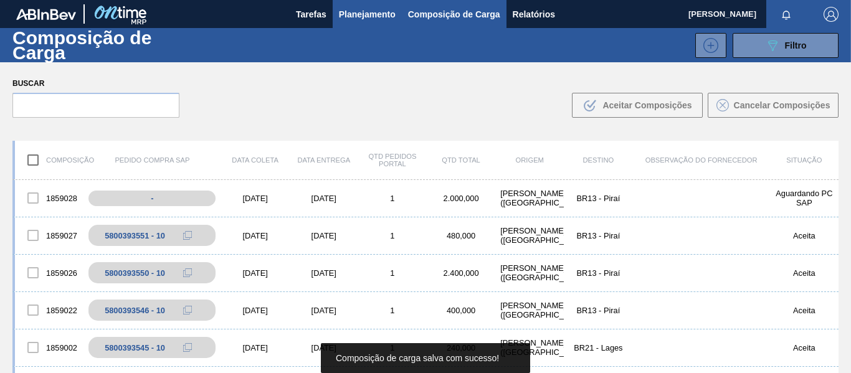
click at [362, 17] on span "Planejamento" at bounding box center [367, 14] width 57 height 15
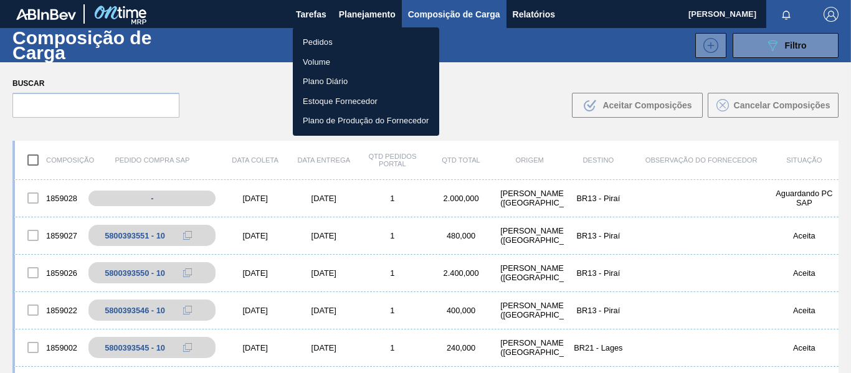
click at [323, 39] on li "Pedidos" at bounding box center [366, 42] width 146 height 20
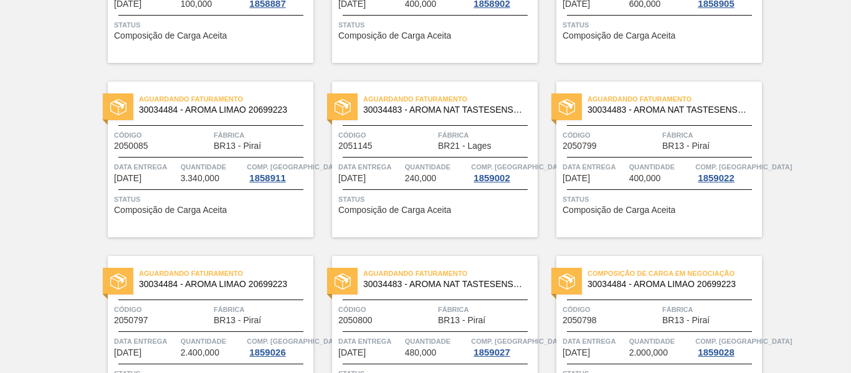
scroll to position [466, 0]
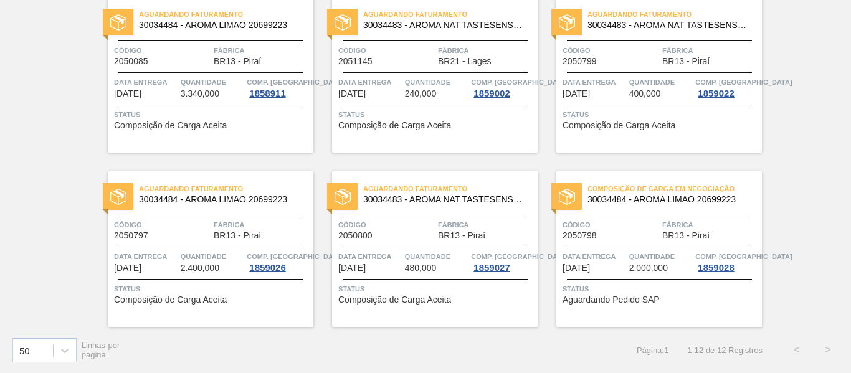
click at [633, 224] on span "Código" at bounding box center [610, 225] width 97 height 12
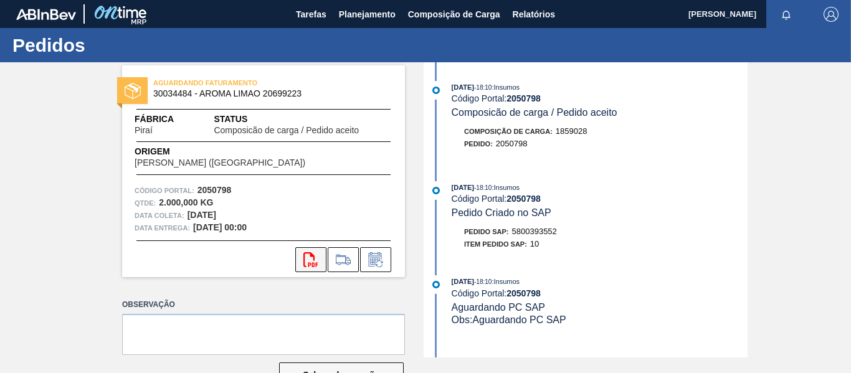
click at [305, 260] on icon "svg{fill:#ff0000}" at bounding box center [310, 259] width 15 height 15
click at [357, 14] on span "Planejamento" at bounding box center [367, 14] width 57 height 15
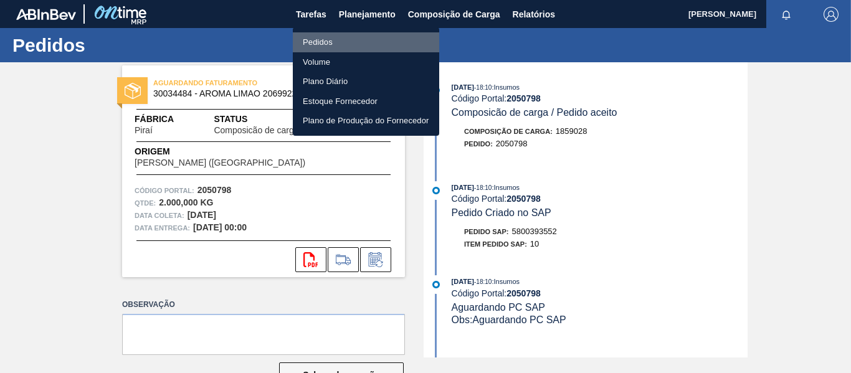
click at [334, 41] on li "Pedidos" at bounding box center [366, 42] width 146 height 20
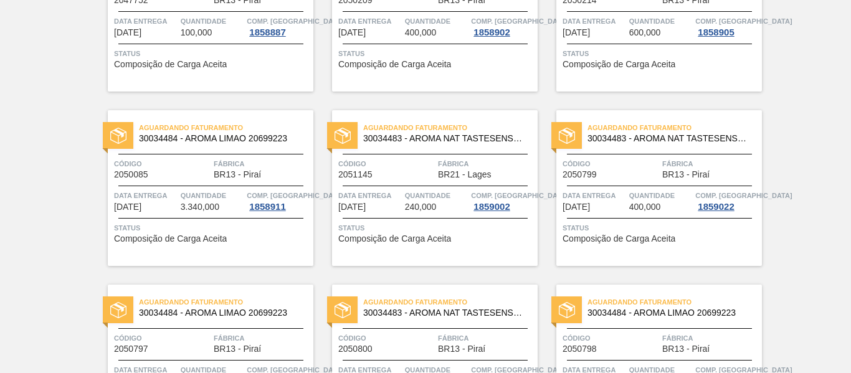
scroll to position [341, 0]
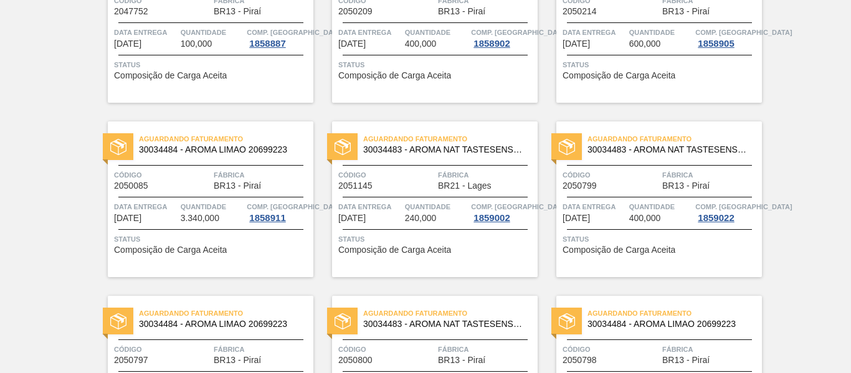
click at [410, 182] on div "Código 2051145" at bounding box center [386, 180] width 97 height 22
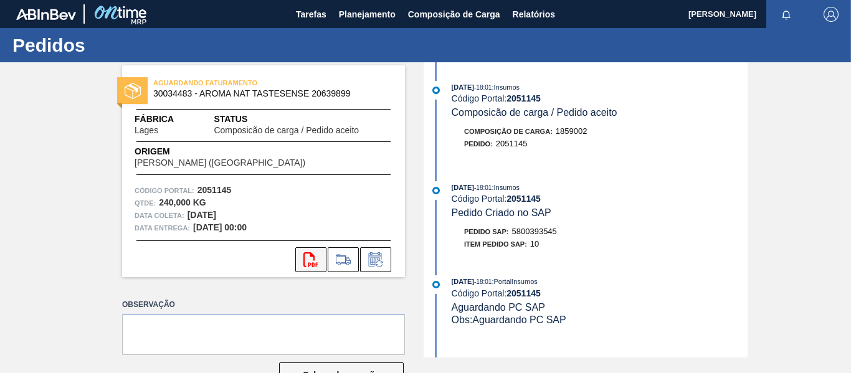
click at [306, 257] on icon "svg{fill:#ff0000}" at bounding box center [310, 259] width 15 height 15
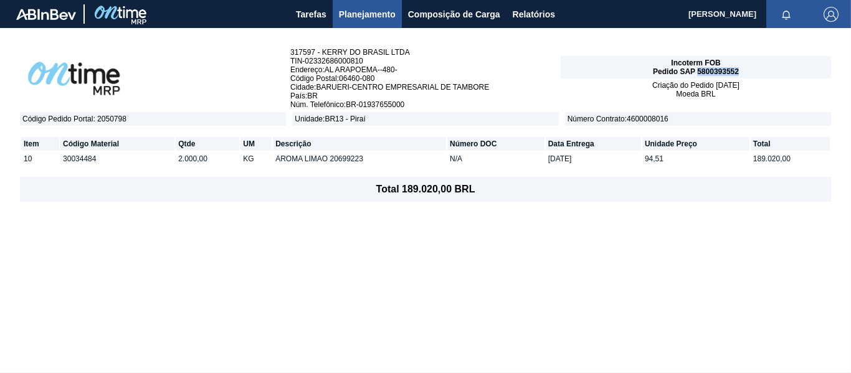
drag, startPoint x: 740, startPoint y: 69, endPoint x: 697, endPoint y: 73, distance: 43.1
click at [697, 73] on div "Incoterm FOB Pedido SAP 5800393552" at bounding box center [695, 67] width 270 height 22
copy span "5800393552"
click at [359, 13] on span "Planejamento" at bounding box center [367, 14] width 57 height 15
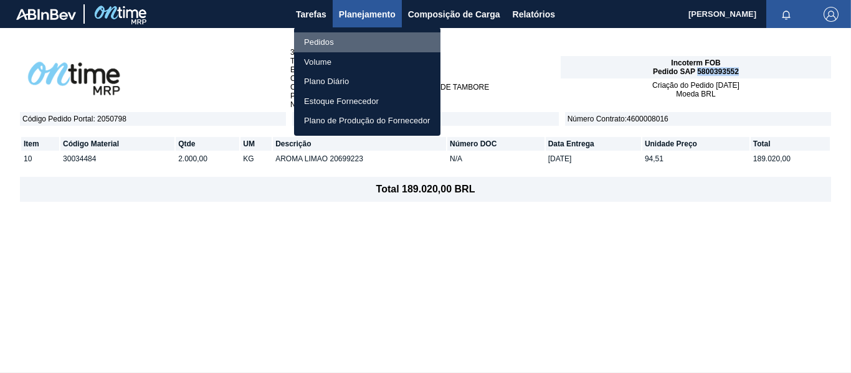
click at [324, 41] on li "Pedidos" at bounding box center [367, 42] width 146 height 20
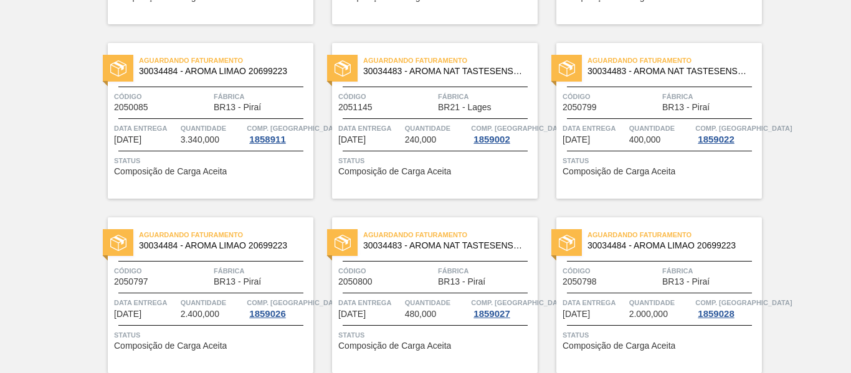
scroll to position [466, 0]
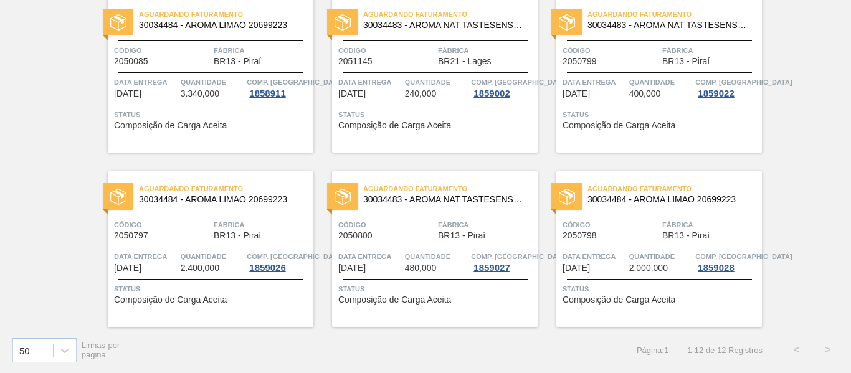
click at [634, 211] on div "Aguardando Faturamento 30034484 - AROMA LIMAO 20699223 Código 2050798 Fábrica B…" at bounding box center [658, 249] width 205 height 156
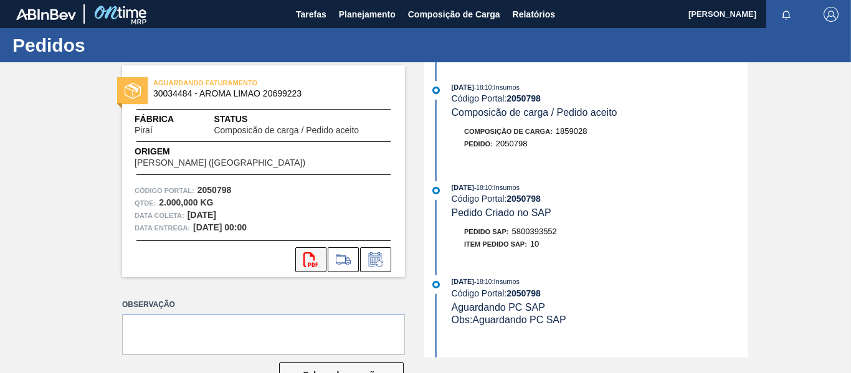
click at [308, 252] on icon "svg{fill:#ff0000}" at bounding box center [310, 259] width 15 height 15
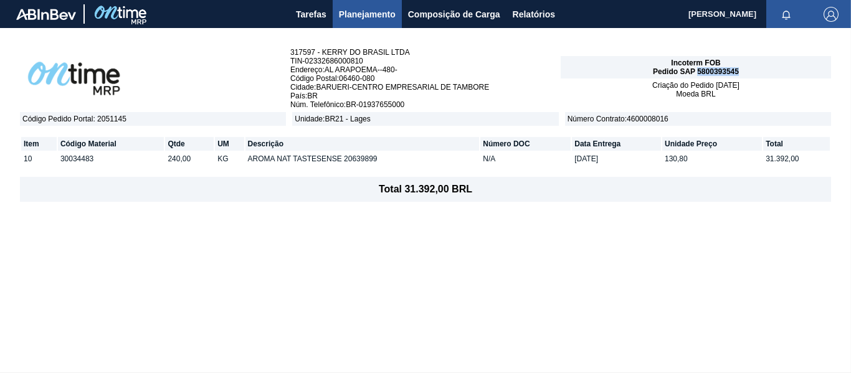
drag, startPoint x: 741, startPoint y: 70, endPoint x: 698, endPoint y: 74, distance: 43.2
click at [698, 74] on div "Incoterm FOB Pedido SAP 5800393545" at bounding box center [695, 67] width 270 height 22
copy span "5800393545"
click at [363, 14] on span "Planejamento" at bounding box center [367, 14] width 57 height 15
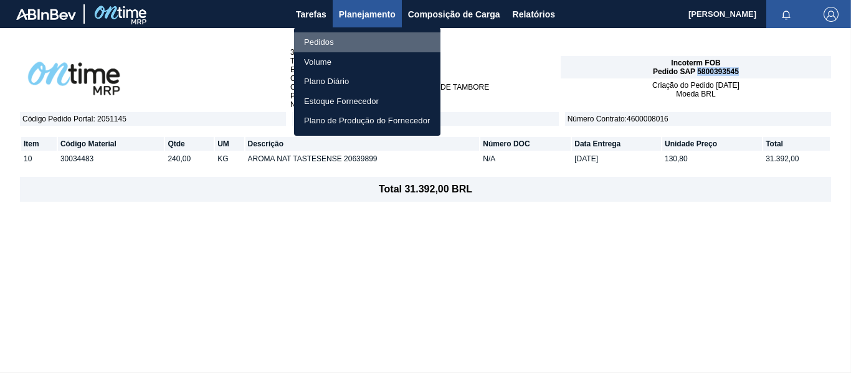
click at [322, 42] on li "Pedidos" at bounding box center [367, 42] width 146 height 20
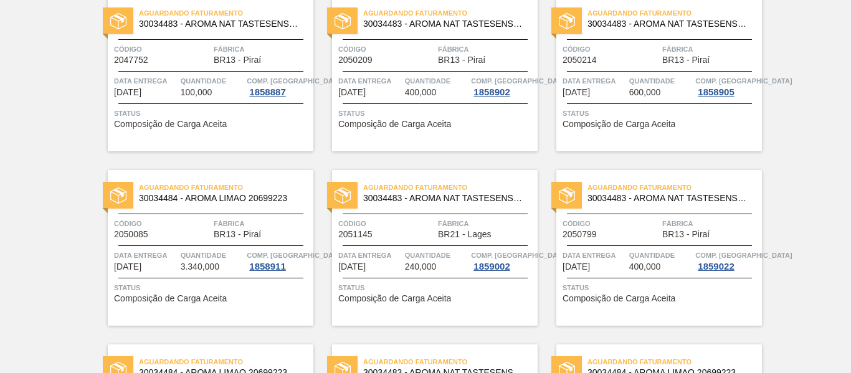
scroll to position [311, 0]
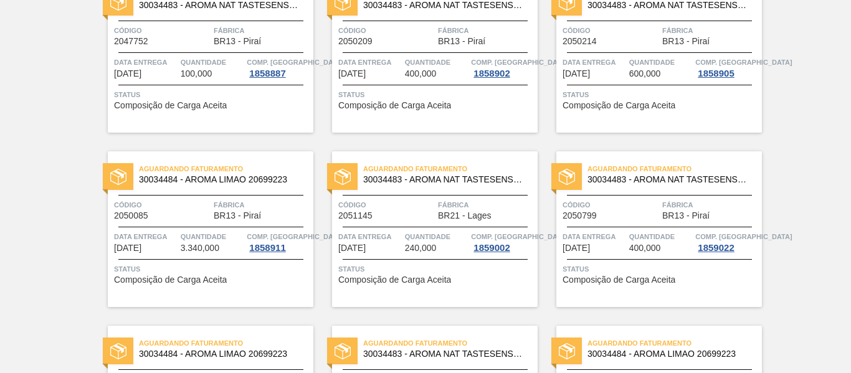
click at [425, 199] on span "Código" at bounding box center [386, 205] width 97 height 12
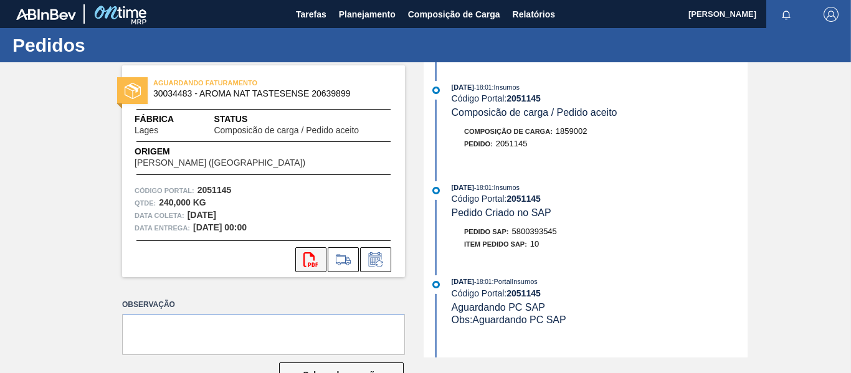
click at [304, 266] on icon at bounding box center [310, 259] width 14 height 15
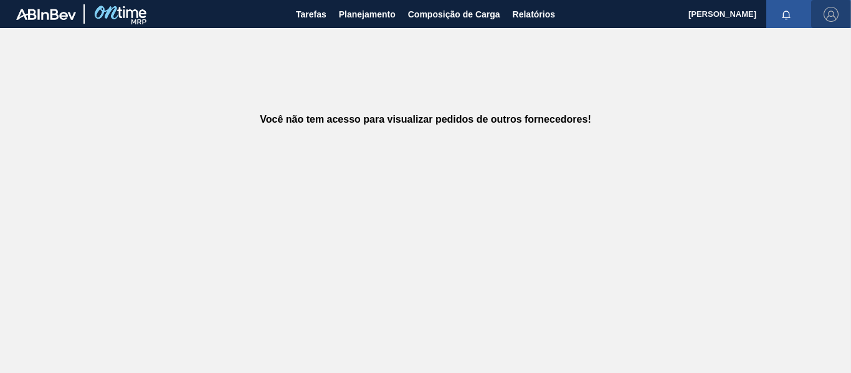
click at [831, 11] on img "button" at bounding box center [830, 14] width 15 height 15
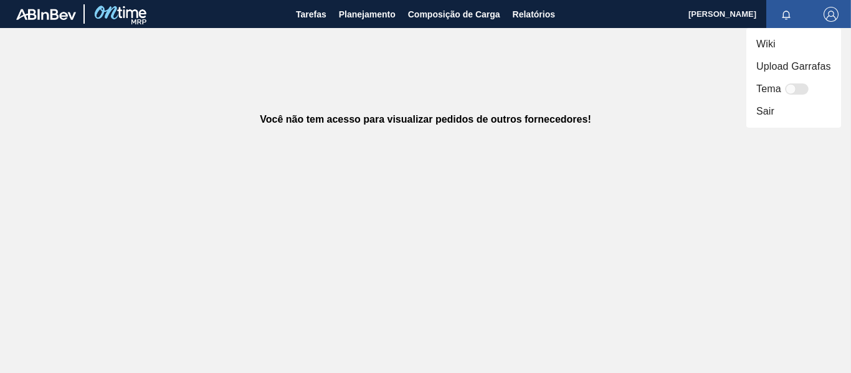
click at [354, 16] on div at bounding box center [425, 186] width 851 height 373
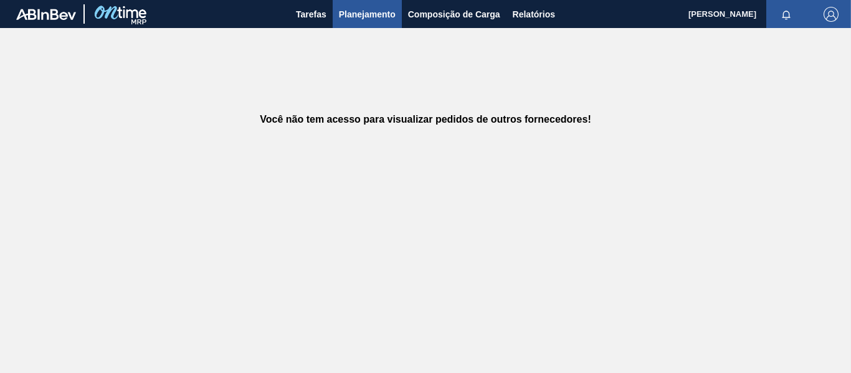
click at [362, 16] on span "Planejamento" at bounding box center [367, 14] width 57 height 15
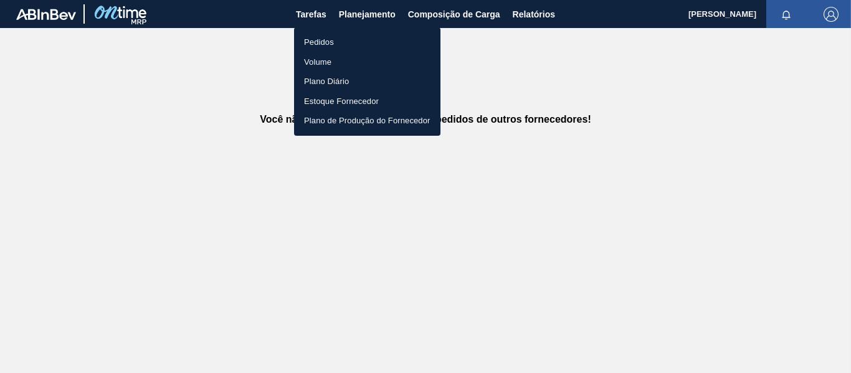
click at [325, 41] on li "Pedidos" at bounding box center [367, 42] width 146 height 20
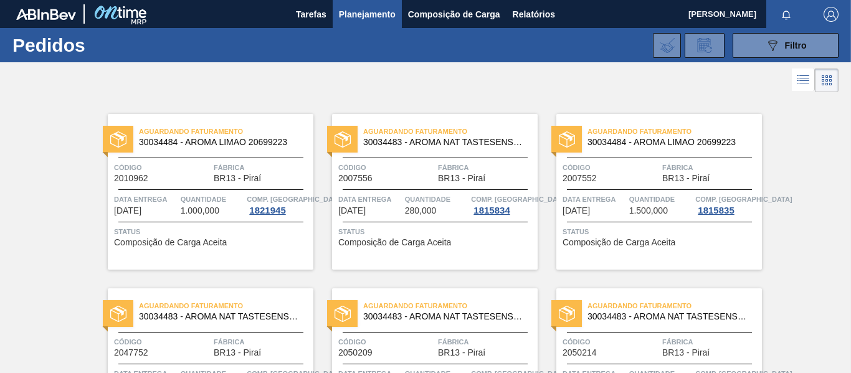
click at [587, 86] on div at bounding box center [425, 80] width 851 height 30
drag, startPoint x: 737, startPoint y: 1, endPoint x: 524, endPoint y: 76, distance: 225.7
click at [533, 80] on div at bounding box center [425, 80] width 851 height 30
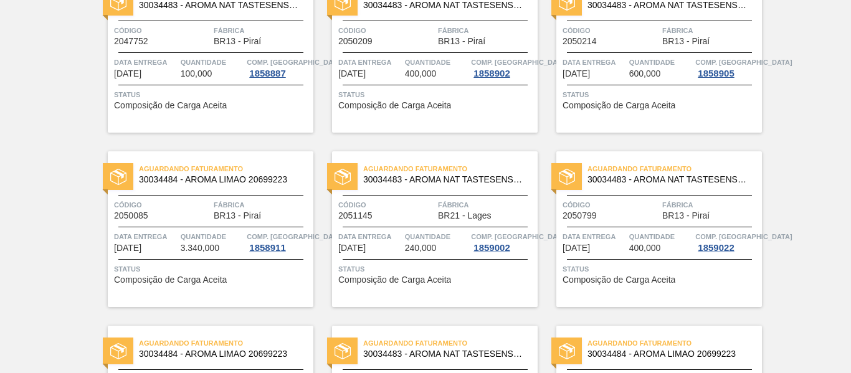
scroll to position [249, 0]
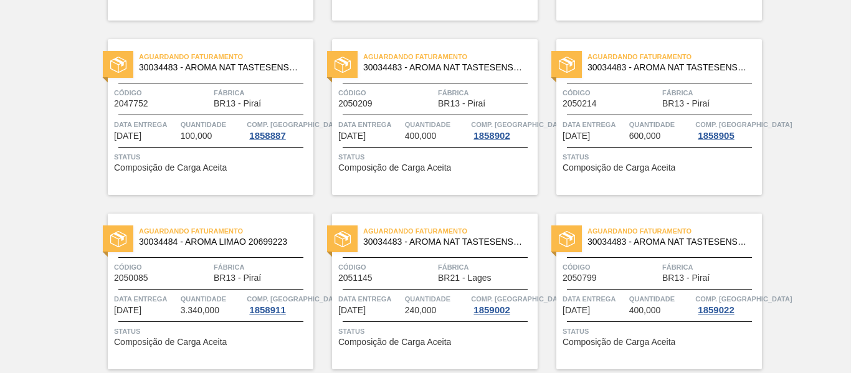
click at [408, 270] on span "Código" at bounding box center [386, 267] width 97 height 12
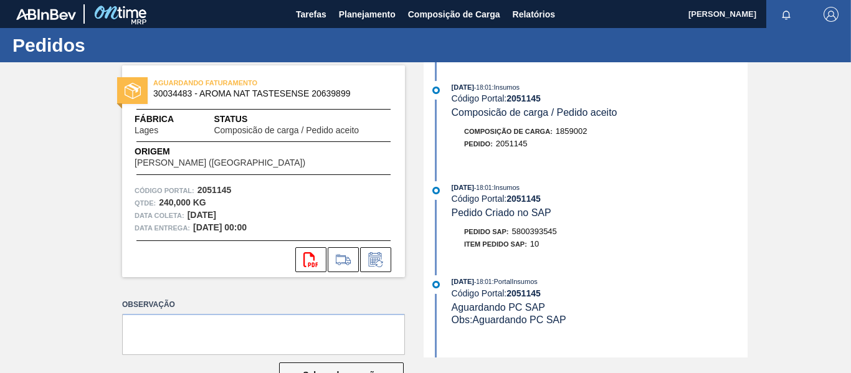
click at [775, 140] on div "AGUARDANDO FATURAMENTO 30034483 - AROMA NAT TASTESENSE 20639899 Fábrica Lages S…" at bounding box center [425, 209] width 851 height 295
click at [361, 7] on span "Planejamento" at bounding box center [367, 14] width 57 height 15
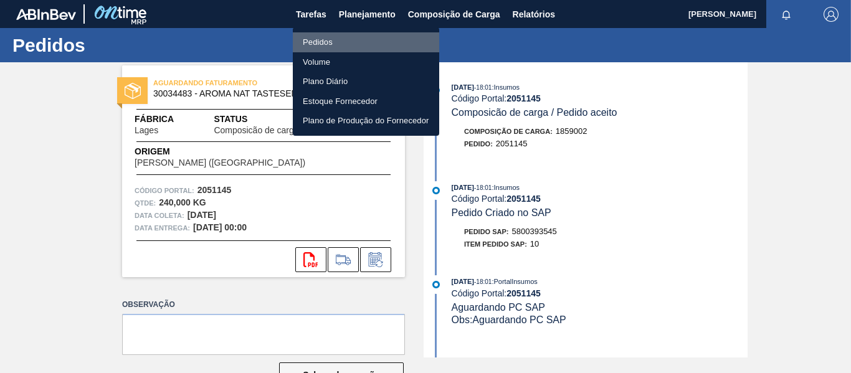
click at [331, 39] on li "Pedidos" at bounding box center [366, 42] width 146 height 20
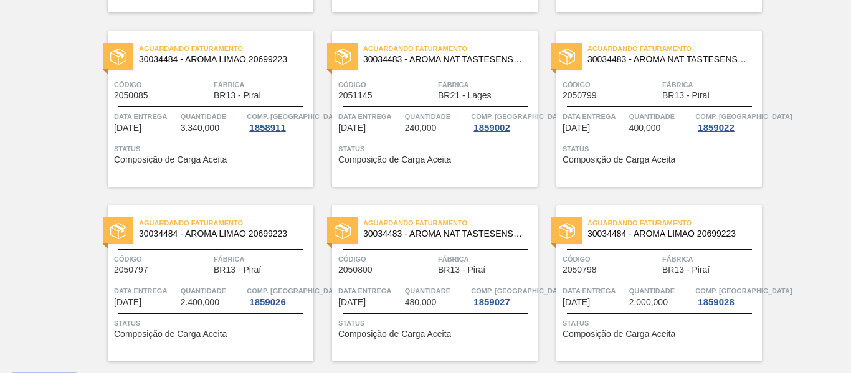
scroll to position [403, 0]
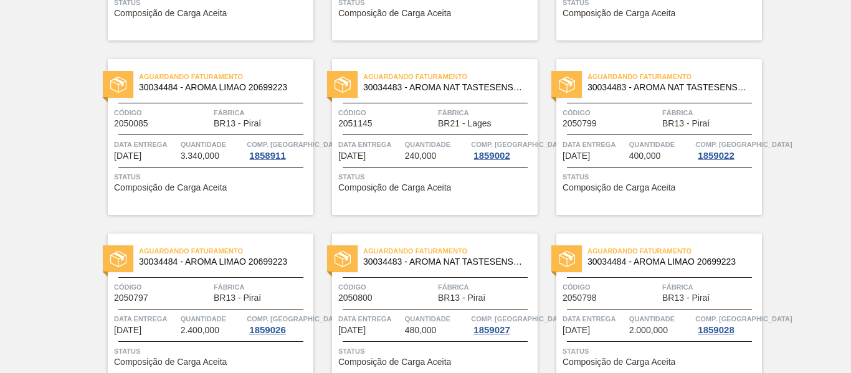
click at [405, 115] on span "Código" at bounding box center [386, 112] width 97 height 12
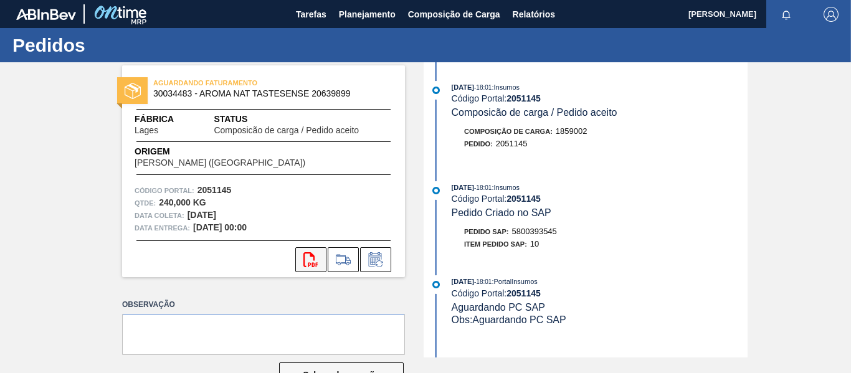
click at [313, 258] on icon at bounding box center [310, 259] width 14 height 15
click at [367, 12] on span "Planejamento" at bounding box center [367, 14] width 57 height 15
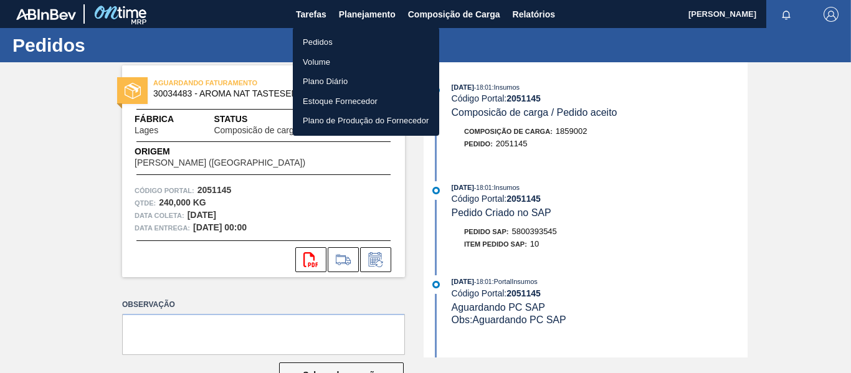
click at [335, 41] on li "Pedidos" at bounding box center [366, 42] width 146 height 20
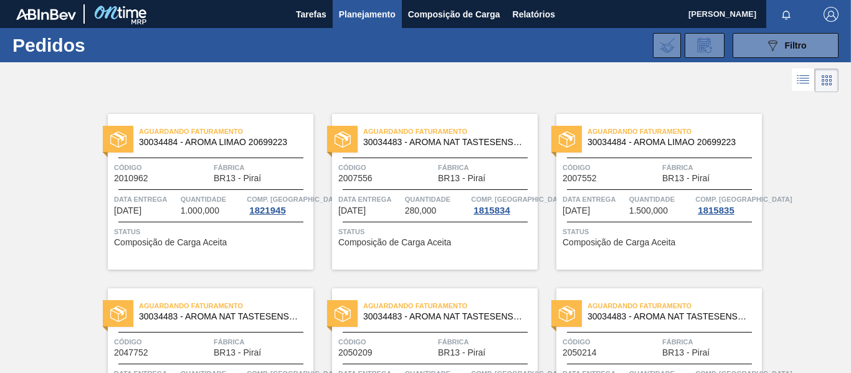
click at [356, 13] on span "Planejamento" at bounding box center [367, 14] width 57 height 15
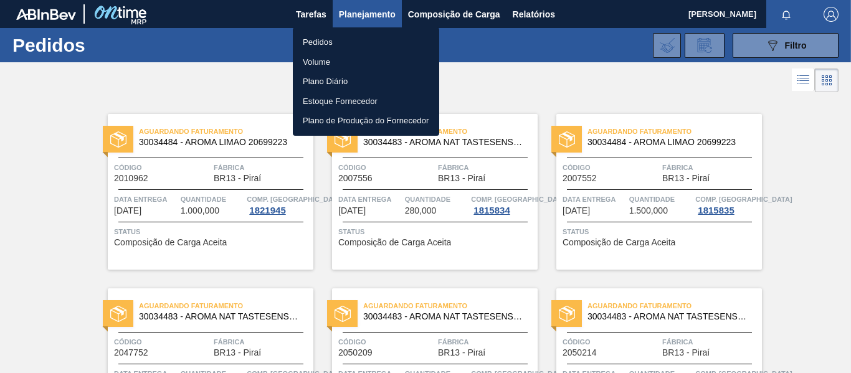
click at [331, 45] on li "Pedidos" at bounding box center [366, 42] width 146 height 20
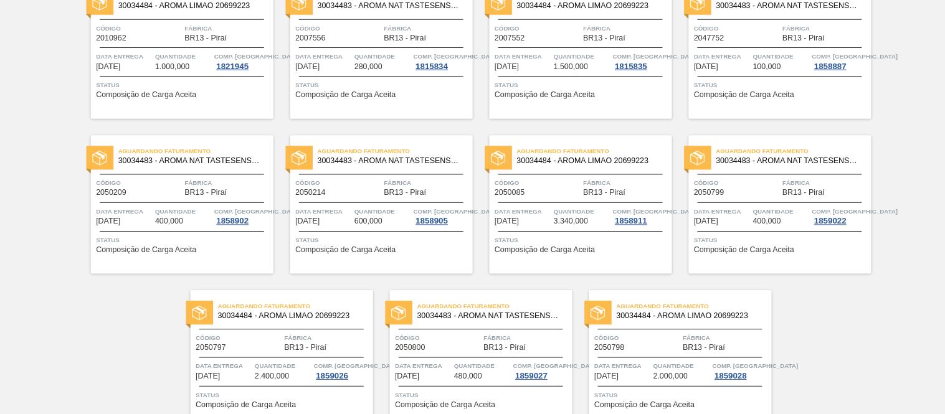
scroll to position [134, 0]
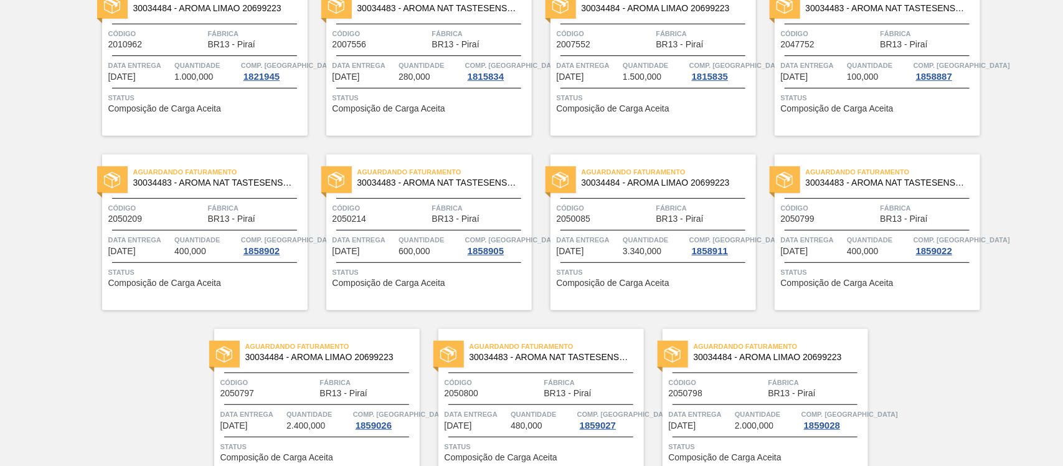
click at [850, 372] on div "Aguardando Faturamento 30034484 - AROMA LIMAO 20699223 Código 2010962 Fábrica B…" at bounding box center [531, 222] width 1063 height 523
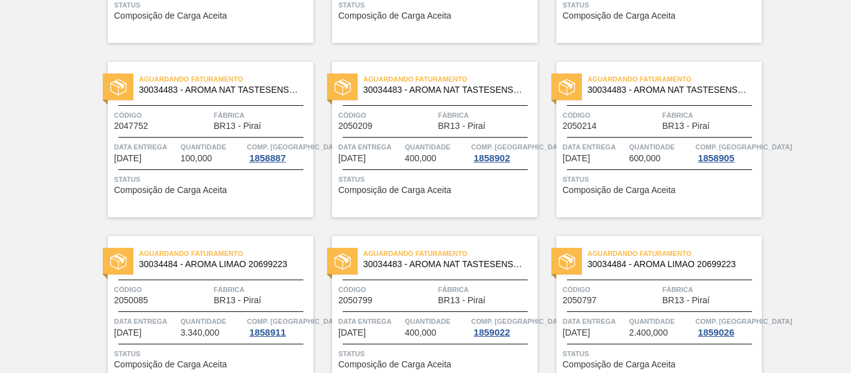
scroll to position [0, 0]
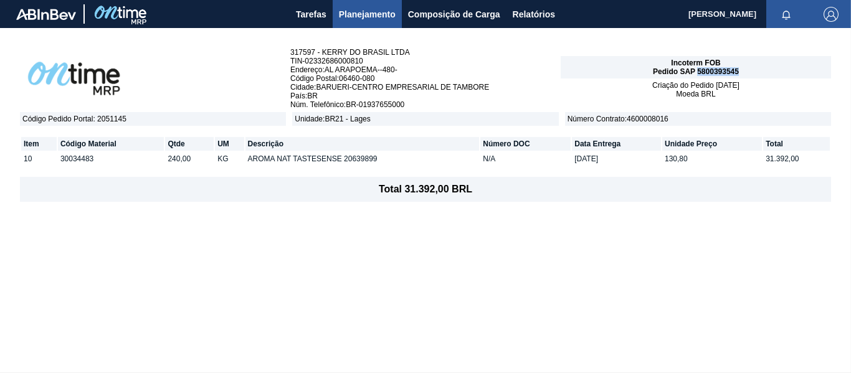
drag, startPoint x: 742, startPoint y: 72, endPoint x: 697, endPoint y: 72, distance: 44.2
click at [697, 72] on div "Incoterm FOB Pedido SAP 5800393545" at bounding box center [695, 67] width 270 height 22
copy span "5800393545"
